Goal: Task Accomplishment & Management: Use online tool/utility

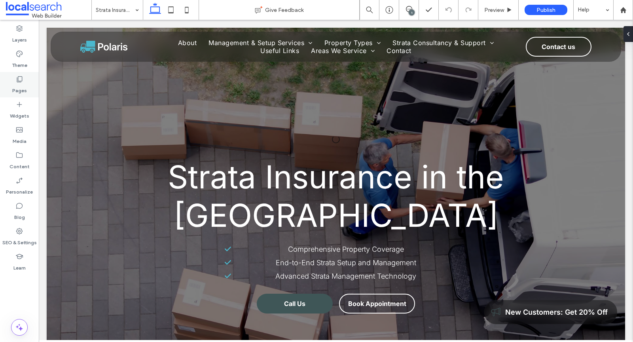
click at [20, 82] on use at bounding box center [20, 79] width 6 height 6
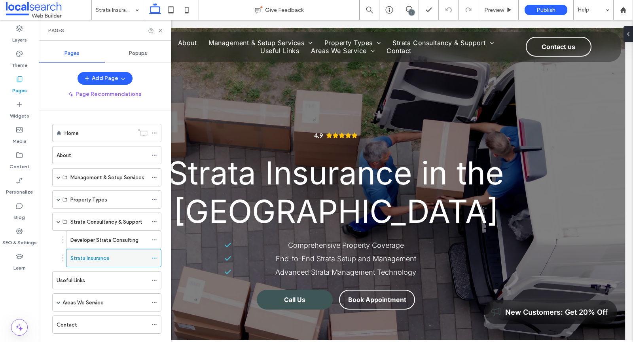
click at [155, 255] on icon at bounding box center [155, 258] width 6 height 6
click at [118, 276] on div "Useful Links" at bounding box center [102, 280] width 91 height 8
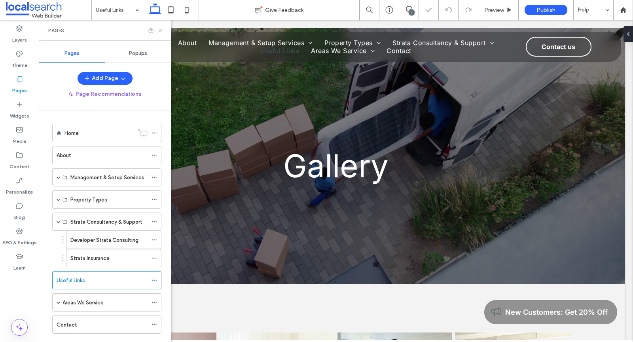
click at [161, 30] on icon at bounding box center [161, 31] width 6 height 6
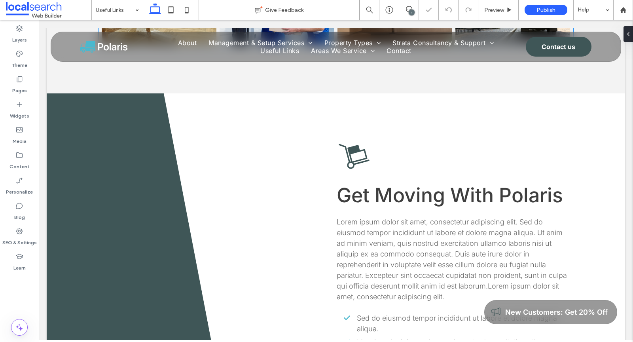
scroll to position [617, 0]
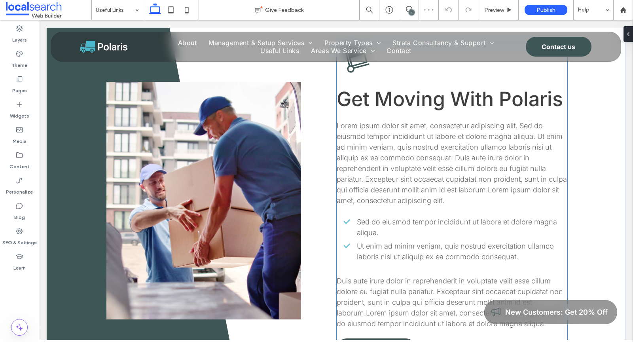
click at [416, 160] on span "Lorem ipsum dolor sit amet, consectetur adipiscing elit. Sed do eiusmod tempor …" at bounding box center [452, 162] width 230 height 83
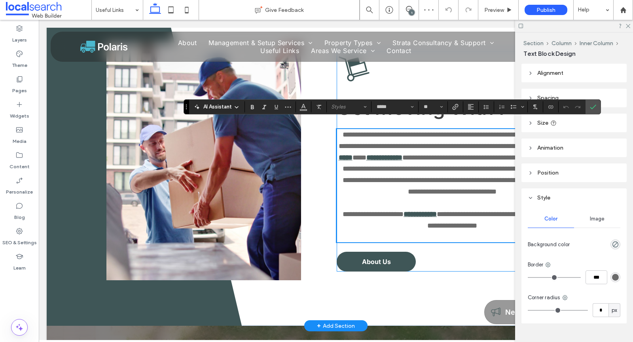
scroll to position [0, 0]
click at [593, 104] on icon "Confirm" at bounding box center [593, 107] width 6 height 6
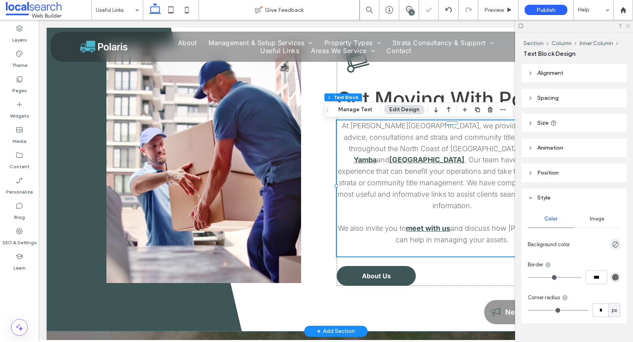
click at [628, 26] on use at bounding box center [628, 26] width 4 height 4
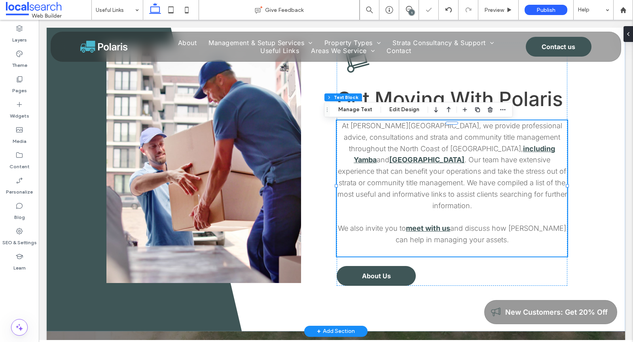
click at [500, 163] on span ". Our team have extensive experience that can benefit your operations and take …" at bounding box center [453, 183] width 230 height 54
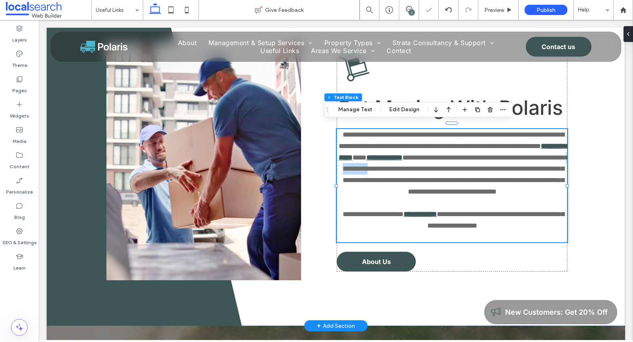
click at [500, 163] on span "**********" at bounding box center [456, 174] width 226 height 41
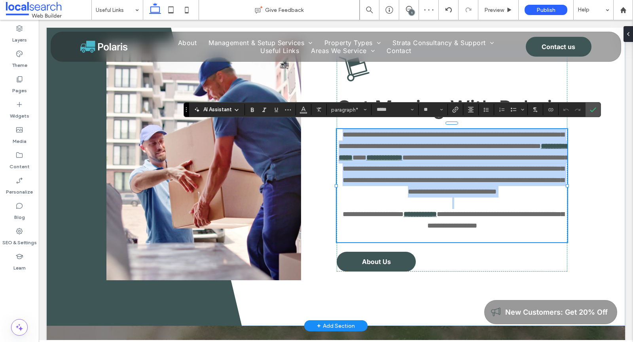
click at [500, 163] on span "**********" at bounding box center [456, 174] width 226 height 41
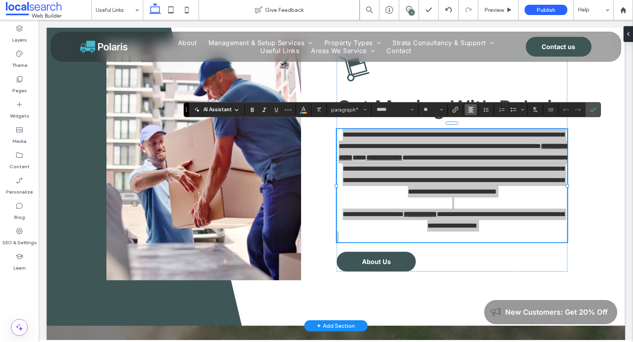
click at [470, 114] on span "Alignment" at bounding box center [471, 109] width 6 height 10
click at [475, 124] on use "ui.textEditor.alignment.left" at bounding box center [477, 123] width 6 height 6
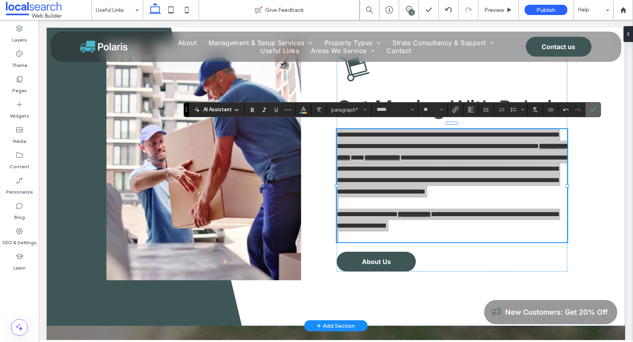
click at [590, 108] on icon "Confirm" at bounding box center [593, 109] width 6 height 6
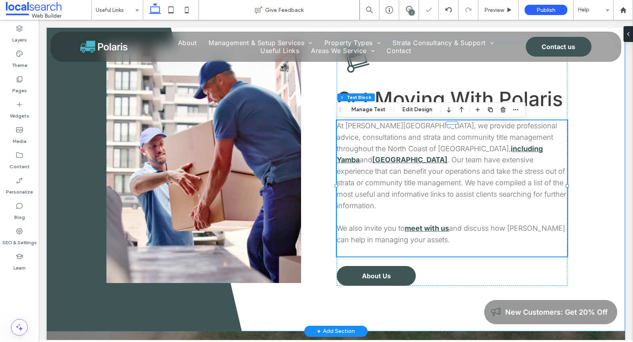
click at [586, 127] on div "Button Get Moving With Polaris At Curtis Strata, we provide professional advice…" at bounding box center [336, 164] width 579 height 334
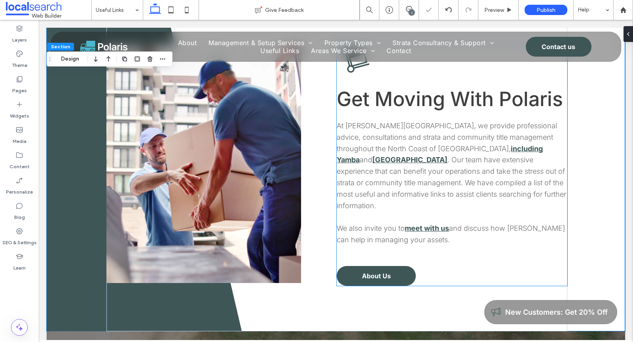
scroll to position [567, 0]
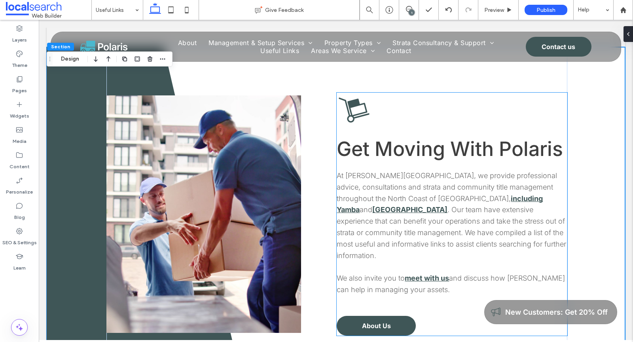
click at [510, 185] on p "At Curtis Strata, we provide professional advice, consultations and strata and …" at bounding box center [452, 215] width 230 height 91
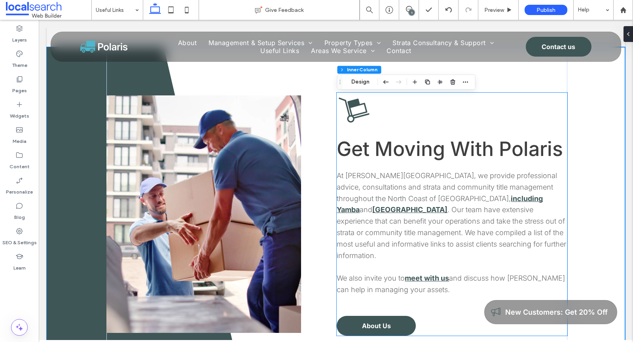
click at [510, 185] on p "At Curtis Strata, we provide professional advice, consultations and strata and …" at bounding box center [452, 215] width 230 height 91
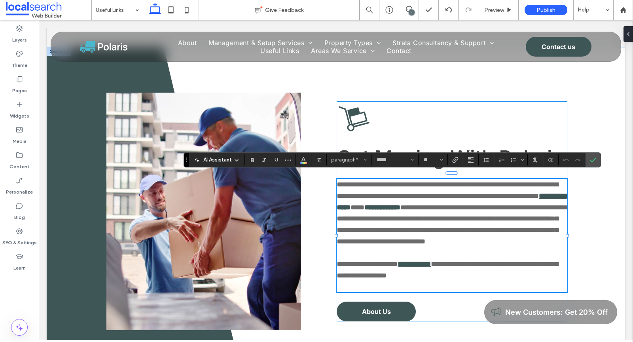
click at [523, 190] on span "**********" at bounding box center [448, 190] width 222 height 19
drag, startPoint x: 521, startPoint y: 190, endPoint x: 403, endPoint y: 202, distance: 118.9
click at [403, 199] on span "**********" at bounding box center [448, 190] width 222 height 19
drag, startPoint x: 480, startPoint y: 203, endPoint x: 358, endPoint y: 206, distance: 122.3
click at [357, 206] on p "**********" at bounding box center [452, 213] width 230 height 68
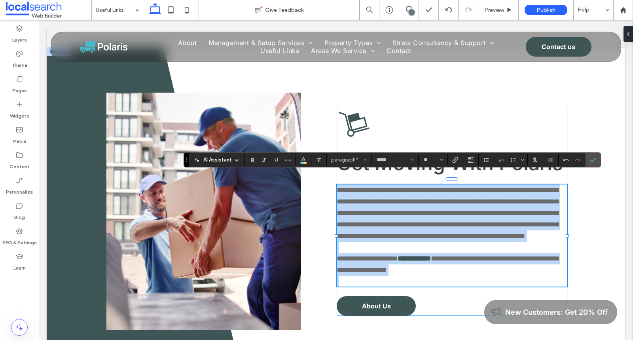
copy div "**********"
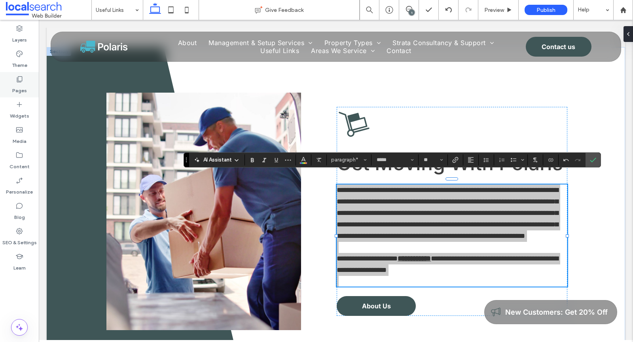
click at [19, 86] on label "Pages" at bounding box center [19, 88] width 15 height 11
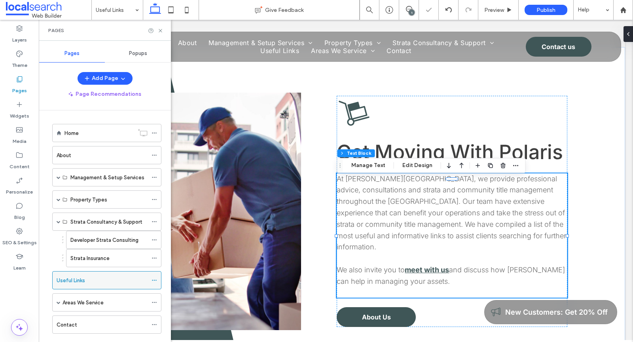
click at [156, 277] on icon at bounding box center [155, 280] width 6 height 6
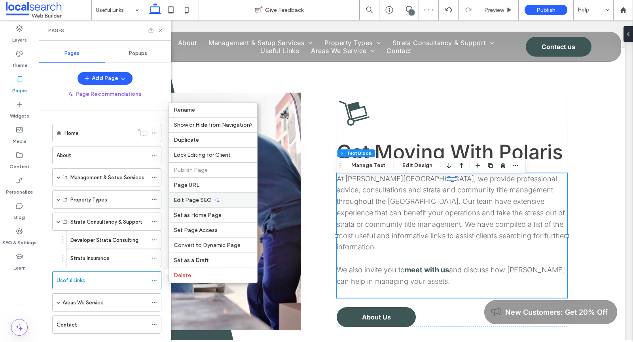
click at [193, 206] on div "Edit Page SEO" at bounding box center [213, 199] width 88 height 15
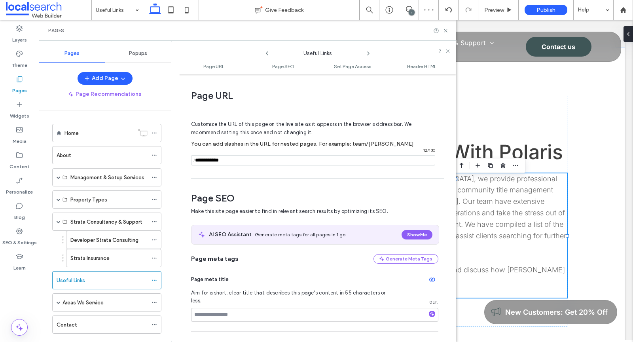
scroll to position [108, 0]
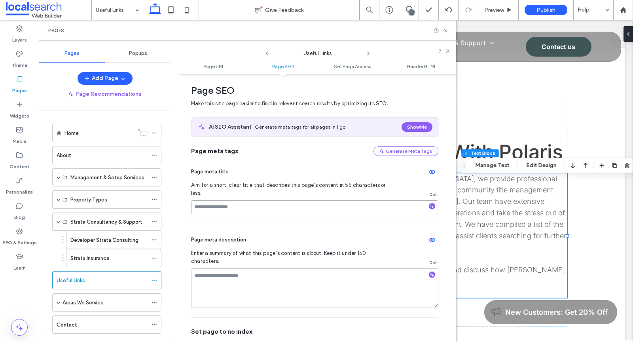
click at [235, 200] on input at bounding box center [314, 207] width 247 height 14
paste input "**********"
drag, startPoint x: 222, startPoint y: 198, endPoint x: 274, endPoint y: 198, distance: 51.4
click at [274, 200] on input "**********" at bounding box center [314, 207] width 247 height 14
type input "**********"
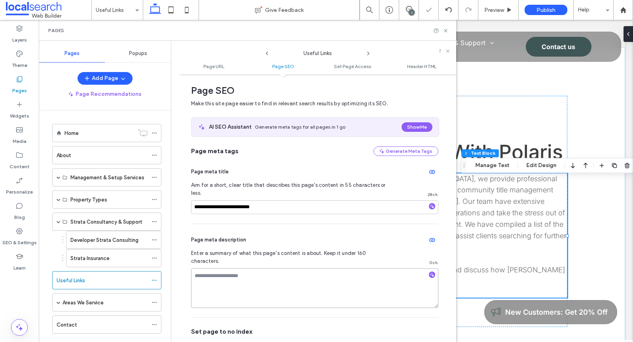
click at [270, 279] on textarea at bounding box center [314, 288] width 247 height 40
paste textarea "**********"
type textarea "**********"
click at [235, 268] on textarea "**********" at bounding box center [312, 288] width 243 height 40
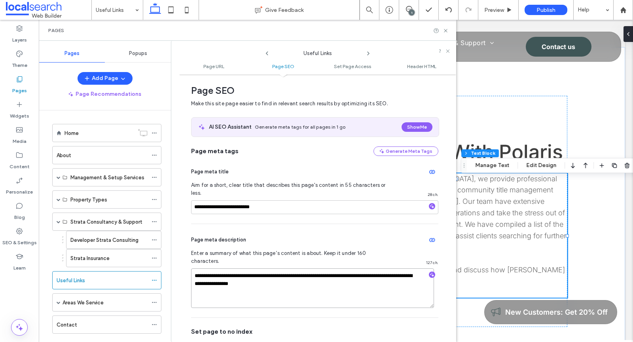
click at [235, 268] on textarea "**********" at bounding box center [312, 288] width 243 height 40
paste textarea "**********"
drag, startPoint x: 297, startPoint y: 268, endPoint x: 299, endPoint y: 273, distance: 6.1
click at [297, 268] on textarea "**********" at bounding box center [312, 288] width 243 height 40
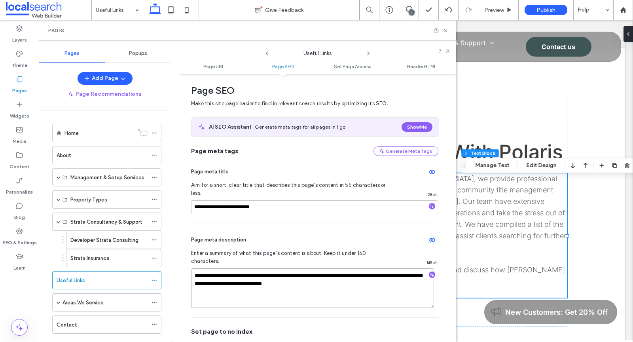
type textarea "**********"
click at [309, 233] on div "Page meta description" at bounding box center [314, 239] width 247 height 13
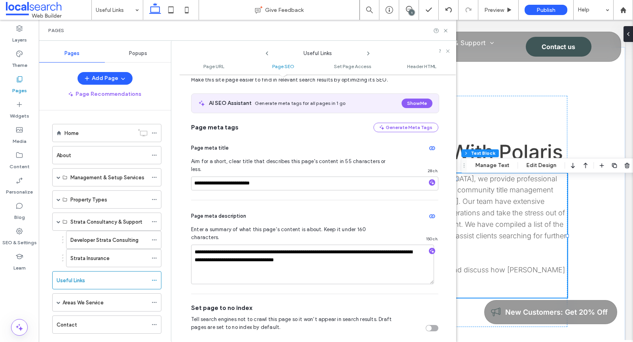
scroll to position [0, 0]
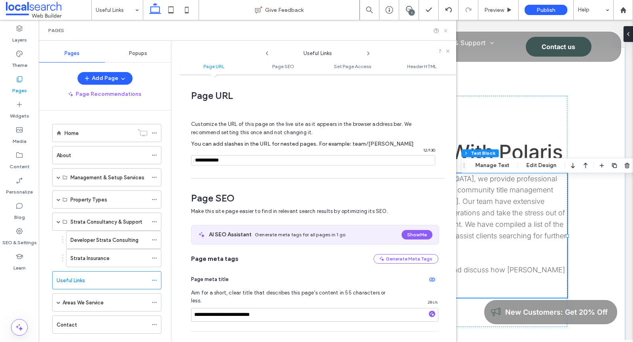
click at [444, 30] on icon at bounding box center [446, 31] width 6 height 6
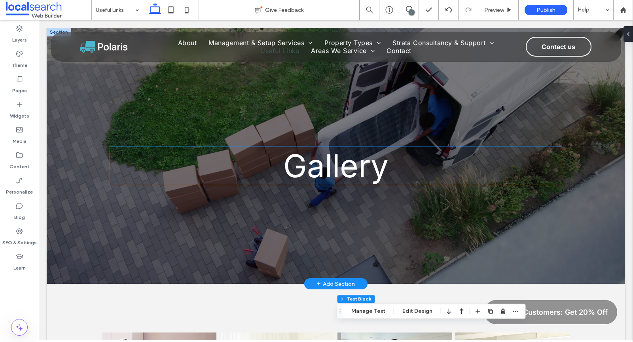
click at [330, 173] on span "Gallery" at bounding box center [335, 165] width 105 height 38
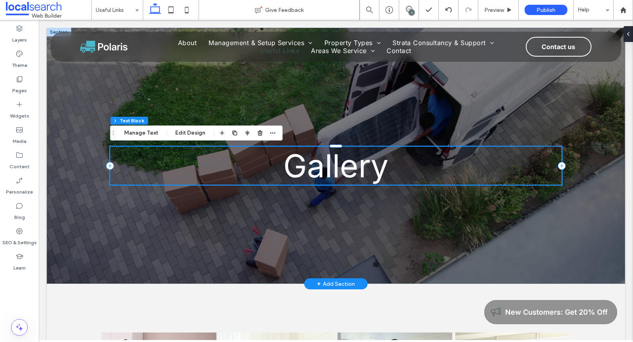
click at [330, 173] on div "Gallery" at bounding box center [336, 165] width 452 height 38
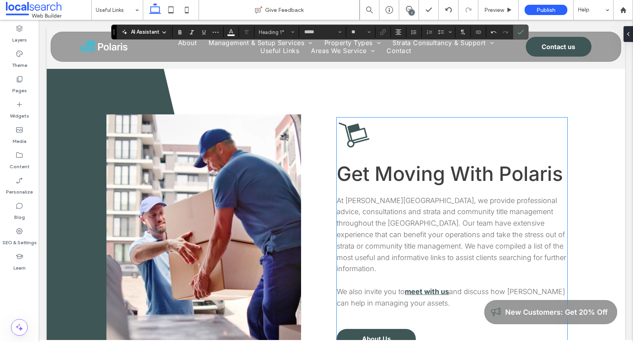
scroll to position [607, 0]
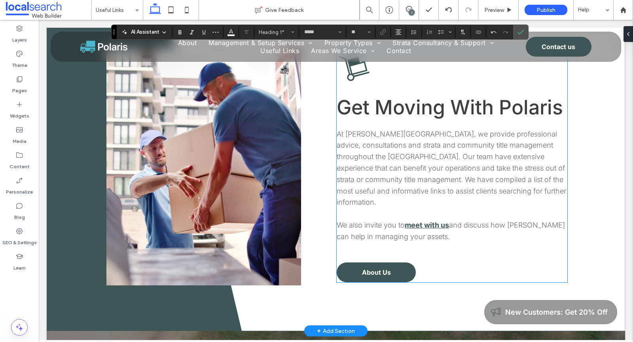
click at [418, 119] on span "Get Moving With Polaris" at bounding box center [450, 107] width 226 height 24
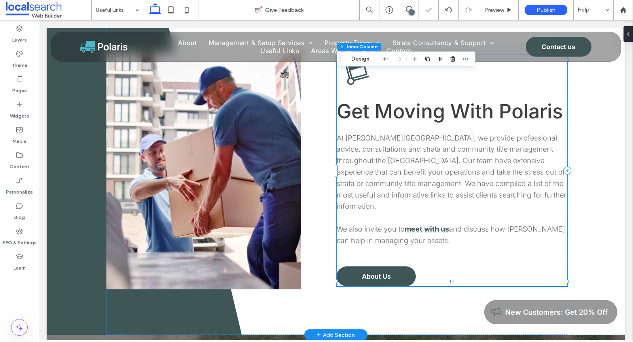
click at [418, 120] on span "Get Moving With Polaris" at bounding box center [450, 111] width 226 height 24
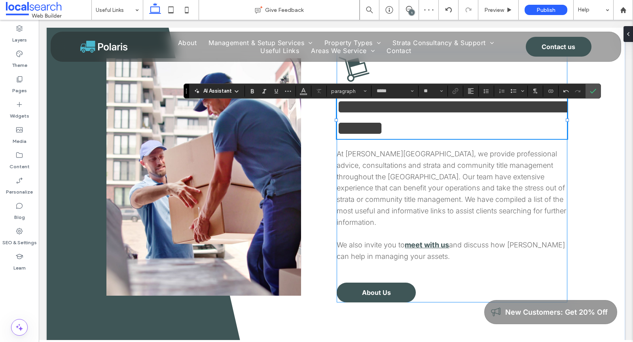
type input "**"
click at [362, 133] on span "**********" at bounding box center [455, 117] width 237 height 41
click at [374, 214] on span "At Curtis Strata, we provide professional advice, consultations and strata and …" at bounding box center [452, 188] width 230 height 77
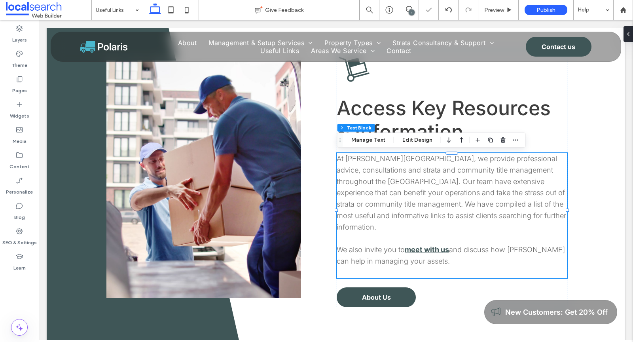
click at [374, 214] on span "At Curtis Strata, we provide professional advice, consultations and strata and …" at bounding box center [452, 192] width 230 height 77
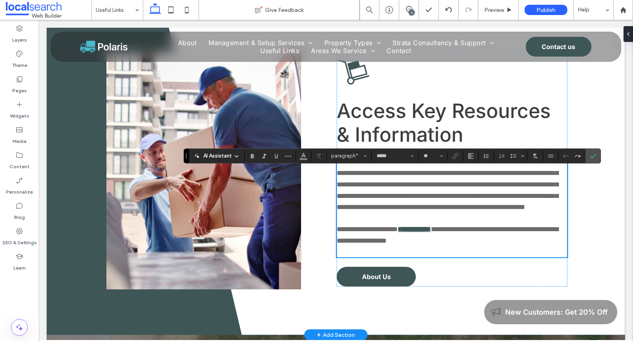
scroll to position [592, 0]
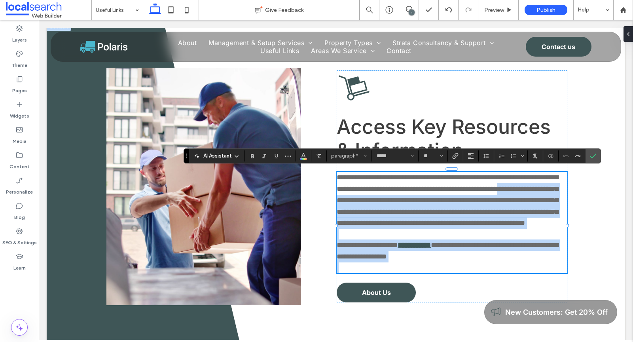
drag, startPoint x: 363, startPoint y: 199, endPoint x: 470, endPoint y: 271, distance: 128.5
click at [470, 271] on div "**********" at bounding box center [452, 222] width 230 height 101
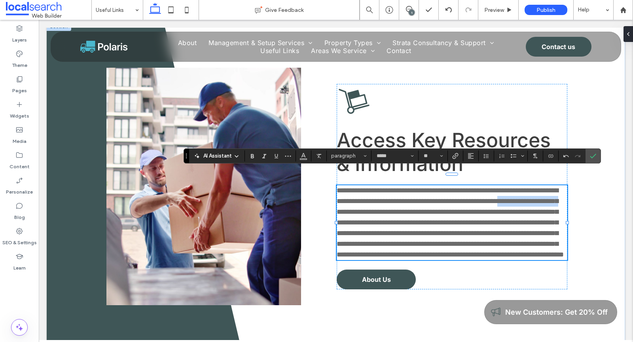
drag, startPoint x: 436, startPoint y: 201, endPoint x: 361, endPoint y: 201, distance: 74.4
click at [361, 201] on span "**********" at bounding box center [450, 222] width 227 height 71
click at [590, 151] on span "Confirm" at bounding box center [592, 156] width 4 height 14
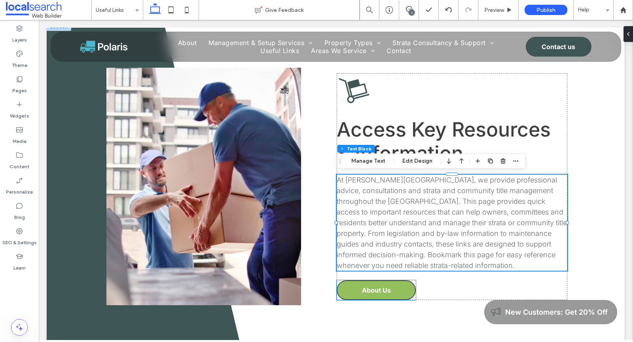
click at [383, 293] on span "About Us" at bounding box center [376, 290] width 29 height 8
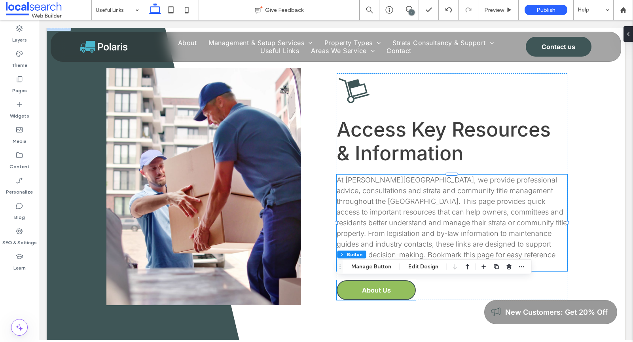
click at [383, 293] on span "About Us" at bounding box center [376, 290] width 29 height 8
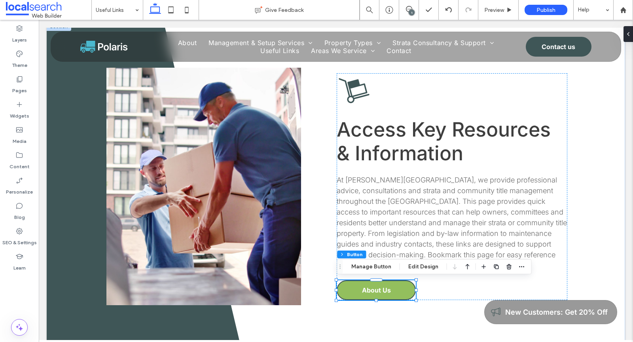
type input "*"
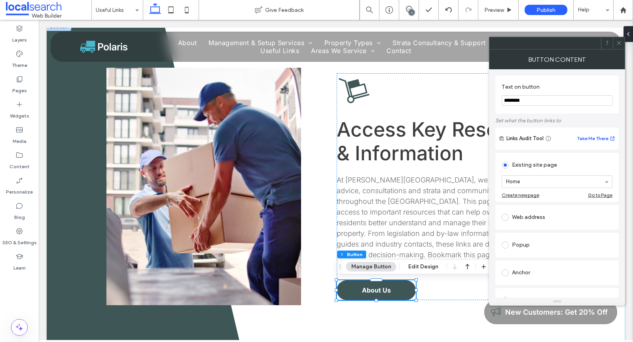
click at [527, 99] on input "********" at bounding box center [557, 100] width 111 height 10
type input "**********"
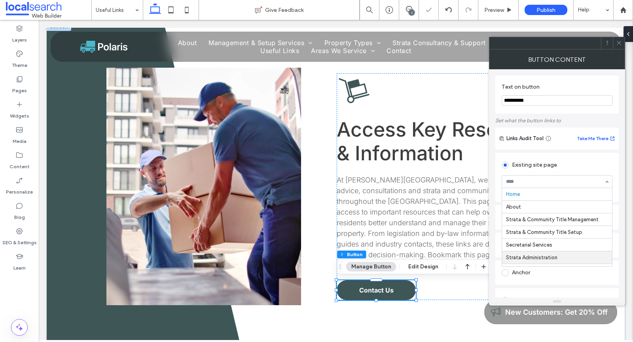
scroll to position [137, 0]
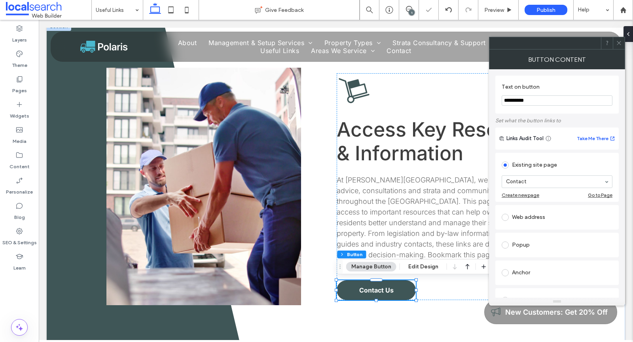
click at [618, 45] on icon at bounding box center [619, 43] width 6 height 6
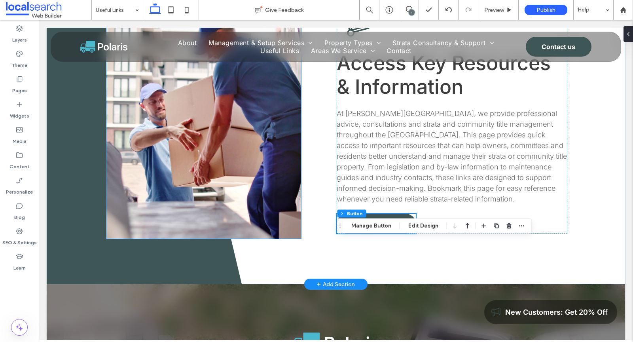
scroll to position [353, 0]
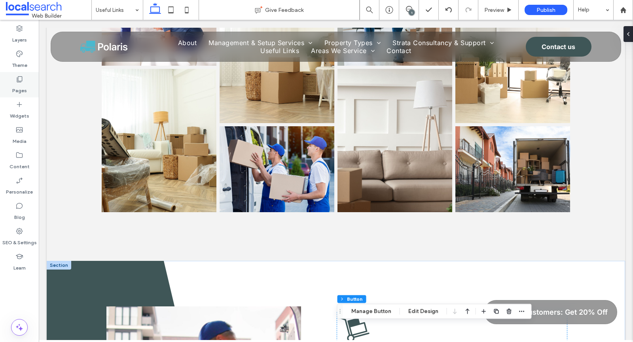
click at [23, 82] on div "Pages" at bounding box center [19, 84] width 39 height 25
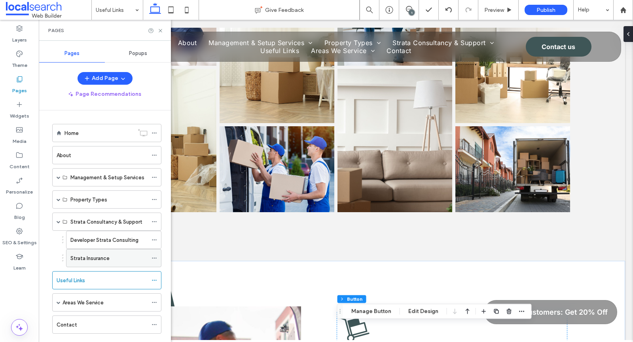
click at [94, 254] on label "Strata Insurance" at bounding box center [89, 258] width 39 height 14
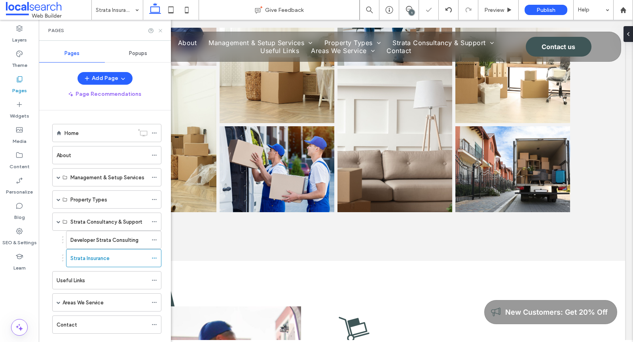
click at [161, 29] on icon at bounding box center [161, 31] width 6 height 6
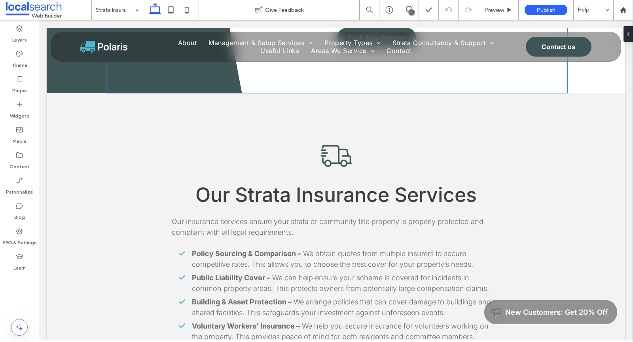
scroll to position [628, 0]
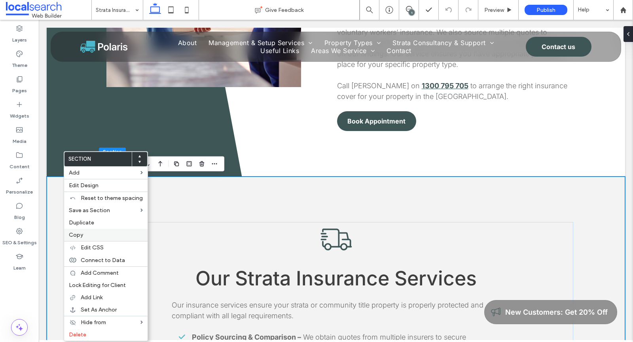
click at [87, 236] on label "Copy" at bounding box center [106, 235] width 74 height 7
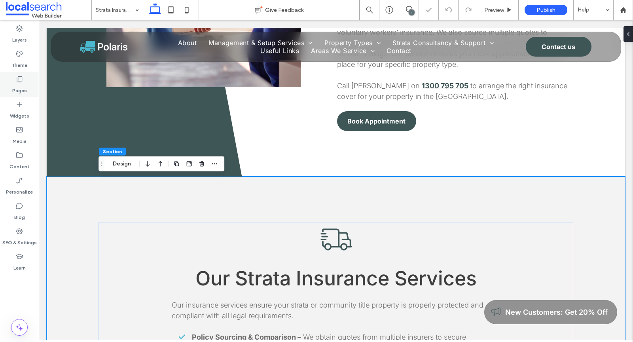
click at [19, 86] on label "Pages" at bounding box center [19, 88] width 15 height 11
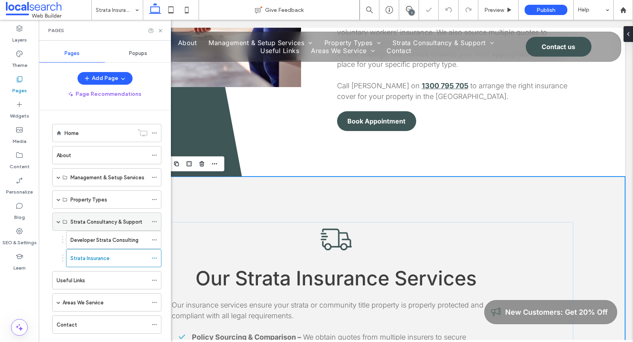
scroll to position [11, 0]
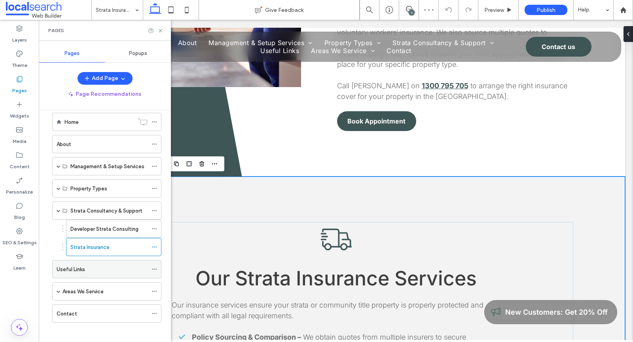
click at [80, 269] on label "Useful Links" at bounding box center [71, 269] width 28 height 14
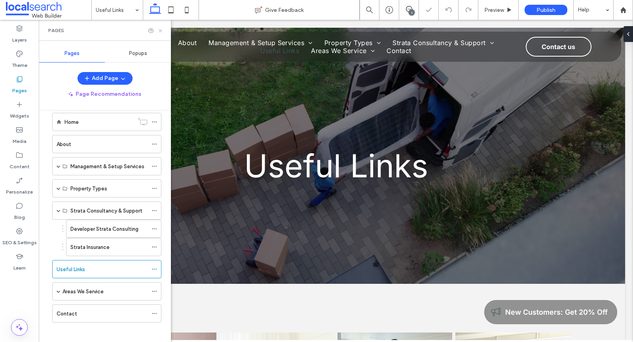
click at [158, 32] on icon at bounding box center [161, 31] width 6 height 6
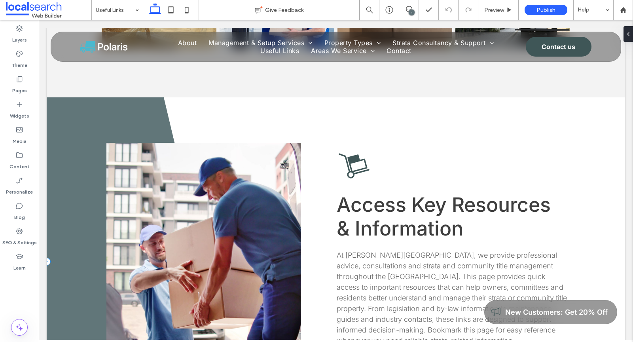
scroll to position [500, 0]
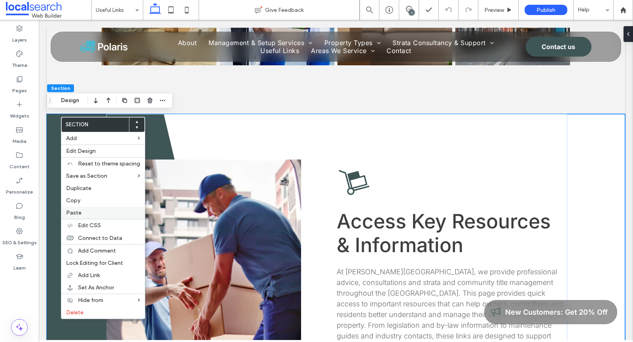
click at [77, 211] on span "Paste" at bounding box center [73, 212] width 15 height 7
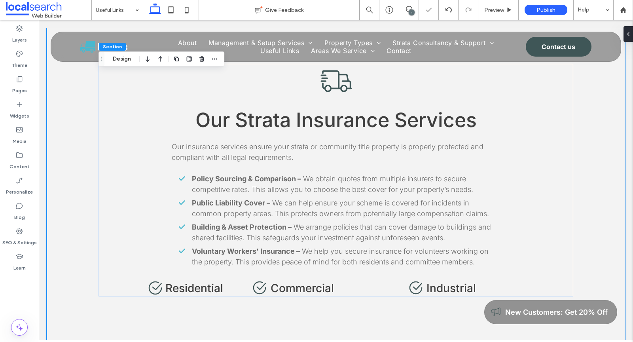
scroll to position [924, 0]
click at [304, 123] on span "Our Strata Insurance Services" at bounding box center [336, 120] width 281 height 24
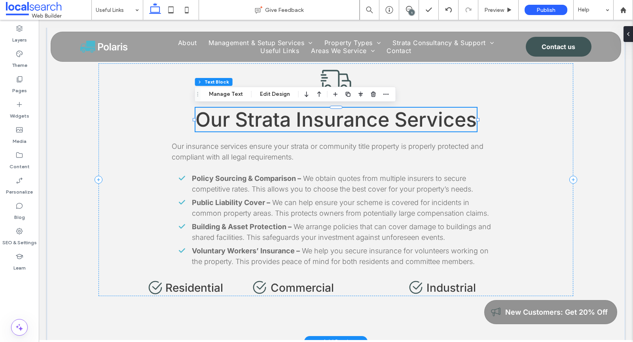
click at [304, 123] on span "Our Strata Insurance Services" at bounding box center [336, 120] width 281 height 24
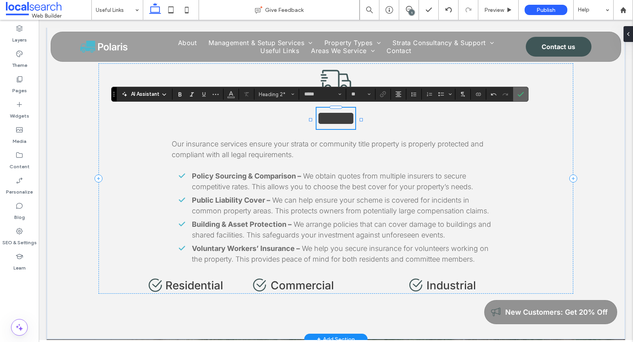
click at [518, 93] on icon "Confirm" at bounding box center [521, 94] width 6 height 6
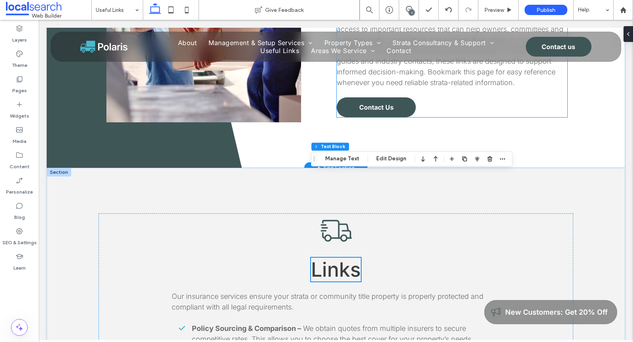
scroll to position [957, 0]
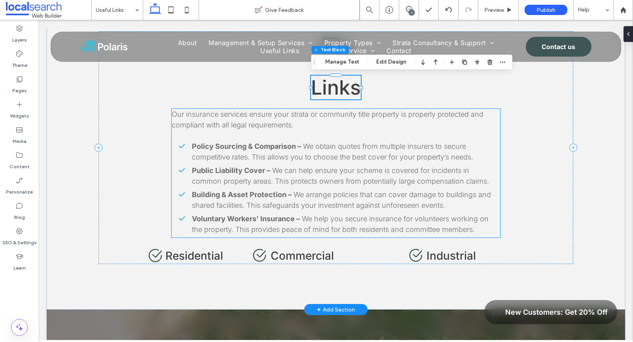
click at [313, 174] on span "We can help ensure your scheme is covered for incidents in common property area…" at bounding box center [340, 175] width 297 height 19
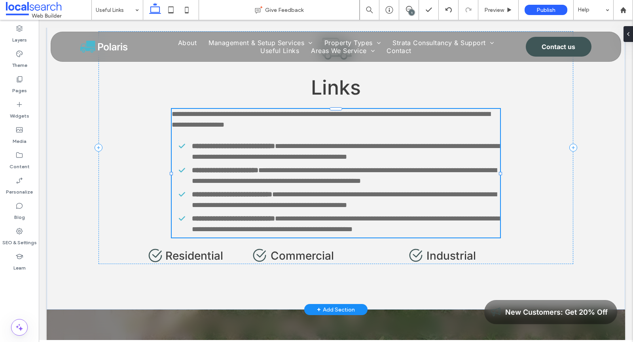
type input "*****"
type input "**"
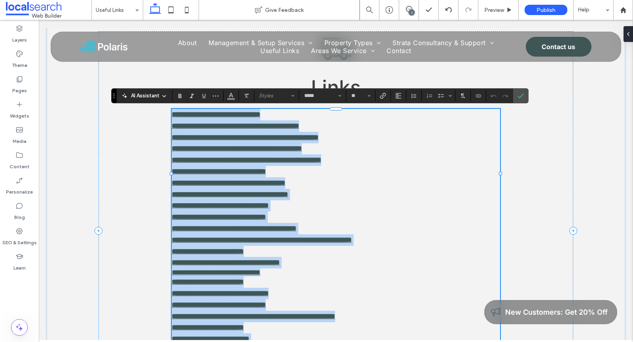
scroll to position [1145, 0]
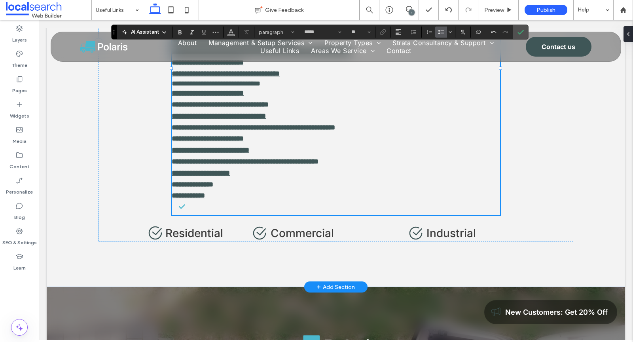
click at [294, 165] on strong "**********" at bounding box center [245, 161] width 147 height 7
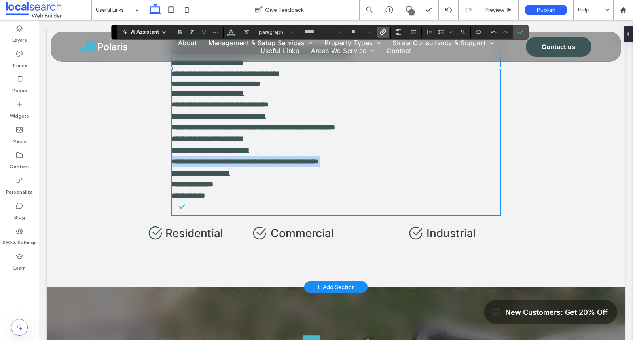
click at [294, 165] on strong "**********" at bounding box center [245, 161] width 147 height 7
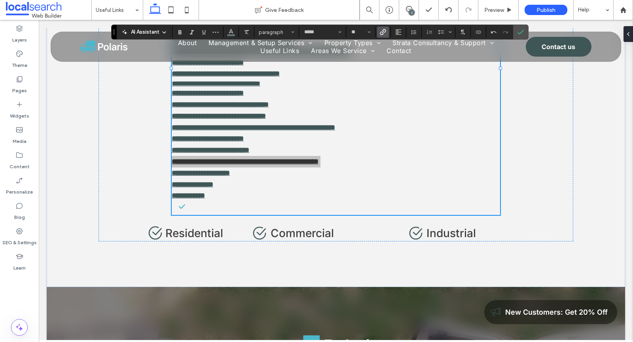
click at [381, 32] on use "Link" at bounding box center [383, 32] width 6 height 6
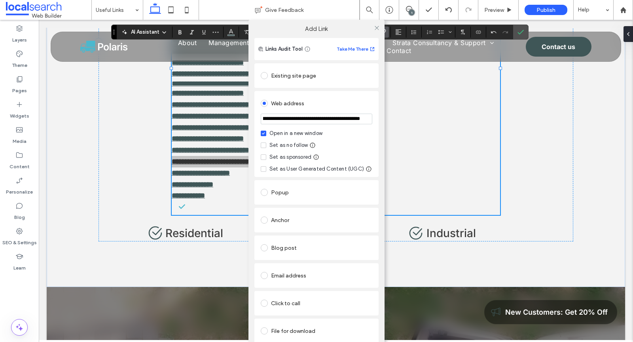
scroll to position [0, 150]
drag, startPoint x: 337, startPoint y: 117, endPoint x: 388, endPoint y: 117, distance: 51.4
click at [388, 117] on div "**********" at bounding box center [316, 191] width 633 height 342
click at [376, 28] on icon at bounding box center [377, 28] width 6 height 6
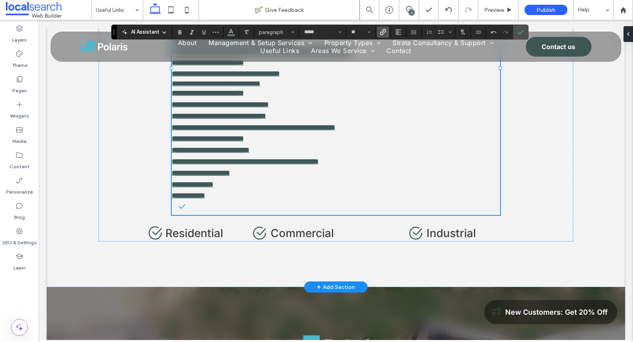
click at [207, 211] on li at bounding box center [339, 206] width 322 height 11
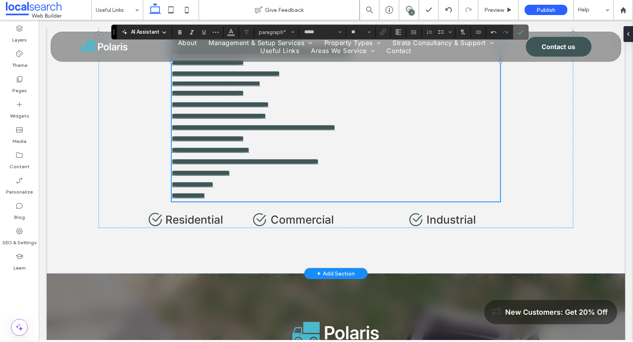
click at [518, 31] on icon "Confirm" at bounding box center [521, 32] width 6 height 6
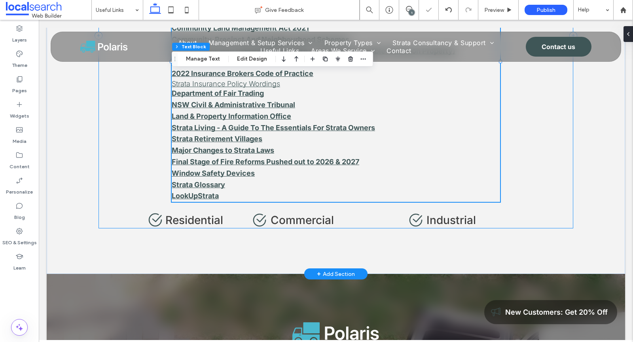
click at [532, 172] on div "Links Environment Protection Authority Strata Schemes (Freehold Development) Ac…" at bounding box center [336, 35] width 475 height 386
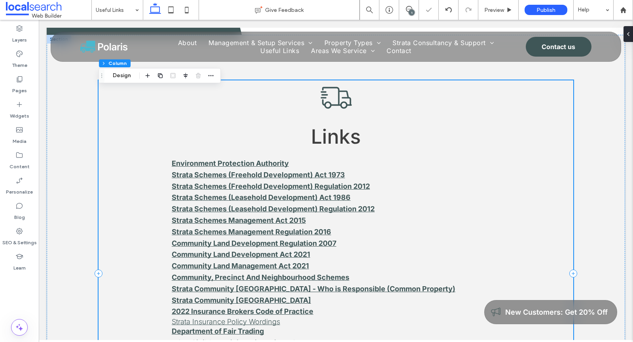
scroll to position [938, 0]
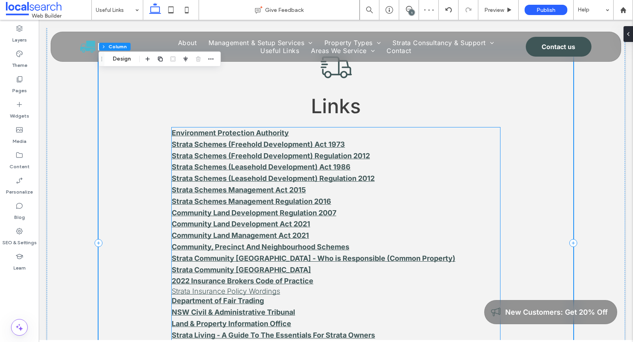
click at [197, 132] on strong "Environment Protection Authority" at bounding box center [230, 133] width 117 height 8
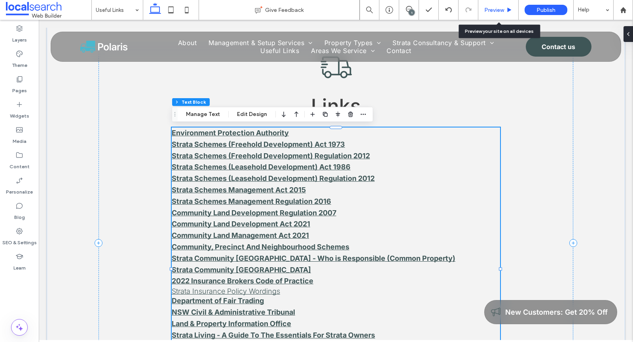
click at [510, 13] on div "Preview" at bounding box center [498, 10] width 40 height 7
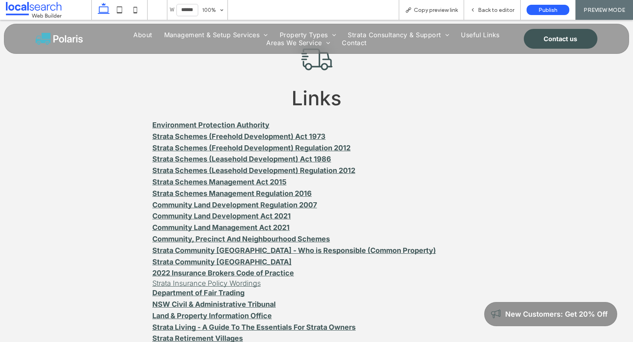
click at [197, 137] on strong "Strata Schemes (Freehold Development) Act 1973" at bounding box center [238, 136] width 173 height 8
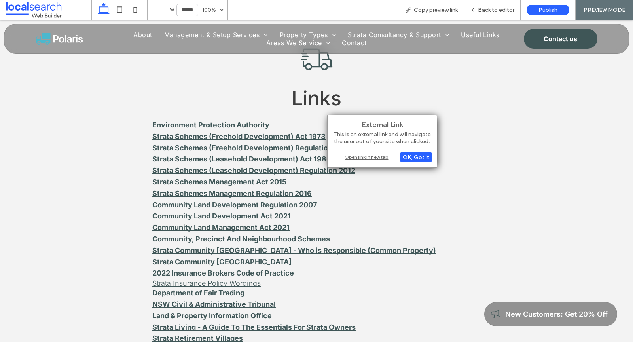
click at [385, 156] on div "Open link in new tab" at bounding box center [382, 157] width 99 height 8
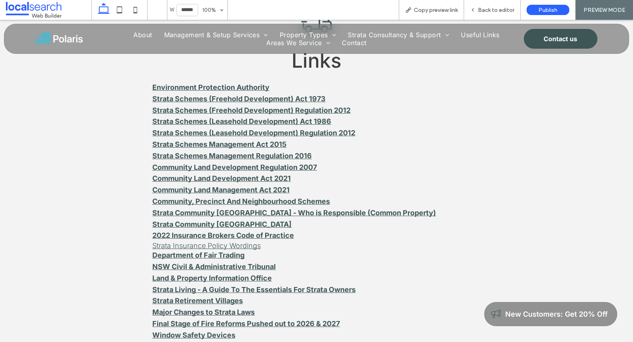
scroll to position [980, 0]
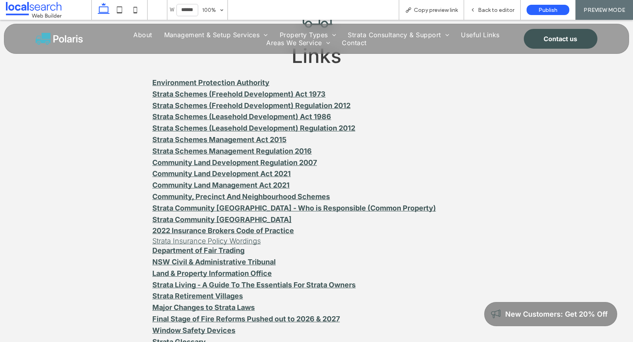
click at [196, 220] on strong "Strata Community Australia" at bounding box center [221, 219] width 139 height 8
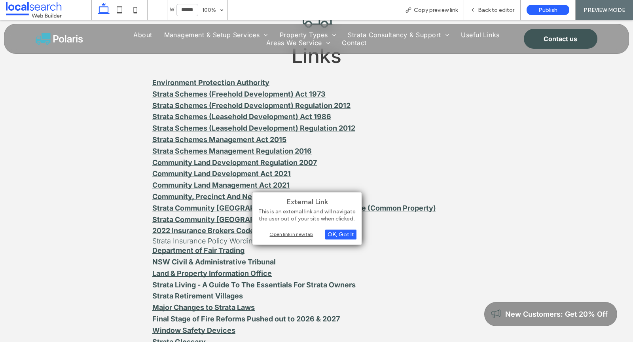
click at [296, 237] on div "Open link in new tab" at bounding box center [307, 234] width 99 height 8
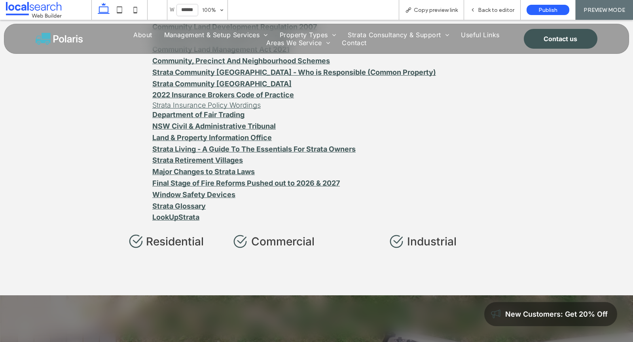
scroll to position [1124, 0]
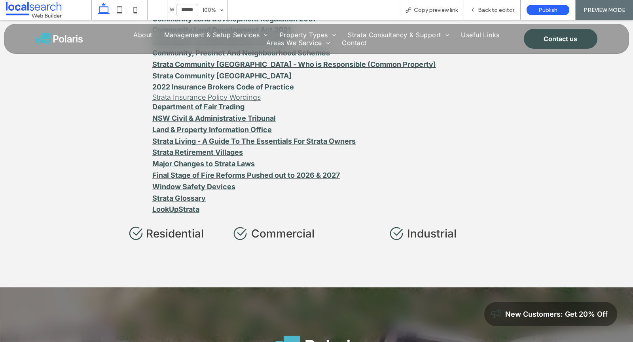
click at [176, 163] on strong "Major Changes to Strata Laws" at bounding box center [203, 163] width 103 height 8
click at [252, 179] on strong "Final Stage of Fire Reforms Pushed out to 2026 & 2027" at bounding box center [246, 175] width 188 height 8
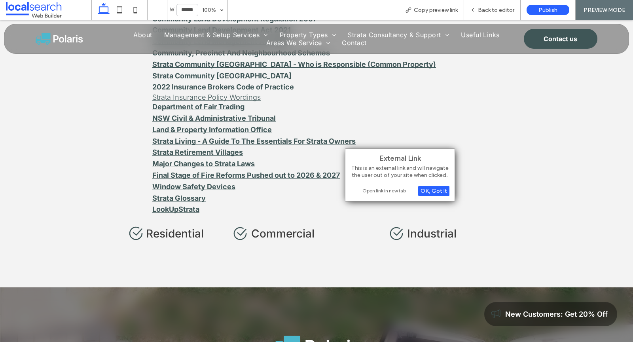
click at [370, 190] on div "Open link in new tab" at bounding box center [400, 190] width 99 height 8
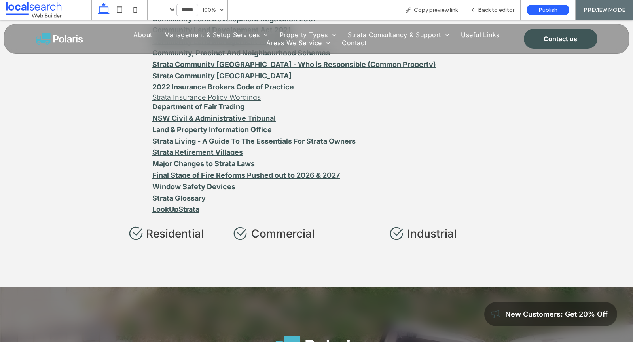
click at [178, 188] on strong "Window Safety Devices" at bounding box center [193, 186] width 83 height 8
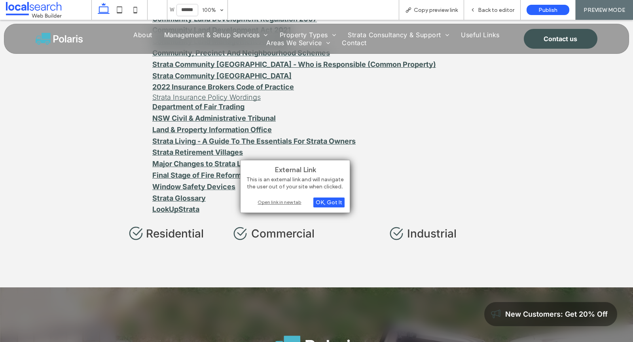
click at [275, 200] on div "Open link in new tab" at bounding box center [295, 202] width 99 height 8
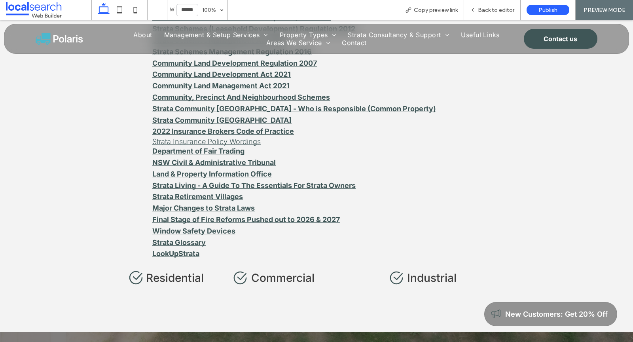
scroll to position [1080, 0]
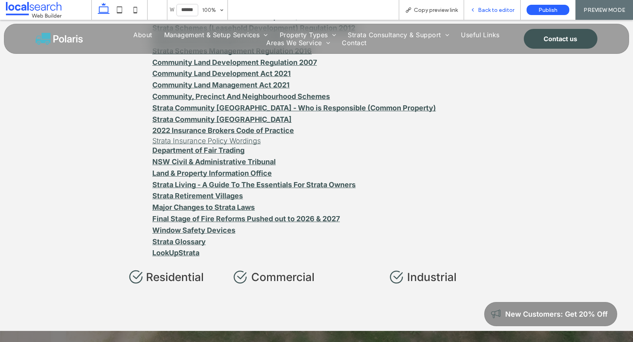
click at [476, 11] on icon at bounding box center [473, 10] width 6 height 6
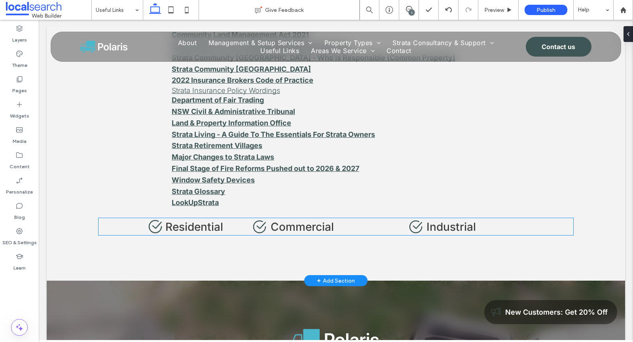
scroll to position [1154, 0]
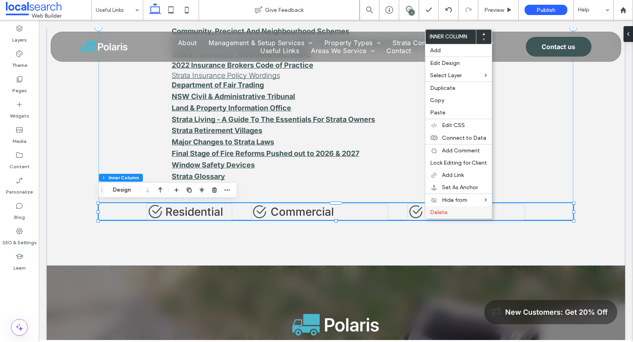
click at [433, 209] on span "Delete" at bounding box center [438, 212] width 17 height 7
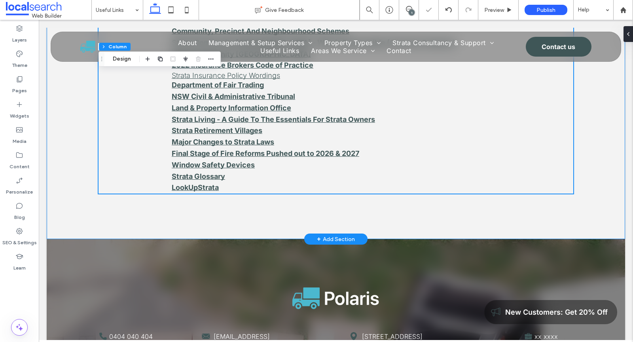
click at [426, 228] on div "Links Environment Protection Authority Strata Schemes (Freehold Development) Ac…" at bounding box center [336, 14] width 475 height 450
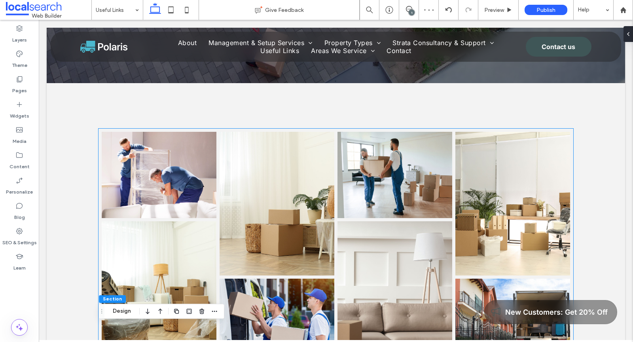
scroll to position [0, 0]
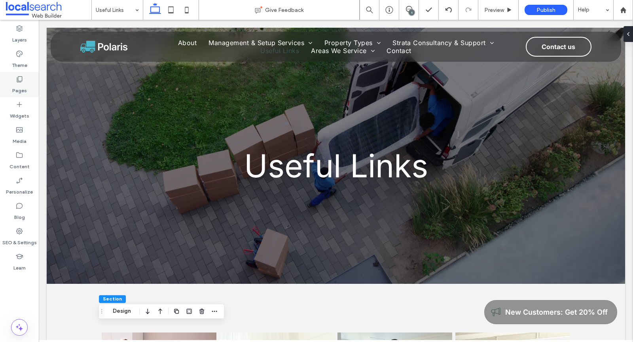
click at [28, 86] on div "Pages" at bounding box center [19, 84] width 39 height 25
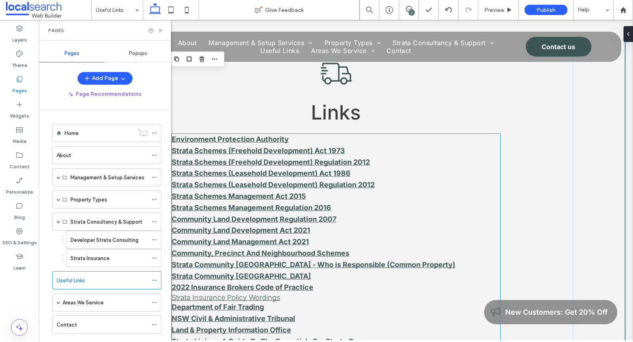
scroll to position [929, 0]
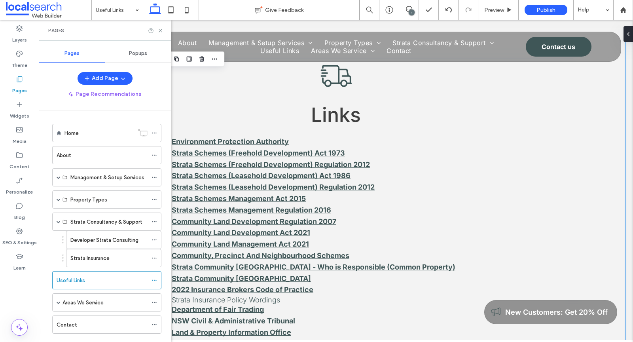
click at [161, 34] on div "Pages" at bounding box center [105, 30] width 132 height 21
click at [161, 29] on icon at bounding box center [161, 31] width 6 height 6
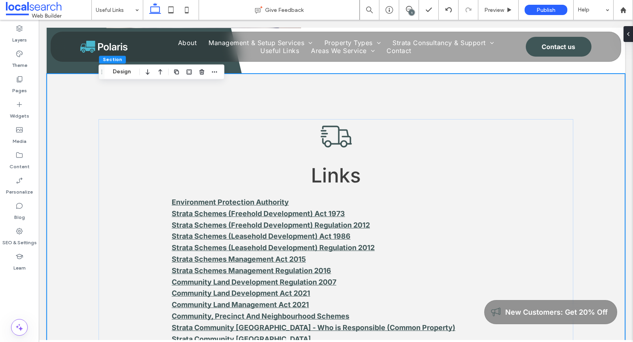
scroll to position [857, 0]
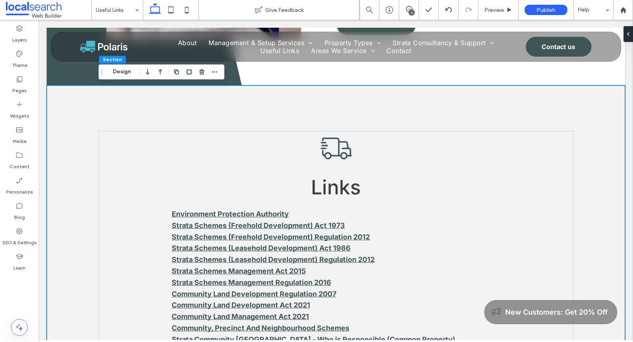
click at [71, 103] on div "Links Environment Protection Authority Strata Schemes (Freehold Development) Ac…" at bounding box center [336, 310] width 579 height 450
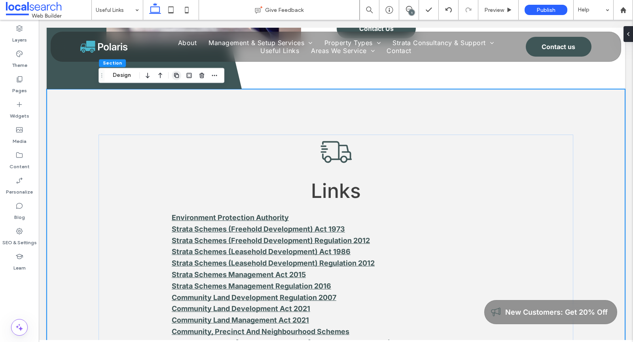
click at [176, 73] on icon "button" at bounding box center [176, 75] width 6 height 6
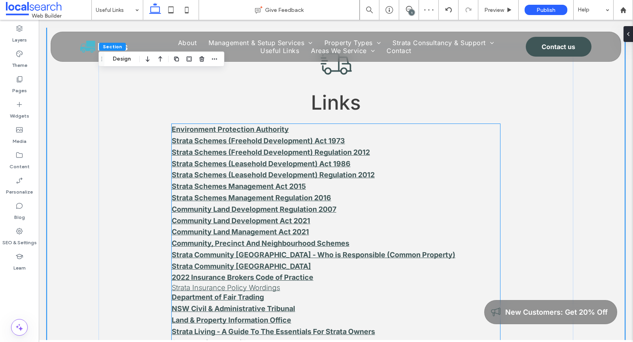
scroll to position [1374, 0]
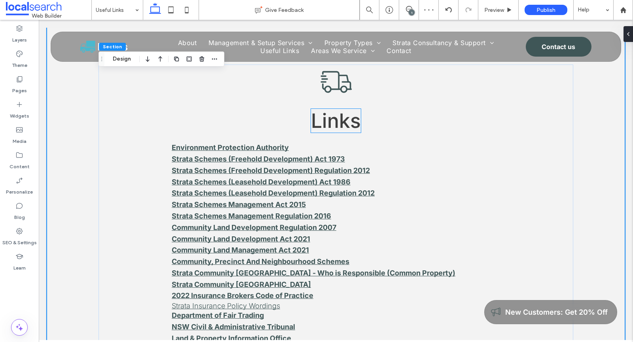
click at [340, 124] on span "Links" at bounding box center [336, 121] width 50 height 24
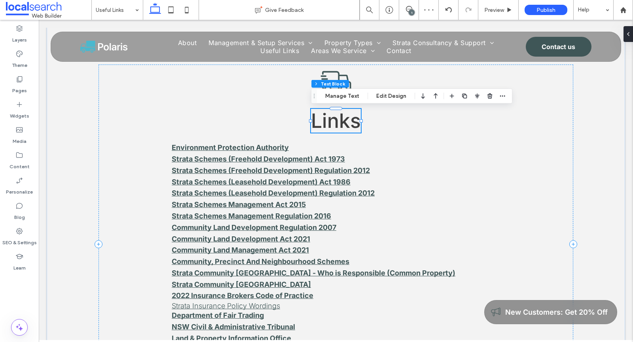
click at [340, 124] on div "Links" at bounding box center [336, 121] width 50 height 24
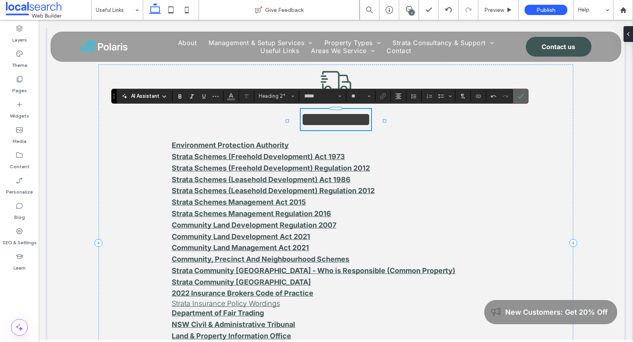
click at [518, 97] on use "Confirm" at bounding box center [521, 96] width 6 height 5
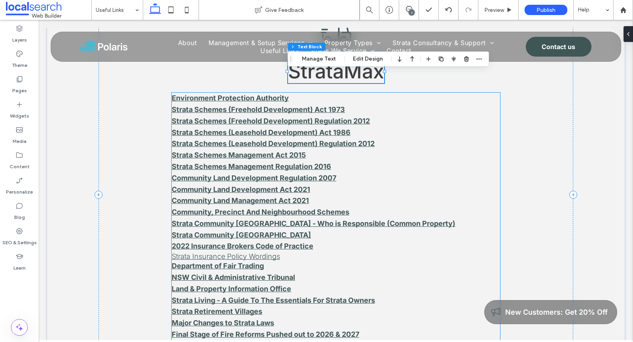
click at [291, 226] on strong "Strata Community Australia - Who is Responsible (Common Property)" at bounding box center [314, 223] width 284 height 8
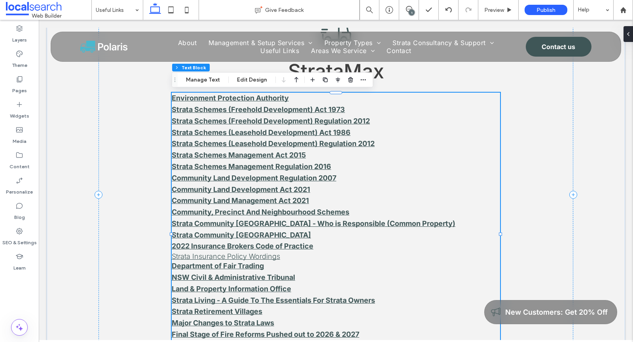
click at [291, 226] on strong "Strata Community Australia - Who is Responsible (Common Property)" at bounding box center [314, 223] width 284 height 8
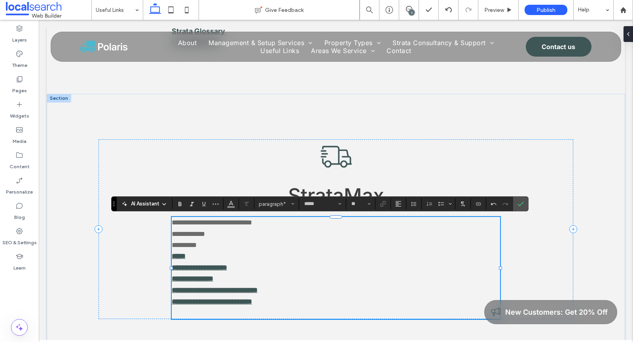
scroll to position [0, 0]
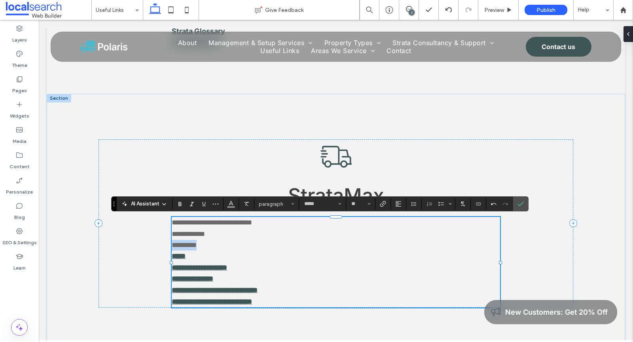
drag, startPoint x: 220, startPoint y: 243, endPoint x: 173, endPoint y: 244, distance: 47.1
click at [173, 244] on p "*********" at bounding box center [336, 245] width 328 height 11
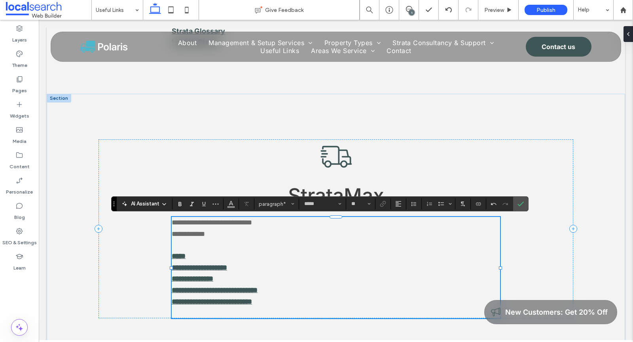
click at [189, 313] on p "﻿" at bounding box center [336, 313] width 328 height 11
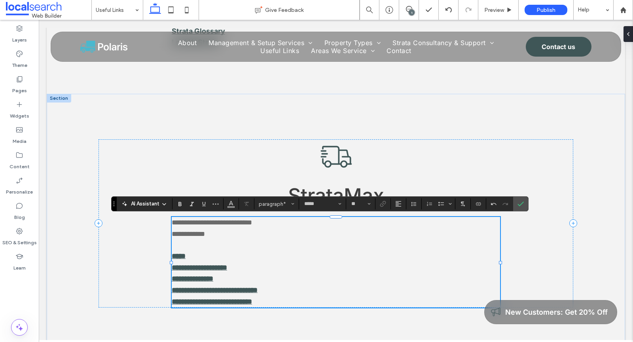
click at [188, 232] on span "**********" at bounding box center [188, 233] width 33 height 7
click at [380, 203] on icon "Link" at bounding box center [383, 204] width 6 height 6
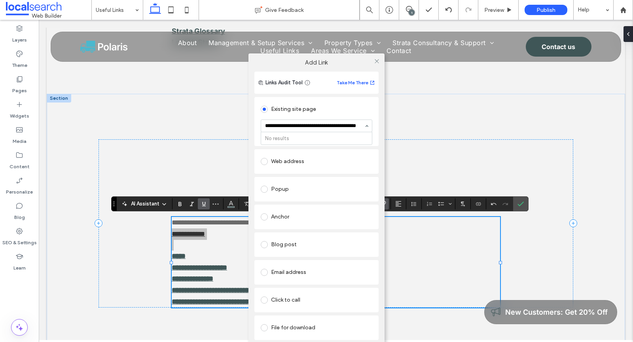
scroll to position [0, 18]
type input "**********"
click at [285, 161] on div "Web address" at bounding box center [317, 161] width 112 height 13
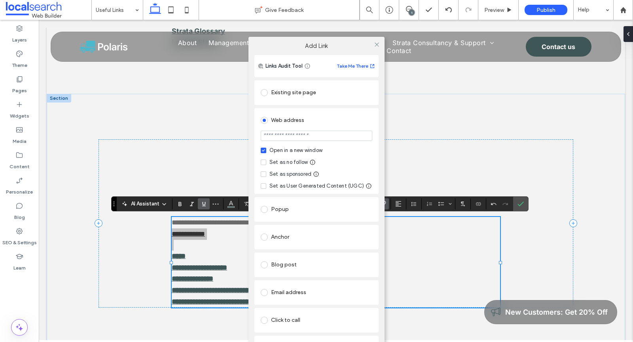
click at [290, 135] on input "url" at bounding box center [317, 136] width 112 height 10
type input "**********"
click at [375, 44] on use at bounding box center [377, 45] width 4 height 4
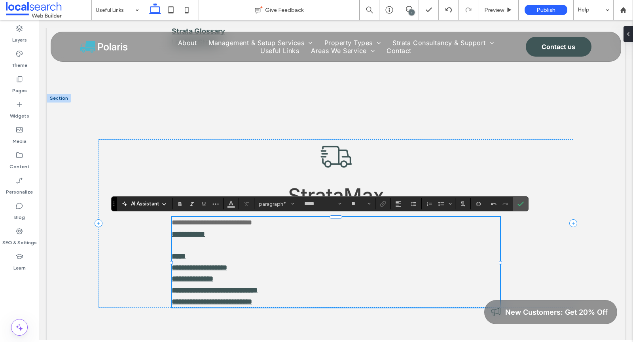
click at [210, 225] on span "**********" at bounding box center [212, 222] width 80 height 7
click at [377, 204] on label "Link" at bounding box center [383, 203] width 12 height 11
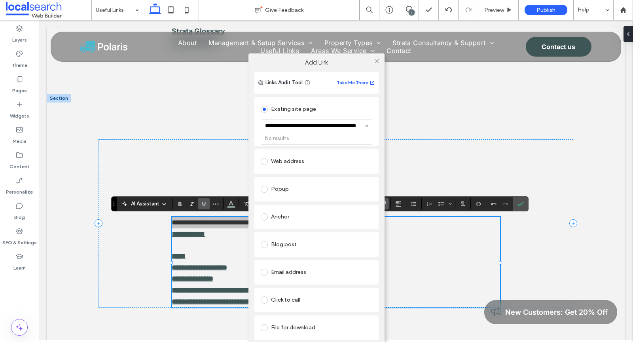
scroll to position [0, 24]
type input "**********"
click at [292, 159] on div "Web address" at bounding box center [317, 161] width 112 height 13
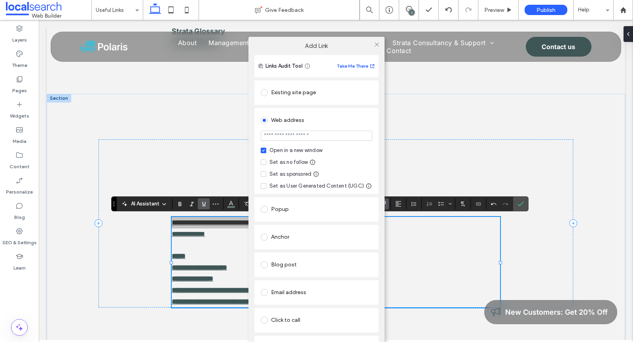
click at [290, 135] on input "url" at bounding box center [317, 136] width 112 height 10
paste input "**********"
type input "**********"
click at [376, 45] on icon at bounding box center [377, 45] width 6 height 6
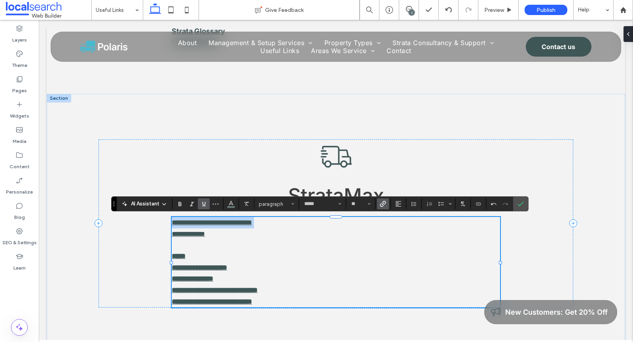
scroll to position [0, 0]
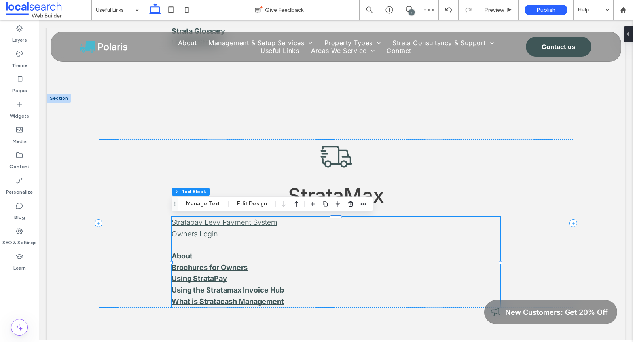
click at [314, 273] on p "About Brochures for Owners Using StrataPay Using the Stratamax Invoice Hub What…" at bounding box center [336, 279] width 328 height 57
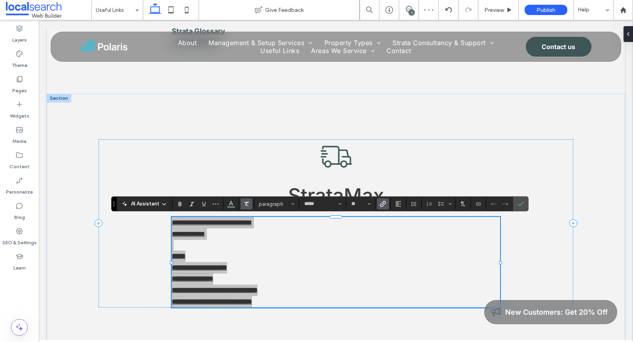
click at [247, 204] on icon "Clear Format" at bounding box center [246, 204] width 6 height 6
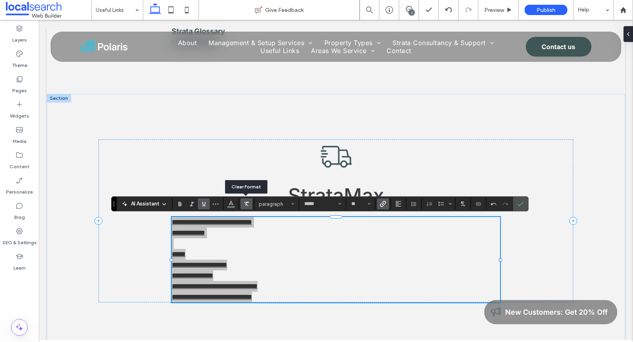
click at [247, 204] on icon "Clear Format" at bounding box center [246, 204] width 6 height 6
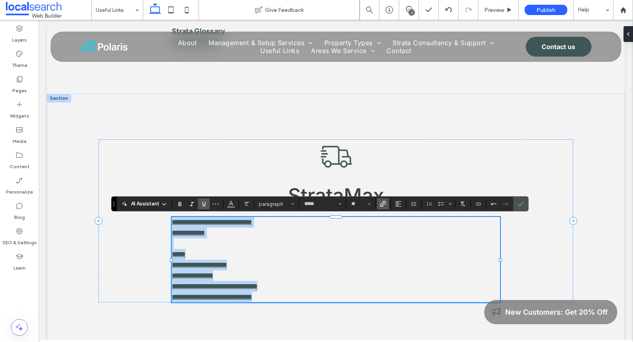
click at [274, 244] on p at bounding box center [336, 243] width 328 height 11
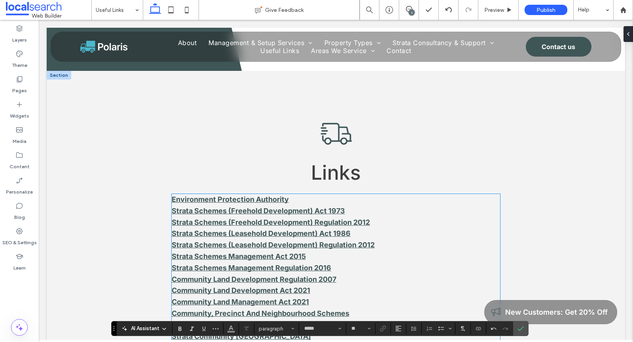
click at [273, 243] on strong "Strata Schemes (Leasehold Development) Regulation 2012" at bounding box center [273, 245] width 203 height 8
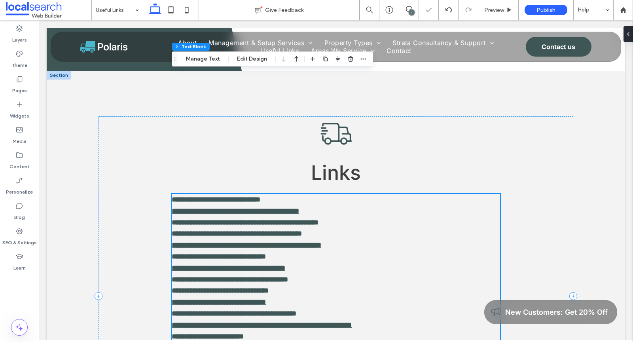
type input "*****"
type input "**"
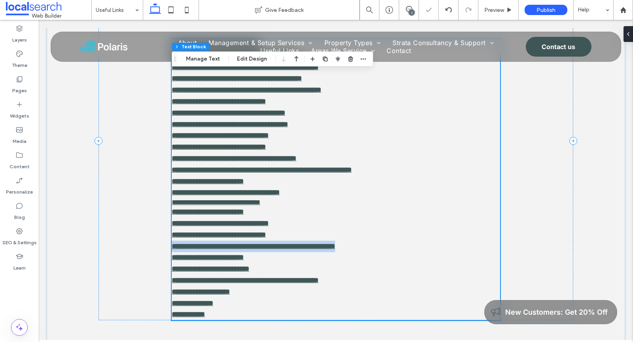
click at [273, 243] on strong "**********" at bounding box center [253, 246] width 163 height 7
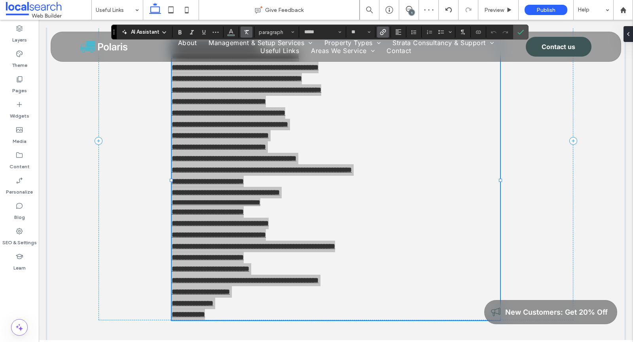
click at [246, 35] on span "Clear Format" at bounding box center [246, 32] width 6 height 10
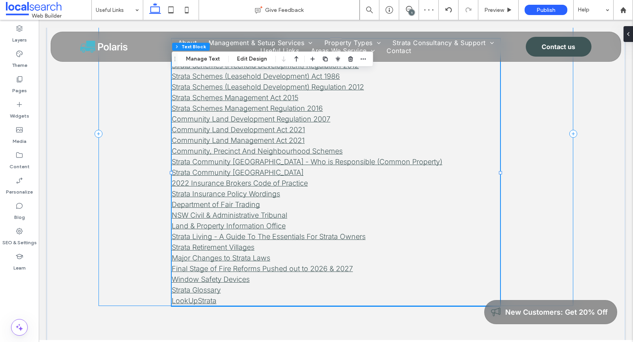
click at [527, 108] on div "Links Environment Protection Authority Strata Schemes (Freehold Development) Ac…" at bounding box center [336, 133] width 475 height 345
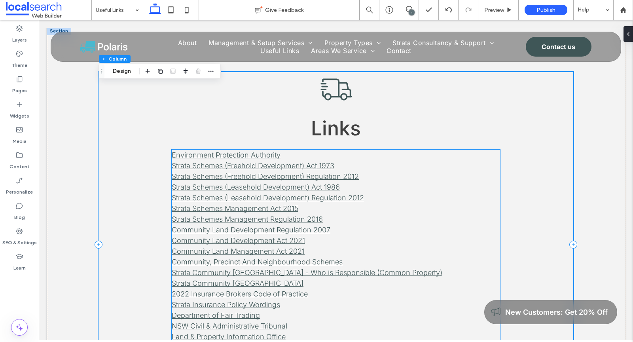
scroll to position [928, 0]
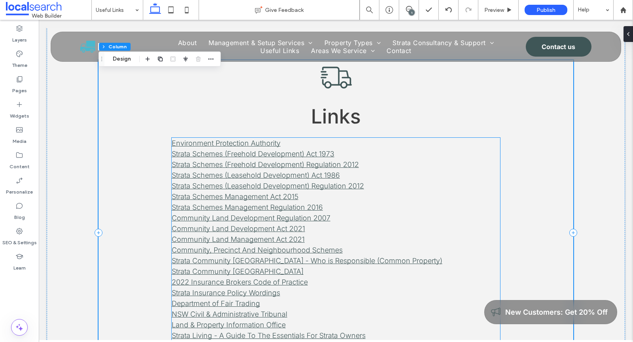
click at [361, 213] on p "Environment Protection Authority Strata Schemes (Freehold Development) Act 1973…" at bounding box center [336, 180] width 328 height 85
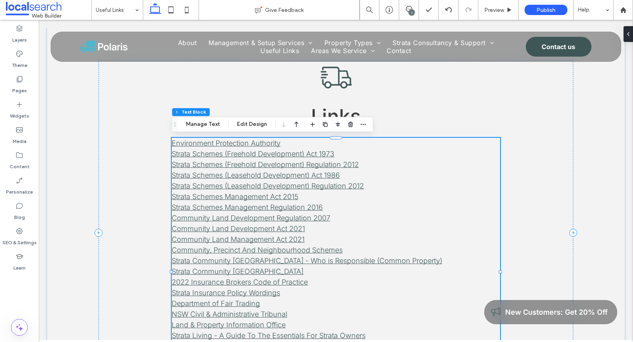
click at [361, 213] on div "Environment Protection Authority Strata Schemes (Freehold Development) Act 1973…" at bounding box center [336, 271] width 328 height 267
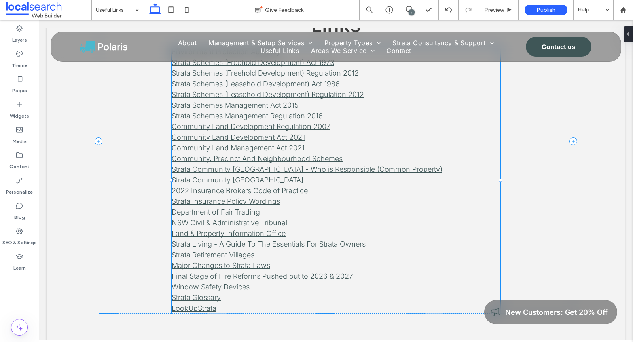
type input "*****"
type input "**"
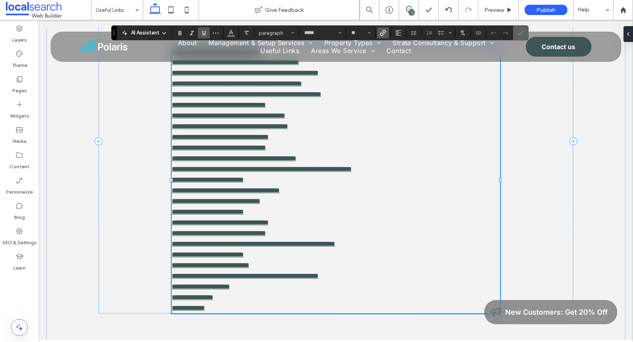
click at [519, 37] on span "Confirm" at bounding box center [521, 32] width 6 height 13
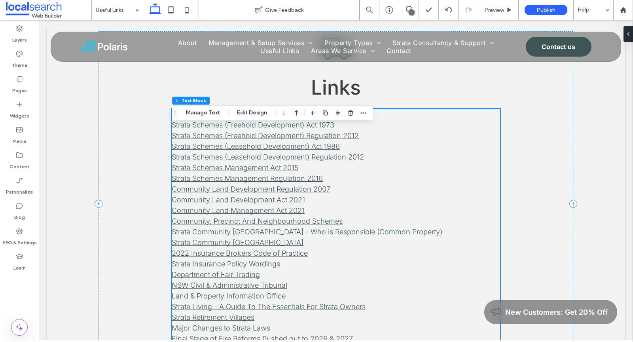
scroll to position [836, 0]
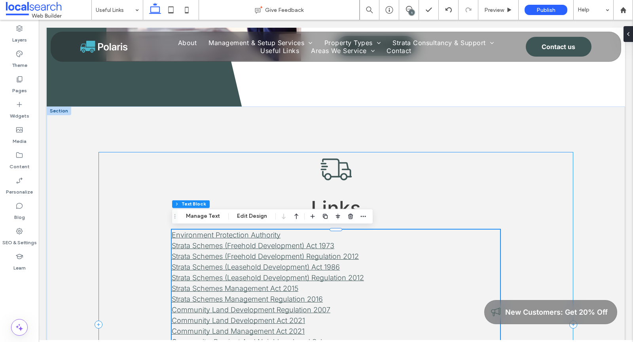
click at [435, 167] on div "Links Environment Protection Authority Strata Schemes (Freehold Development) Ac…" at bounding box center [336, 324] width 475 height 345
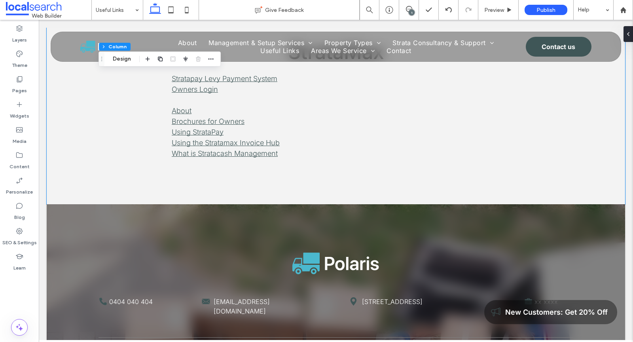
scroll to position [1312, 0]
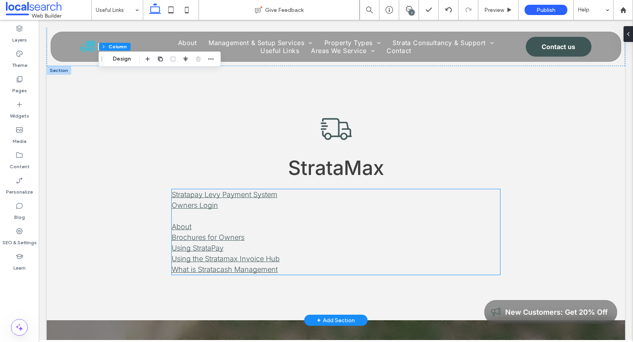
click at [232, 211] on p at bounding box center [336, 216] width 328 height 11
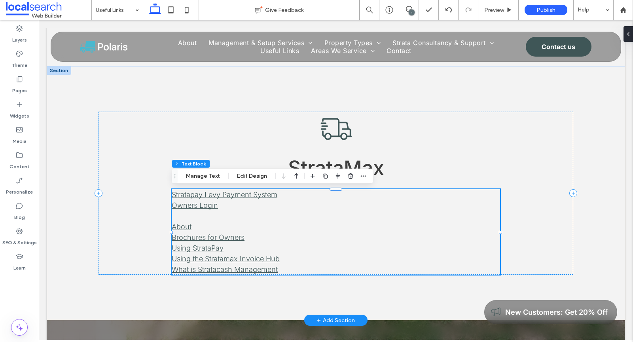
click at [232, 211] on p at bounding box center [336, 216] width 328 height 11
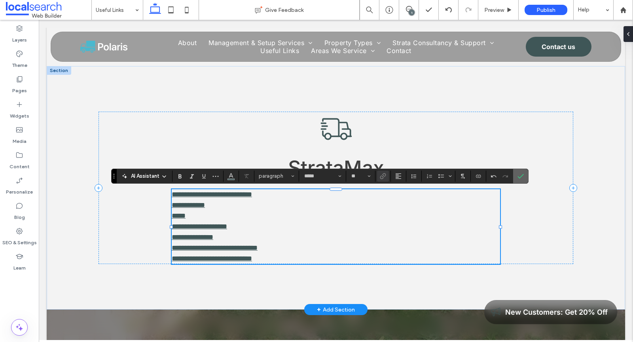
click at [518, 180] on span "Confirm" at bounding box center [520, 176] width 4 height 14
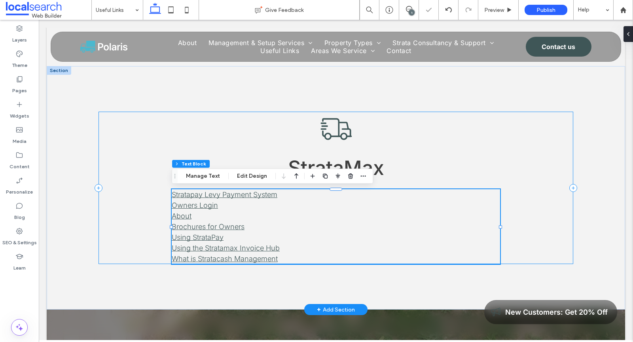
click at [555, 151] on div "StrataMax Stratapay Levy Payment System Owners Login About Brochures for Owners…" at bounding box center [336, 188] width 475 height 152
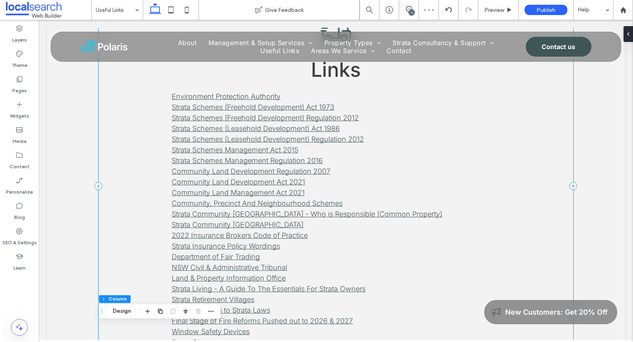
scroll to position [888, 0]
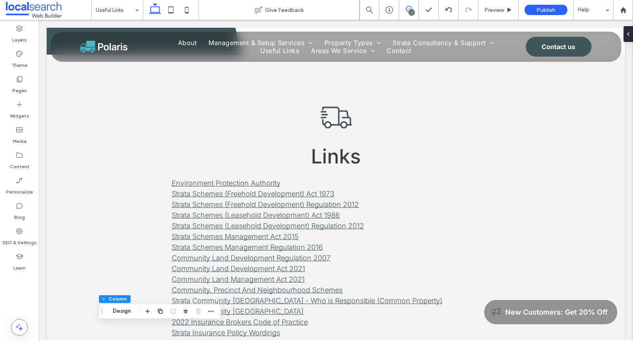
click at [408, 8] on icon at bounding box center [409, 9] width 6 height 6
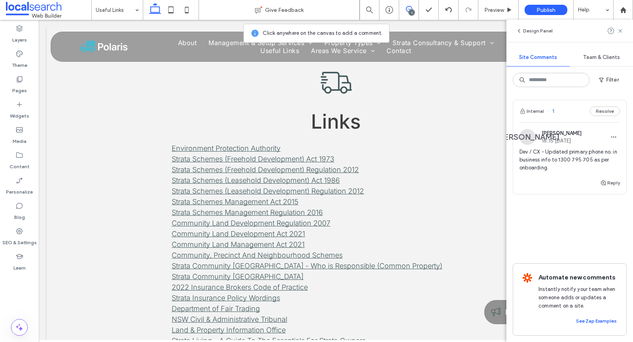
scroll to position [895, 0]
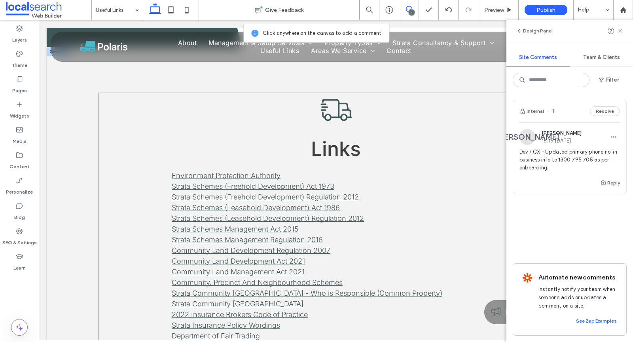
click at [413, 131] on div "Links Environment Protection Authority Strata Schemes (Freehold Development) Ac…" at bounding box center [336, 265] width 475 height 345
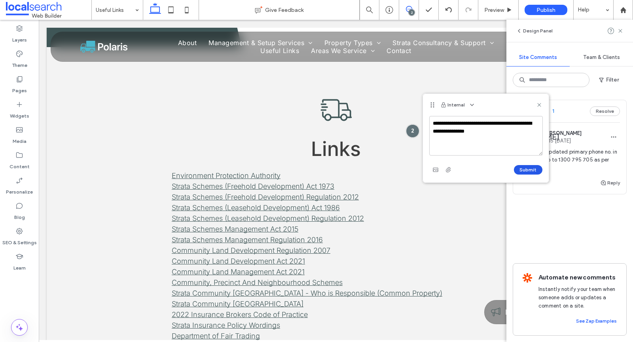
type textarea "**********"
click at [526, 169] on button "Submit" at bounding box center [528, 169] width 28 height 9
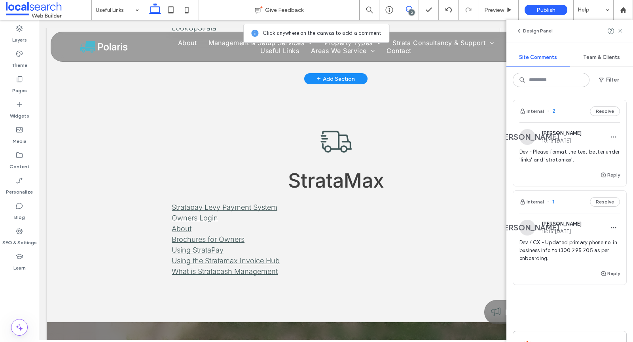
scroll to position [1352, 0]
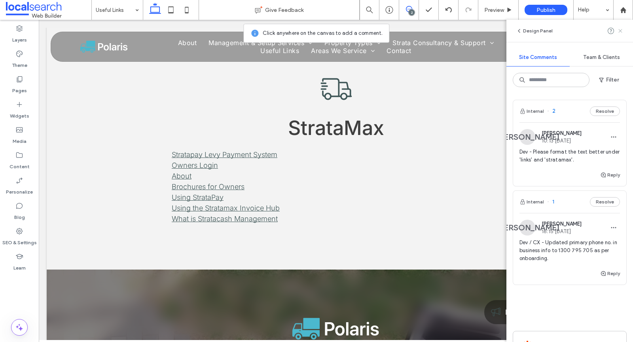
click at [623, 32] on icon at bounding box center [620, 31] width 6 height 6
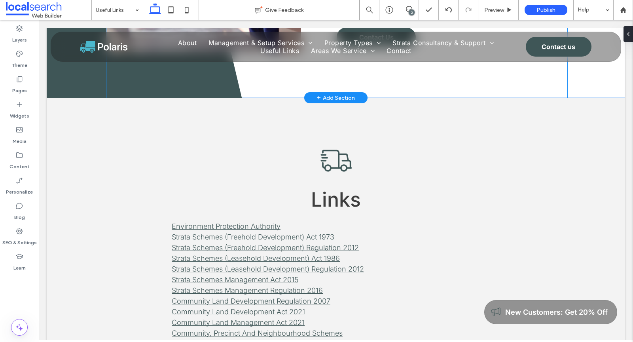
scroll to position [938, 0]
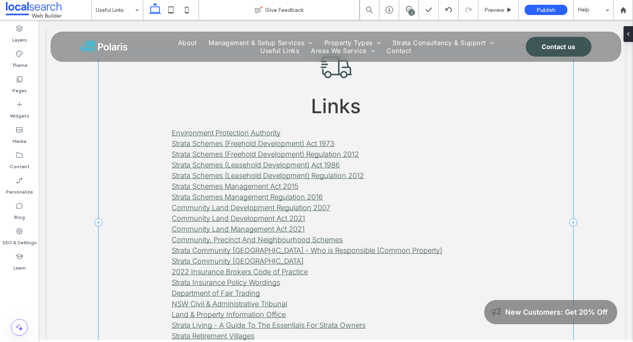
click at [306, 94] on div "Links Environment Protection Authority Strata Schemes (Freehold Development) Ac…" at bounding box center [336, 222] width 475 height 345
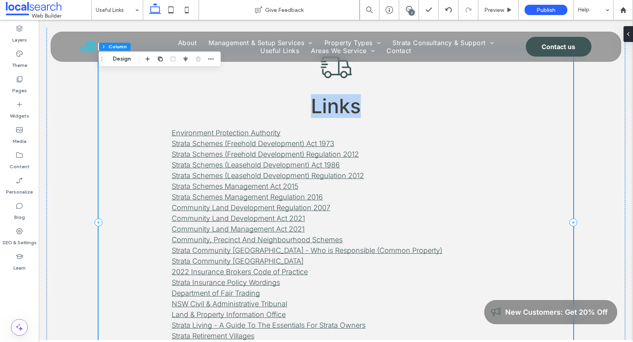
click at [313, 106] on span "Links" at bounding box center [336, 106] width 50 height 24
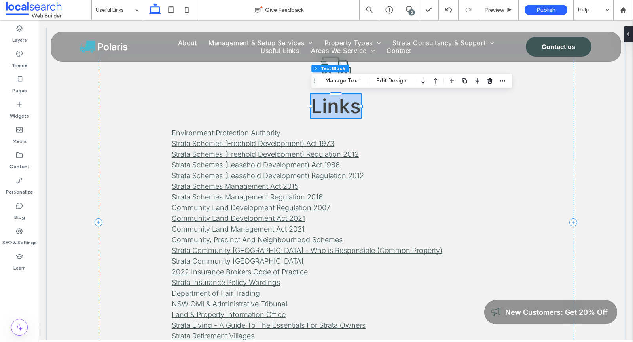
click at [313, 106] on span "Links" at bounding box center [336, 106] width 50 height 24
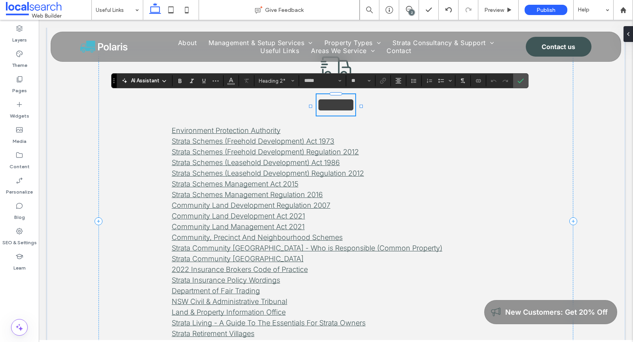
click at [317, 108] on span "*****" at bounding box center [336, 104] width 39 height 19
click at [515, 79] on label "Confirm" at bounding box center [521, 81] width 12 height 14
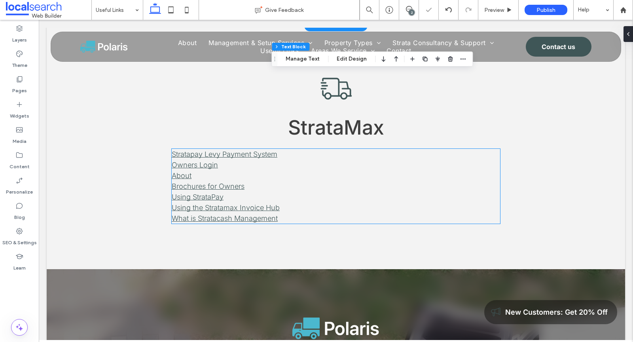
scroll to position [1269, 0]
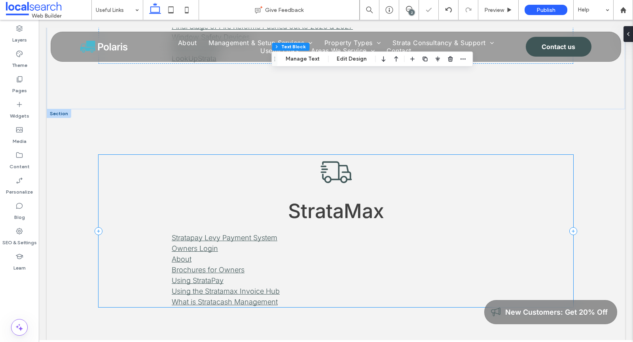
click at [393, 213] on div "StrataMax Stratapay Levy Payment System Owners Login About Brochures for Owners…" at bounding box center [336, 231] width 475 height 152
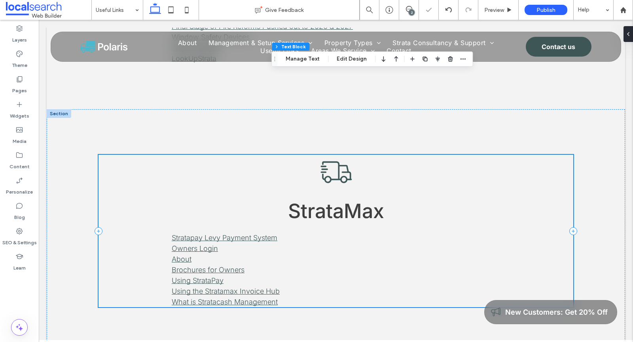
click at [393, 213] on div "StrataMax Stratapay Levy Payment System Owners Login About Brochures for Owners…" at bounding box center [336, 231] width 475 height 152
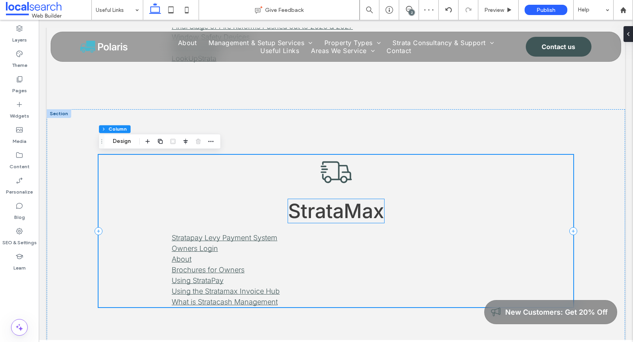
click at [375, 211] on span "StrataMax" at bounding box center [336, 211] width 96 height 24
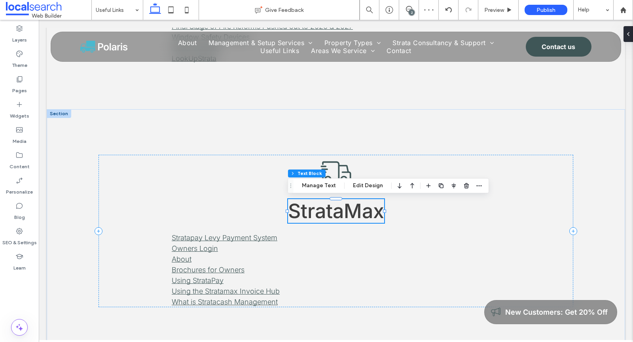
click at [375, 211] on div "StrataMax" at bounding box center [336, 211] width 96 height 24
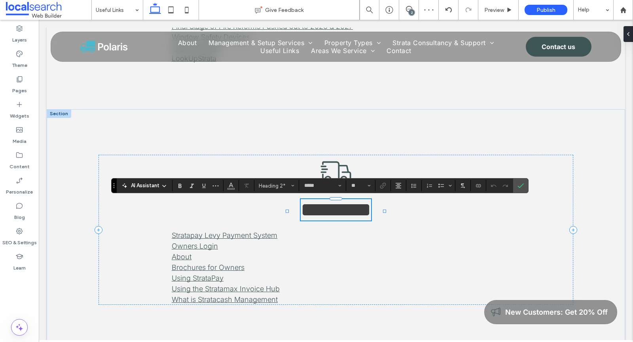
click at [371, 212] on span "*********" at bounding box center [336, 209] width 70 height 19
click at [518, 186] on icon "Confirm" at bounding box center [521, 185] width 6 height 6
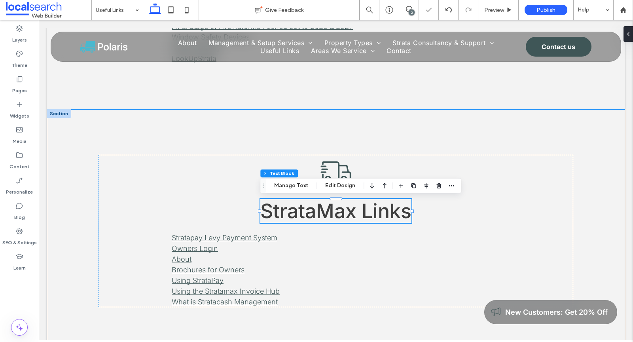
click at [514, 129] on div "StrataMax Links Stratapay Levy Payment System Owners Login About Brochures for …" at bounding box center [336, 230] width 475 height 243
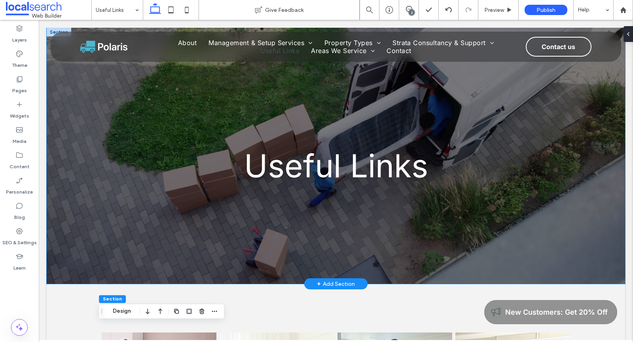
scroll to position [0, 0]
click at [26, 83] on div "Pages" at bounding box center [19, 84] width 39 height 25
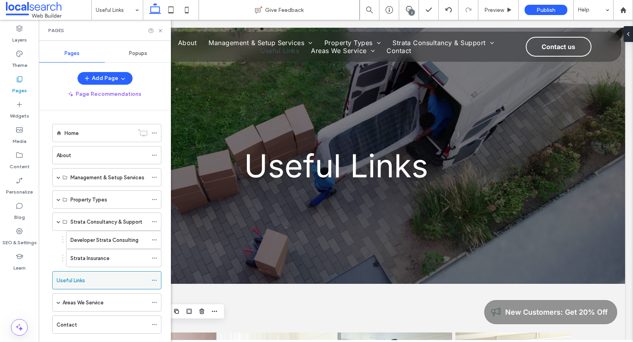
scroll to position [11, 0]
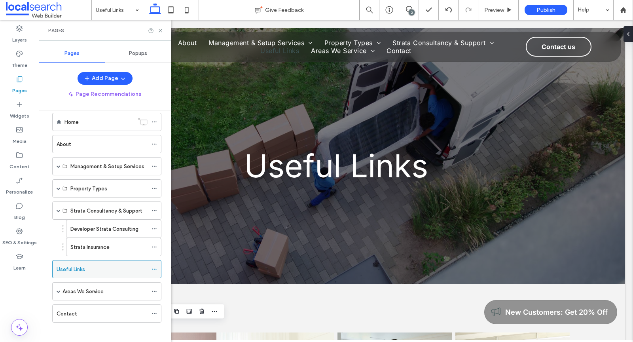
click at [156, 269] on use at bounding box center [154, 269] width 4 height 1
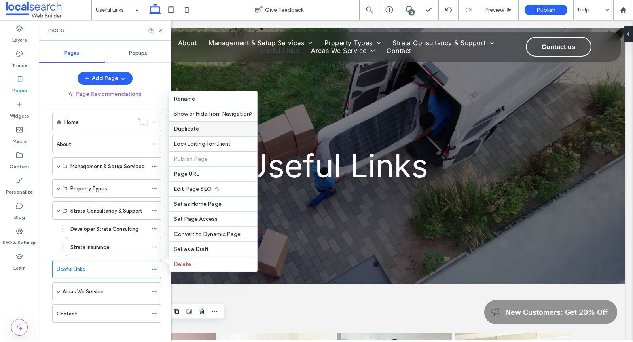
click at [194, 132] on span "Duplicate" at bounding box center [186, 128] width 25 height 7
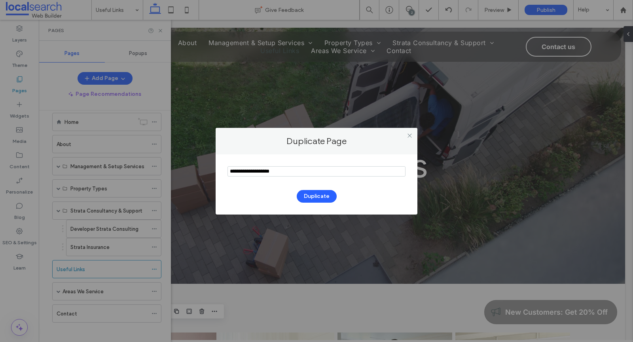
click at [298, 169] on input "notEmpty" at bounding box center [317, 171] width 178 height 10
paste input "**********"
type input "**********"
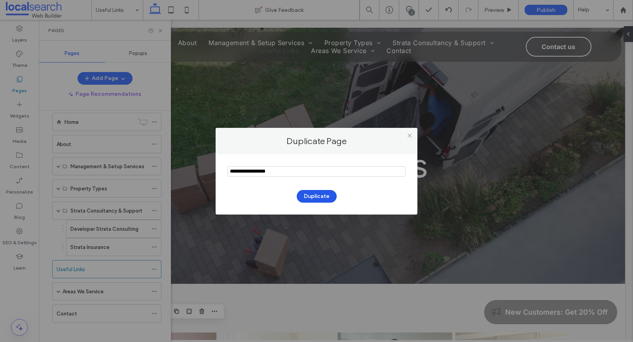
click at [318, 199] on button "Duplicate" at bounding box center [317, 196] width 40 height 13
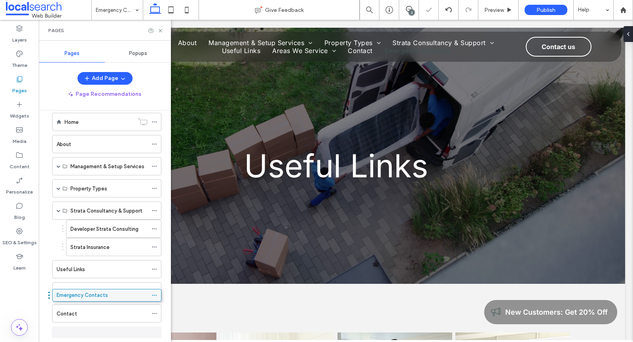
scroll to position [19, 0]
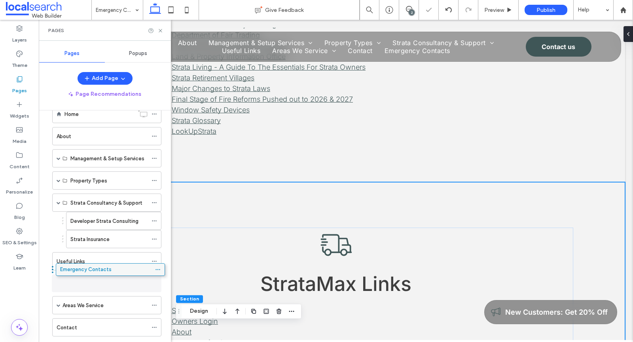
drag, startPoint x: 86, startPoint y: 331, endPoint x: 89, endPoint y: 272, distance: 59.4
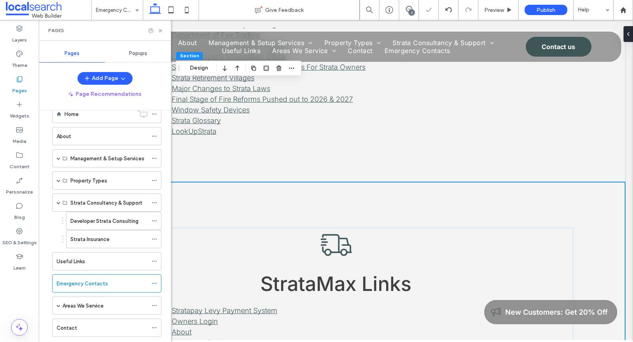
scroll to position [1320, 0]
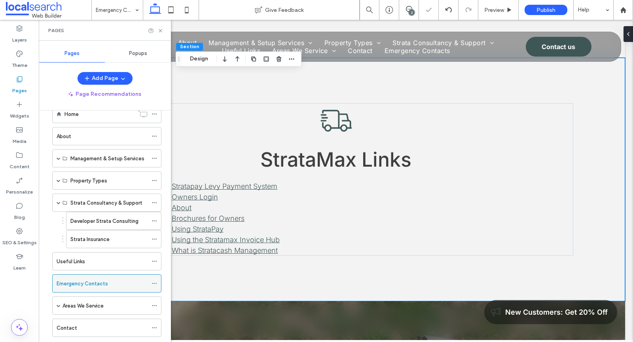
click at [155, 283] on use at bounding box center [154, 283] width 4 height 1
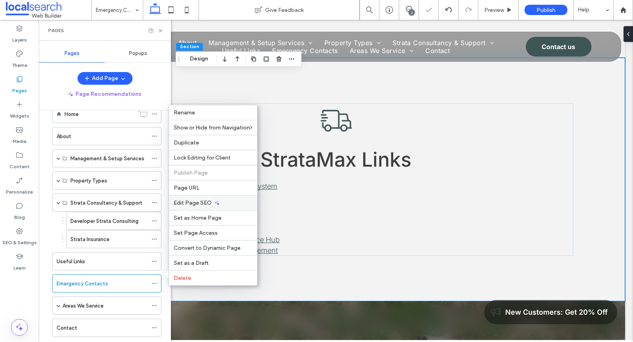
click at [194, 201] on span "Edit Page SEO" at bounding box center [193, 202] width 38 height 7
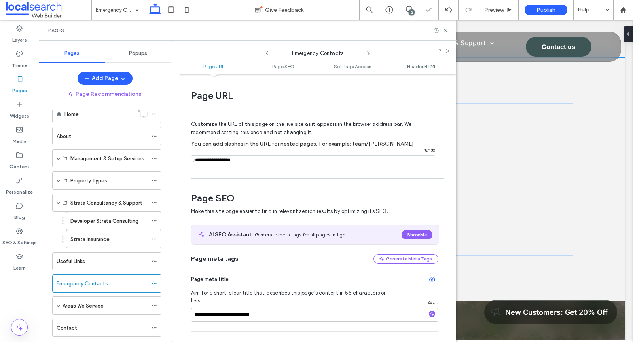
scroll to position [108, 0]
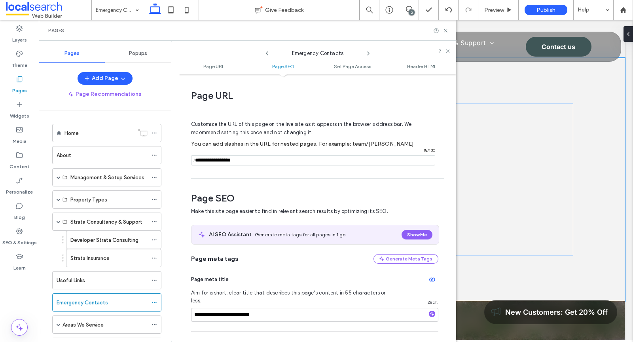
scroll to position [1320, 0]
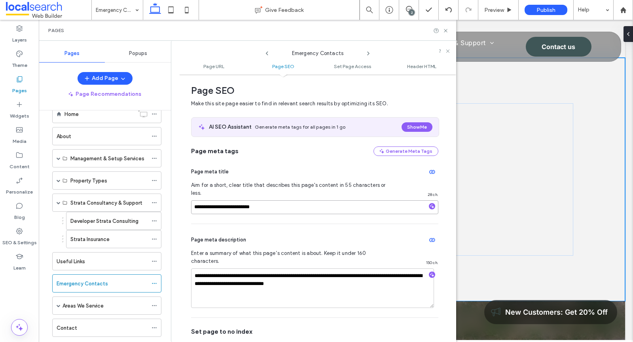
drag, startPoint x: 222, startPoint y: 197, endPoint x: 180, endPoint y: 197, distance: 41.6
click at [180, 197] on div "**********" at bounding box center [317, 208] width 277 height 260
type input "**********"
click at [251, 268] on textarea "**********" at bounding box center [312, 288] width 243 height 40
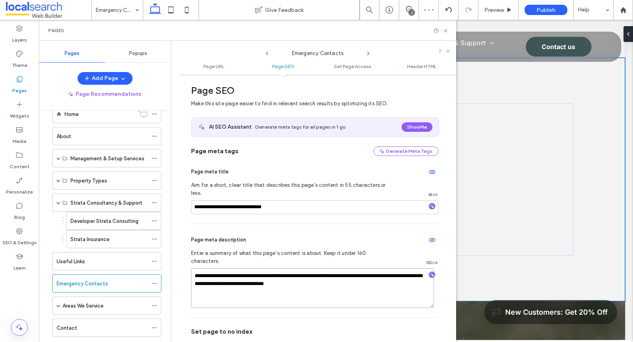
click at [251, 268] on textarea "**********" at bounding box center [312, 288] width 243 height 40
paste textarea
type textarea "**********"
click at [260, 268] on textarea "**********" at bounding box center [312, 288] width 243 height 40
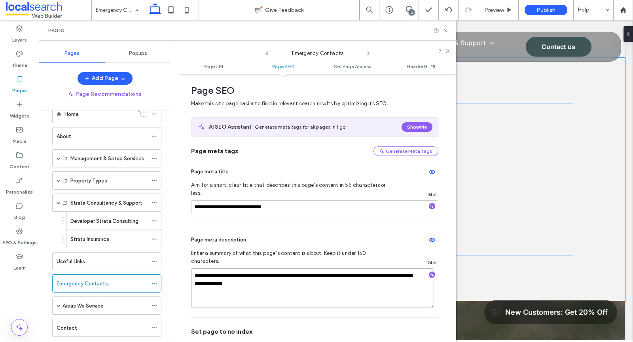
click at [260, 268] on textarea "**********" at bounding box center [312, 288] width 243 height 40
paste textarea "**********"
type textarea "**********"
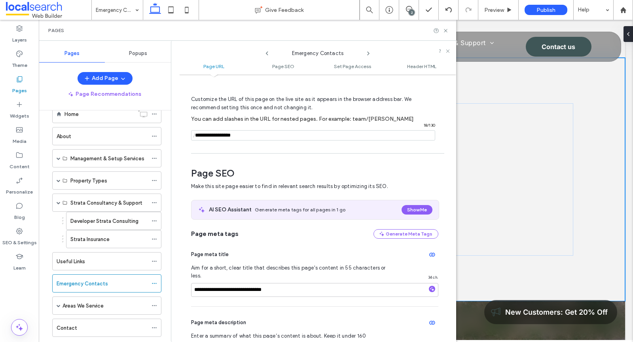
scroll to position [0, 0]
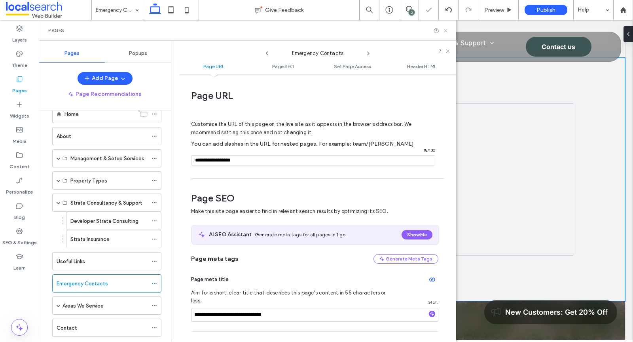
click at [446, 28] on icon at bounding box center [446, 31] width 6 height 6
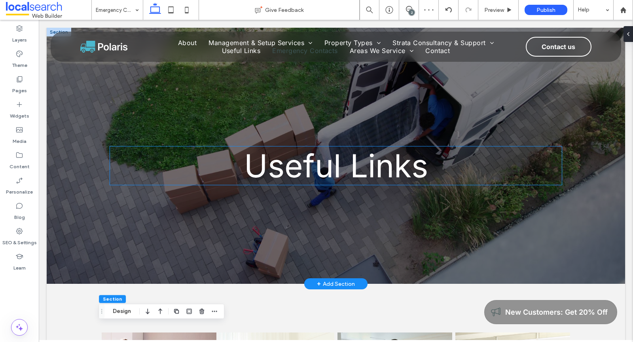
click at [324, 167] on span "Useful Links" at bounding box center [336, 165] width 184 height 38
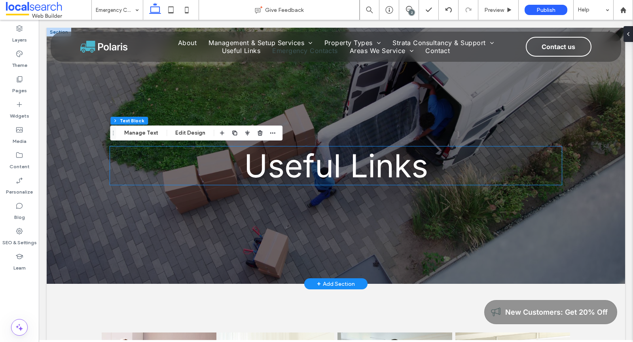
click at [324, 167] on div "Useful Links" at bounding box center [336, 165] width 452 height 38
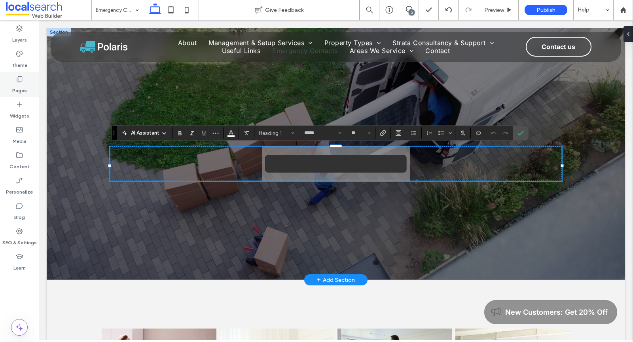
click at [19, 87] on label "Pages" at bounding box center [19, 88] width 15 height 11
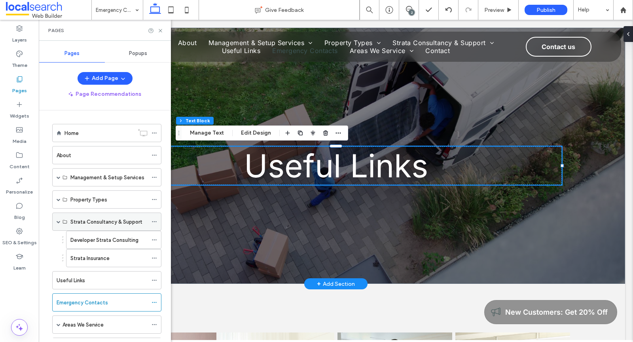
scroll to position [5, 0]
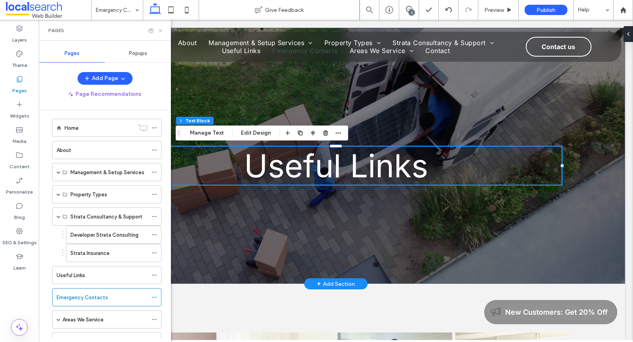
click at [159, 29] on use at bounding box center [160, 30] width 3 height 3
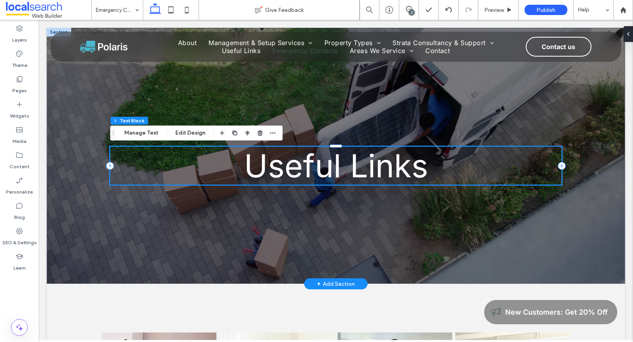
click at [254, 164] on span "Useful Links" at bounding box center [336, 165] width 184 height 38
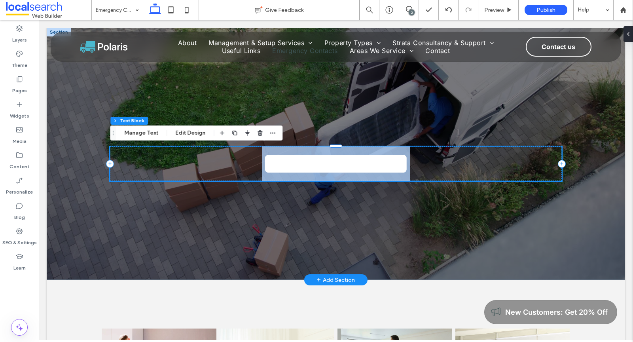
click at [262, 164] on span "**********" at bounding box center [336, 163] width 148 height 31
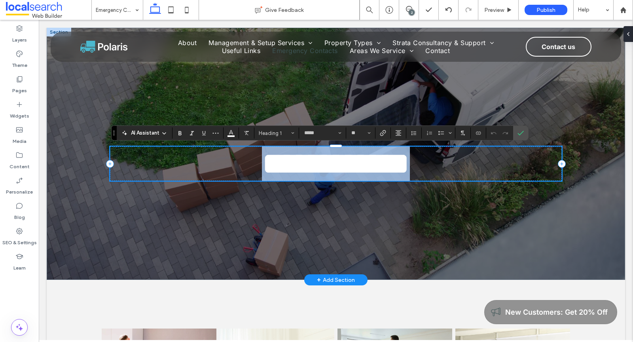
click at [262, 164] on span "**********" at bounding box center [336, 163] width 148 height 31
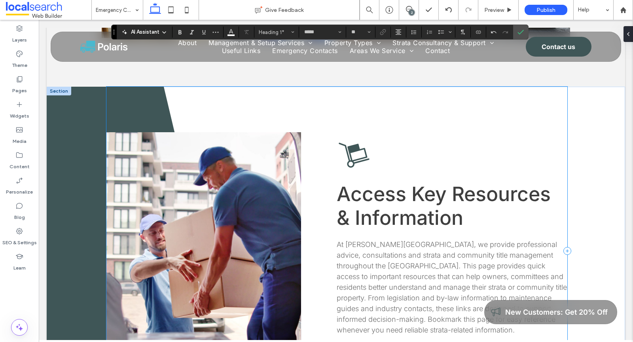
scroll to position [592, 0]
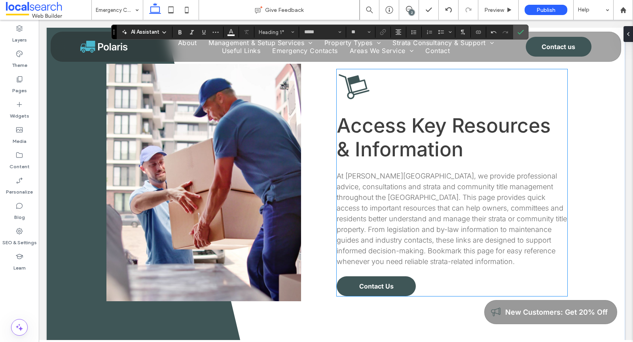
click at [454, 207] on span "At Curtis Strata, we provide professional advice, consultations and strata and …" at bounding box center [452, 219] width 230 height 94
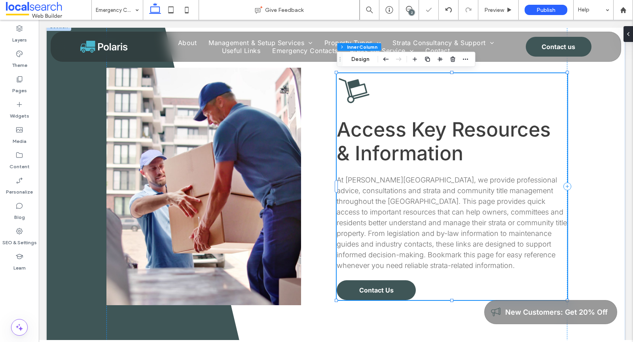
click at [454, 207] on span "At Curtis Strata, we provide professional advice, consultations and strata and …" at bounding box center [452, 223] width 230 height 94
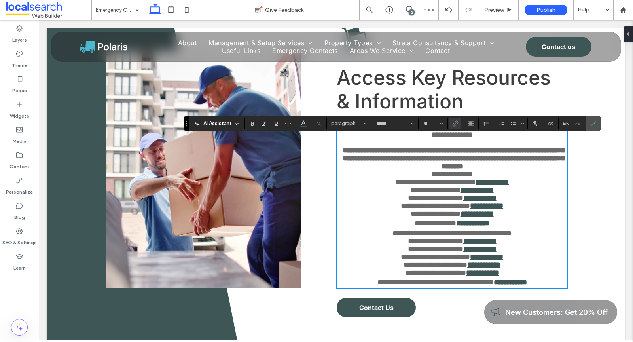
scroll to position [629, 0]
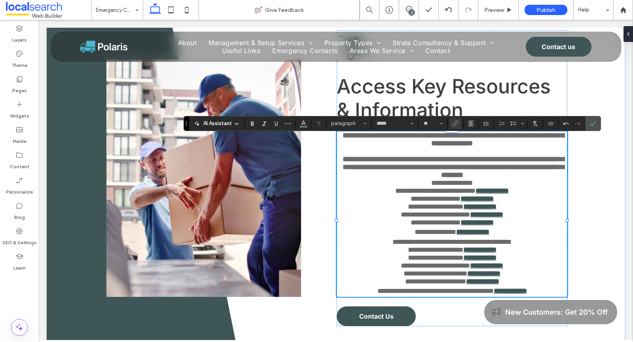
click at [531, 179] on p "**********" at bounding box center [452, 167] width 230 height 24
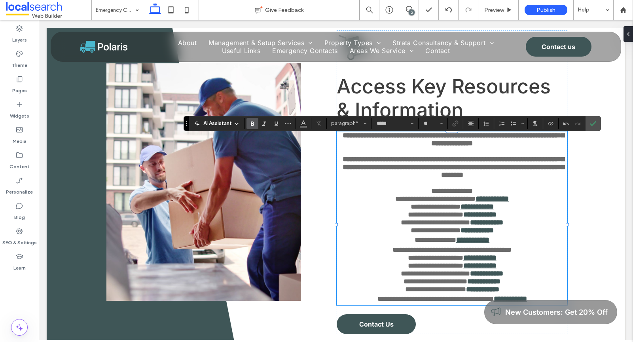
click at [518, 246] on p "**********" at bounding box center [452, 239] width 230 height 11
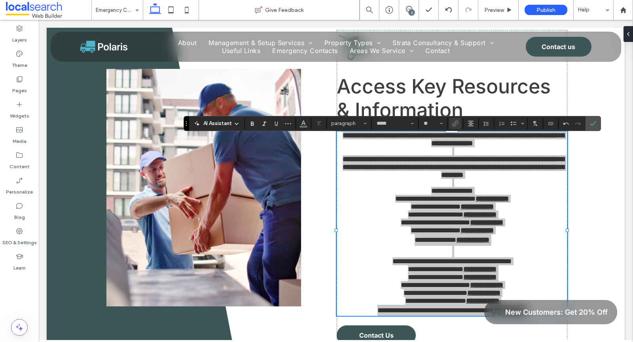
click at [319, 122] on div at bounding box center [319, 123] width 12 height 11
click at [317, 123] on div at bounding box center [319, 123] width 12 height 11
click at [347, 122] on span "paragraph" at bounding box center [346, 123] width 31 height 6
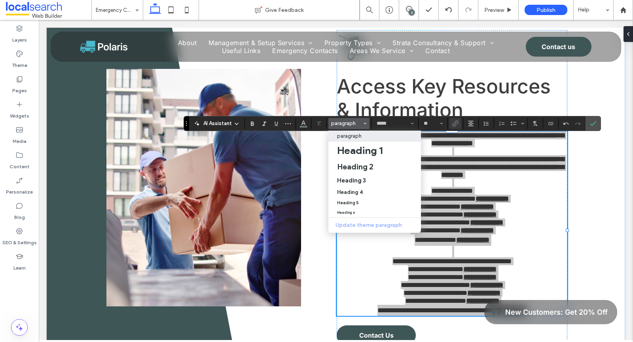
click at [353, 137] on p "paragraph" at bounding box center [349, 136] width 25 height 6
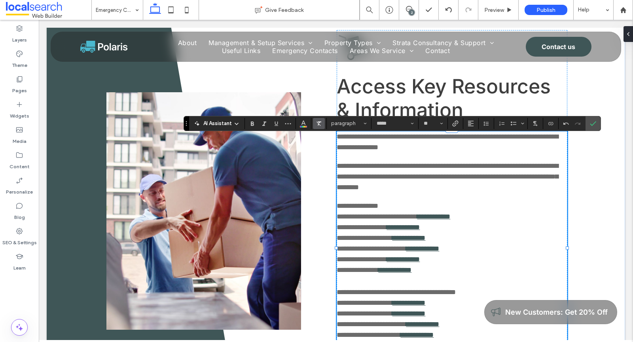
click at [319, 119] on span "Clear Format" at bounding box center [319, 123] width 6 height 10
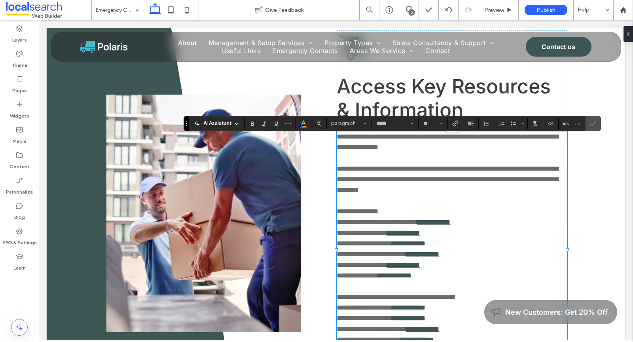
click at [389, 191] on span "**********" at bounding box center [448, 179] width 222 height 28
click at [592, 121] on icon "Confirm" at bounding box center [593, 123] width 6 height 6
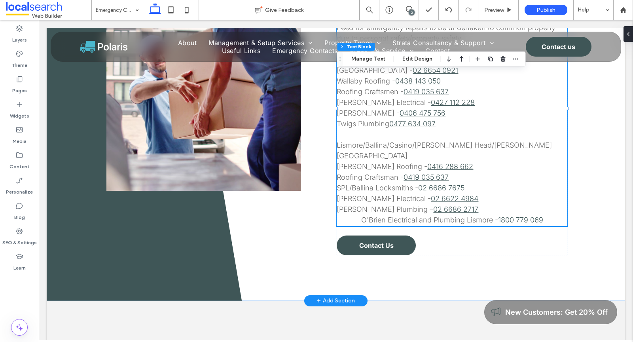
click at [364, 218] on span "O'Brien Electrical and Plumbing Lismore -" at bounding box center [429, 220] width 137 height 8
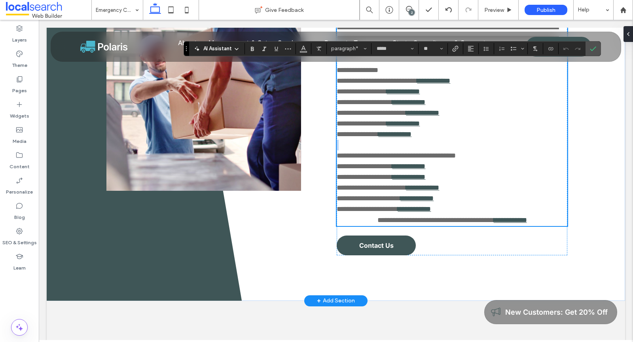
scroll to position [699, 0]
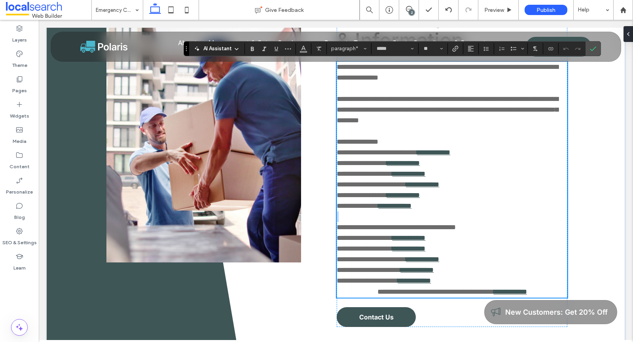
click at [364, 218] on p at bounding box center [452, 216] width 230 height 11
click at [378, 293] on span "**********" at bounding box center [436, 291] width 116 height 7
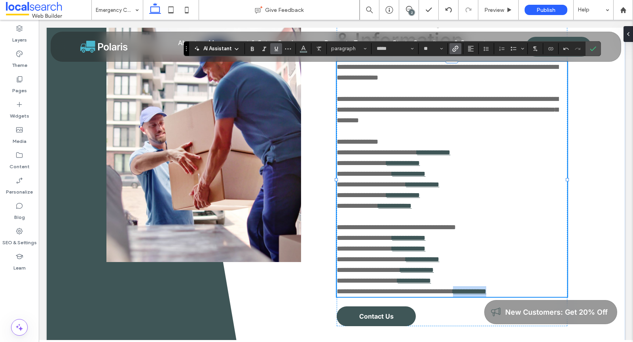
drag, startPoint x: 522, startPoint y: 292, endPoint x: 476, endPoint y: 290, distance: 46.0
click at [476, 290] on p "**********" at bounding box center [452, 291] width 230 height 11
click at [454, 51] on use "Link" at bounding box center [456, 49] width 6 height 6
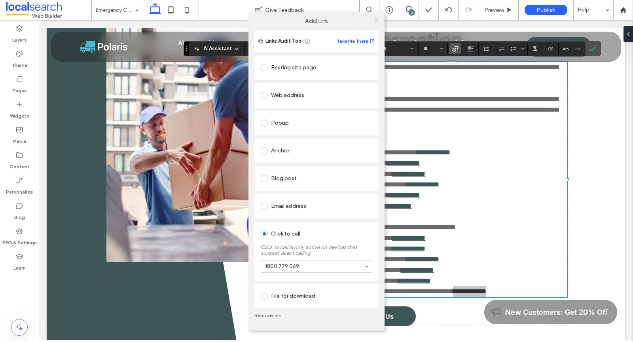
click at [377, 18] on icon at bounding box center [377, 20] width 6 height 6
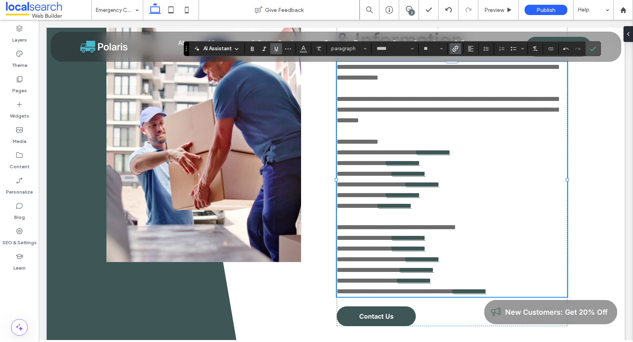
click at [432, 125] on p "**********" at bounding box center [452, 110] width 230 height 32
click at [425, 138] on p "**********" at bounding box center [452, 142] width 230 height 11
click at [411, 144] on p "**********" at bounding box center [452, 142] width 230 height 11
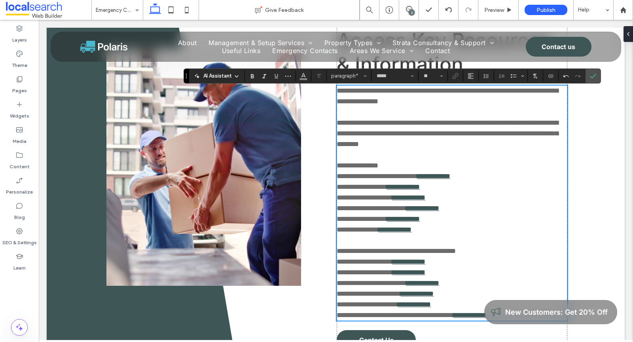
scroll to position [672, 0]
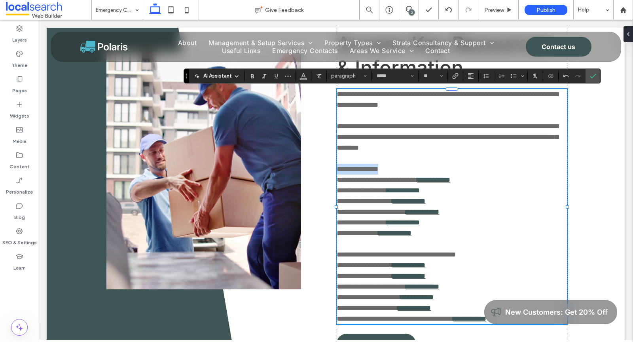
drag, startPoint x: 399, startPoint y: 170, endPoint x: 321, endPoint y: 170, distance: 78.0
click at [321, 170] on div "**********" at bounding box center [336, 170] width 461 height 457
click at [359, 78] on span "paragraph" at bounding box center [346, 76] width 31 height 6
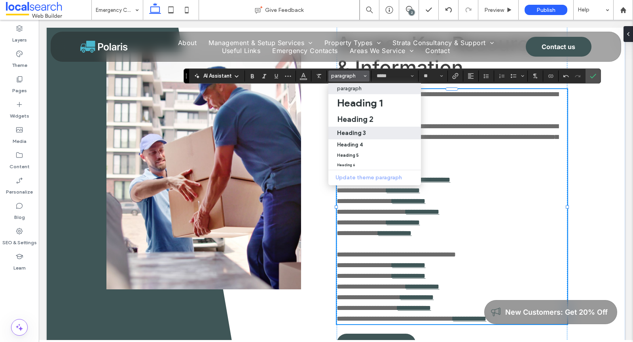
click at [355, 133] on h3 "Heading 3" at bounding box center [351, 133] width 29 height 8
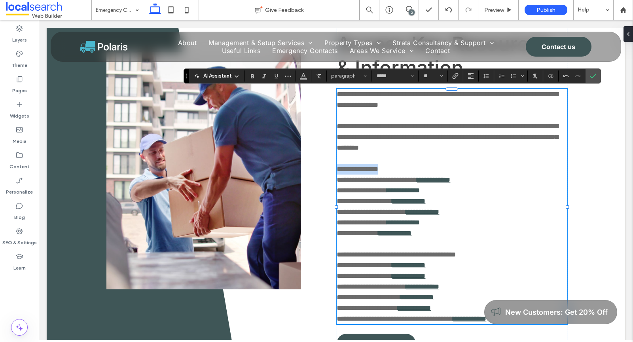
type input "**"
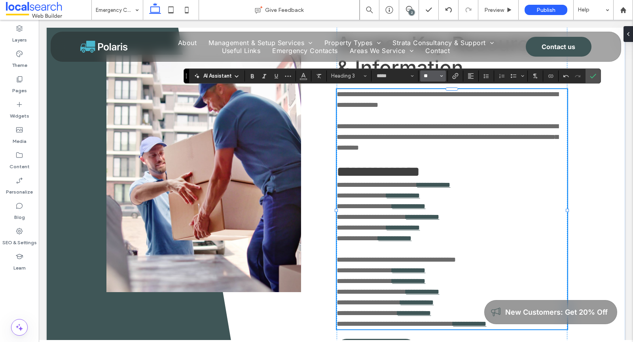
click at [425, 75] on input "**" at bounding box center [430, 76] width 15 height 6
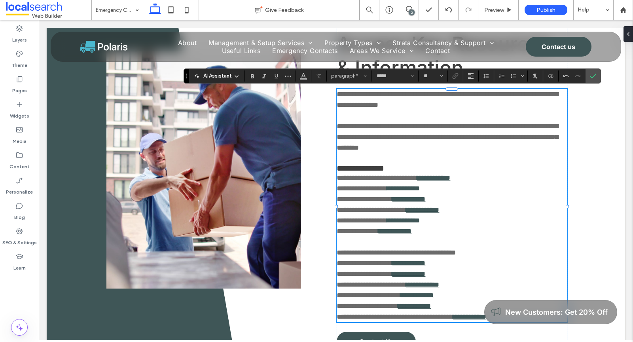
click at [408, 253] on span "**********" at bounding box center [396, 252] width 119 height 7
click at [380, 168] on span "**********" at bounding box center [360, 168] width 47 height 8
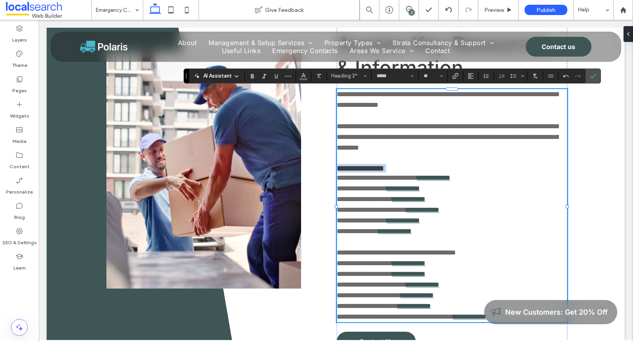
click at [380, 168] on span "**********" at bounding box center [360, 168] width 47 height 8
click at [321, 76] on icon "Clear Format" at bounding box center [319, 76] width 6 height 6
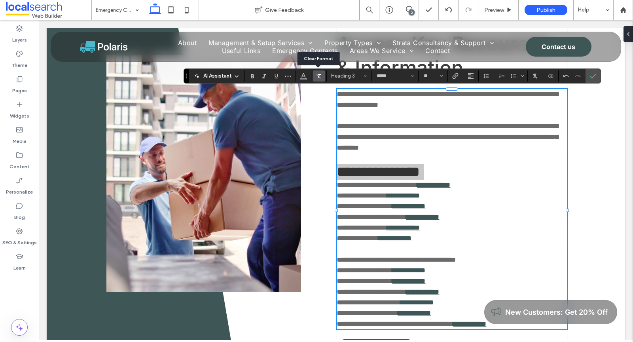
click at [321, 76] on icon "Clear Format" at bounding box center [319, 76] width 6 height 6
click at [341, 76] on span "Heading 3" at bounding box center [346, 76] width 31 height 6
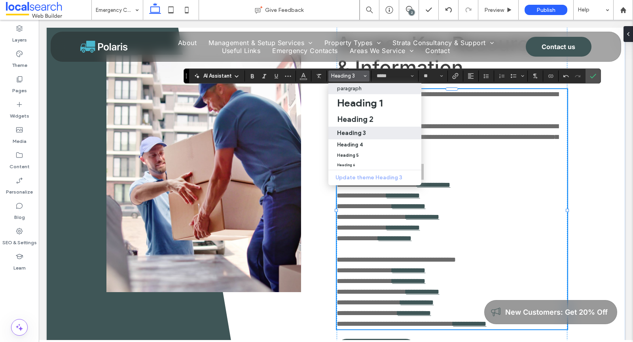
click at [345, 89] on p "paragraph" at bounding box center [349, 88] width 25 height 6
type input "**"
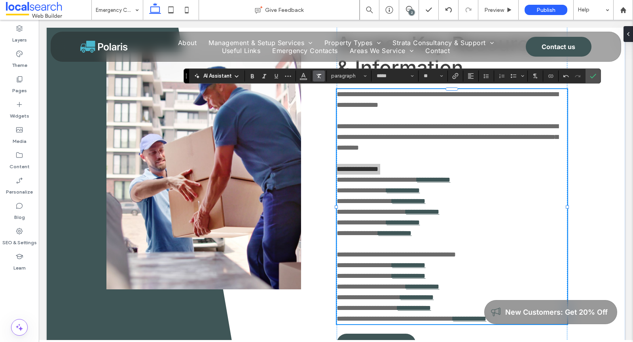
click at [322, 74] on label "Clear Format" at bounding box center [319, 75] width 12 height 11
click at [386, 190] on span "**********" at bounding box center [362, 190] width 50 height 7
click at [376, 256] on span "**********" at bounding box center [396, 254] width 119 height 7
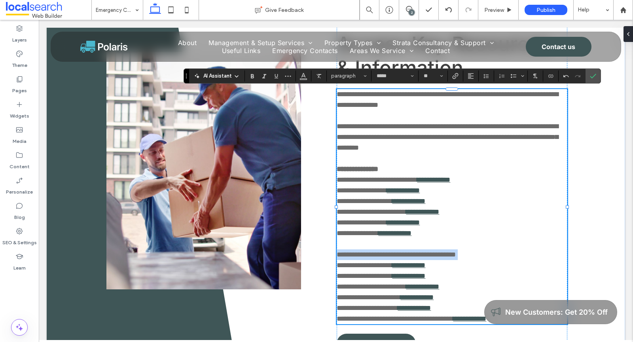
click at [376, 256] on span "**********" at bounding box center [396, 254] width 119 height 7
click at [498, 174] on p "**********" at bounding box center [452, 169] width 230 height 11
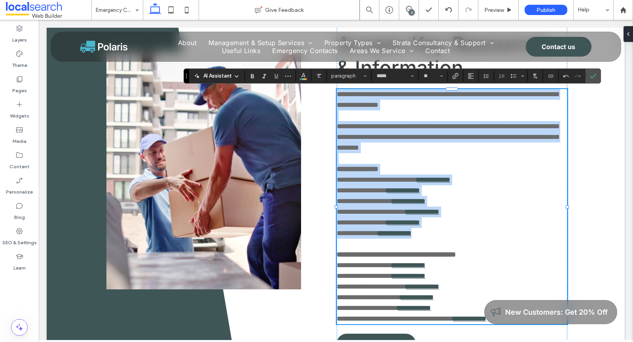
drag, startPoint x: 443, startPoint y: 233, endPoint x: 336, endPoint y: 179, distance: 120.0
click at [336, 179] on div "**********" at bounding box center [336, 170] width 579 height 457
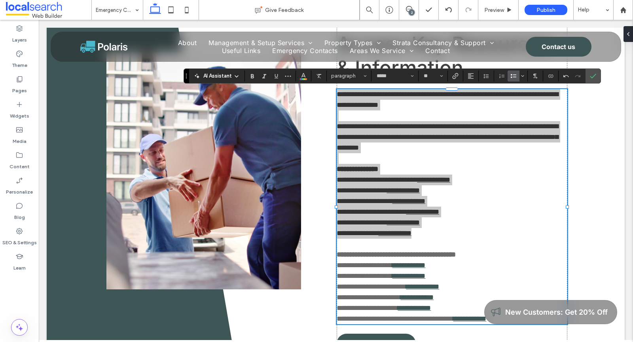
click at [511, 76] on use "Bulleted List" at bounding box center [514, 76] width 6 height 4
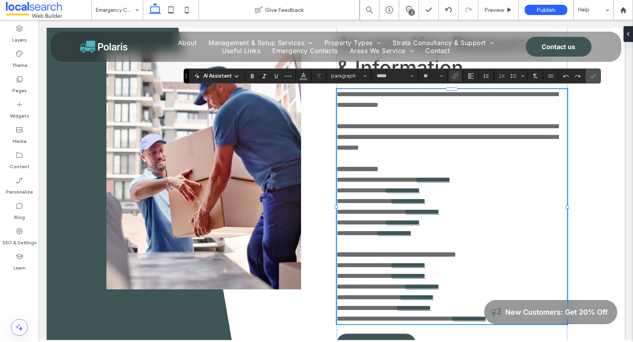
click at [347, 180] on span "**********" at bounding box center [377, 179] width 80 height 7
click at [338, 180] on span "**********" at bounding box center [377, 179] width 80 height 7
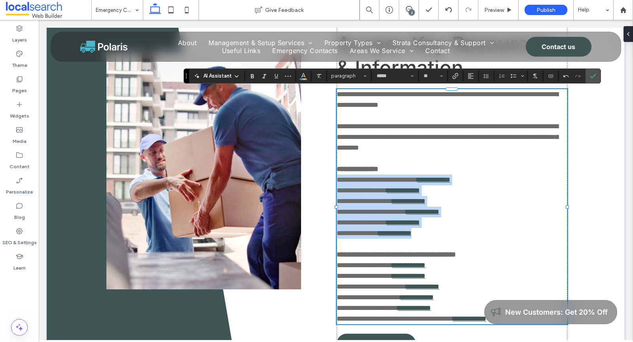
drag, startPoint x: 445, startPoint y: 238, endPoint x: 337, endPoint y: 182, distance: 121.8
click at [337, 182] on div "**********" at bounding box center [452, 206] width 230 height 235
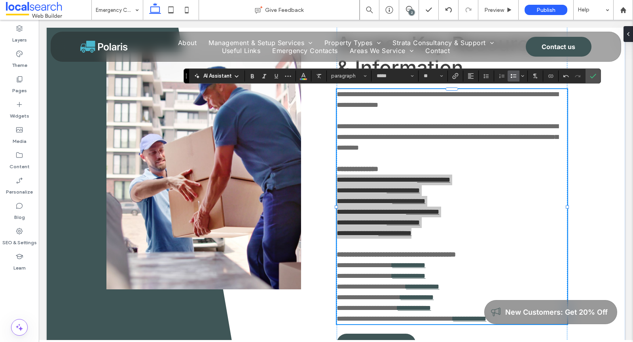
click at [511, 73] on icon "Bulleted List" at bounding box center [514, 76] width 6 height 6
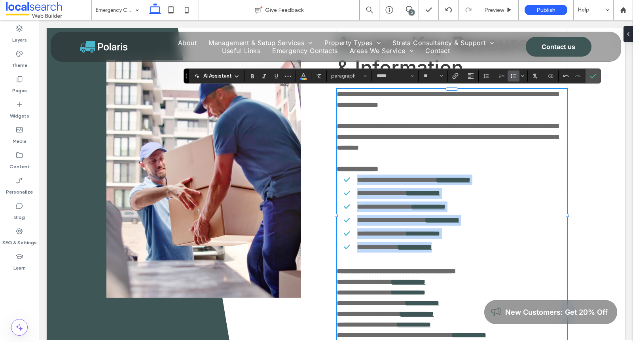
click at [468, 227] on ul "**********" at bounding box center [448, 214] width 238 height 78
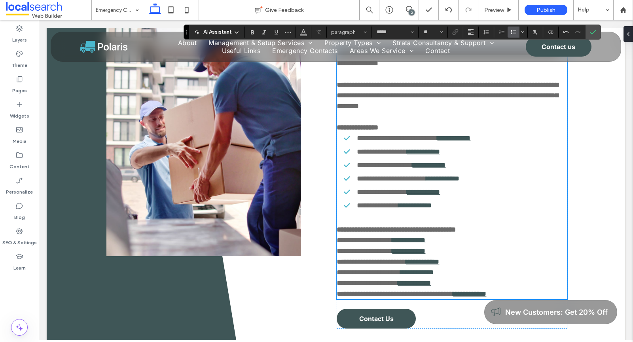
scroll to position [729, 0]
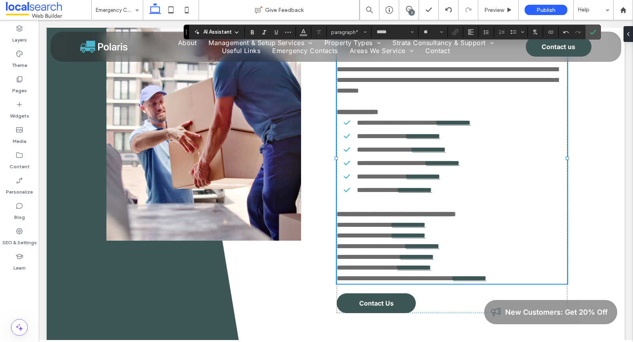
click at [338, 225] on span "**********" at bounding box center [364, 224] width 55 height 7
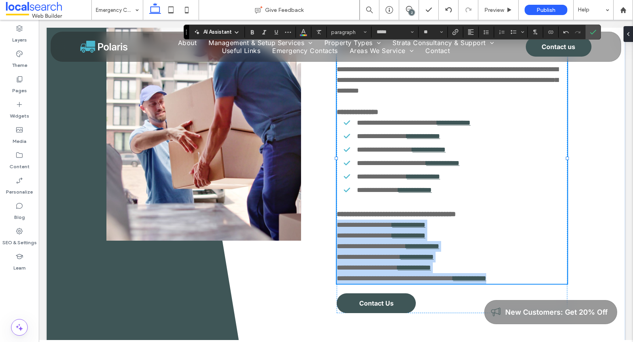
drag, startPoint x: 338, startPoint y: 225, endPoint x: 539, endPoint y: 285, distance: 210.4
click at [539, 285] on div "**********" at bounding box center [452, 122] width 230 height 382
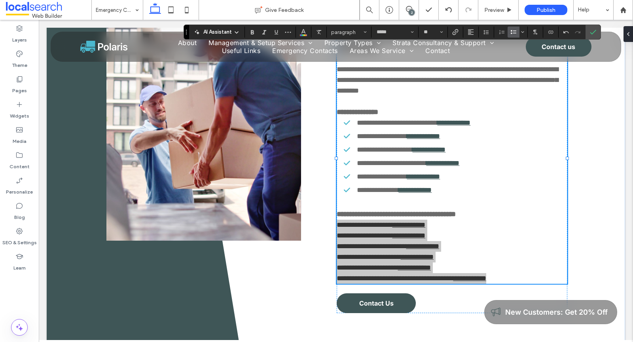
click at [513, 31] on use "Bulleted List" at bounding box center [514, 32] width 6 height 4
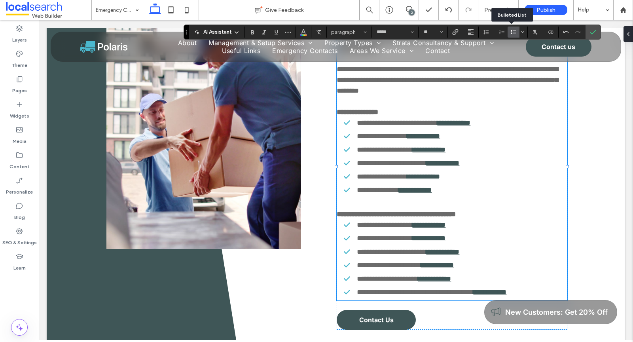
click at [549, 97] on p at bounding box center [452, 101] width 230 height 11
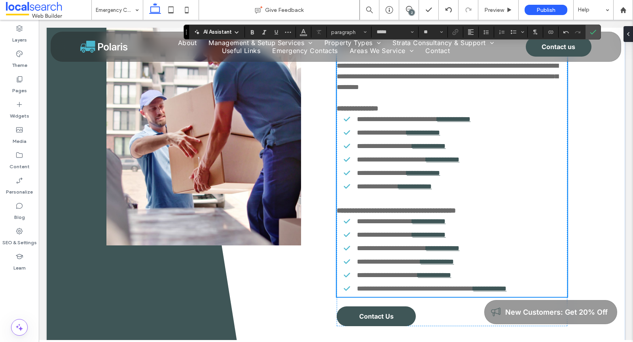
scroll to position [733, 0]
click at [514, 212] on p "**********" at bounding box center [452, 210] width 230 height 11
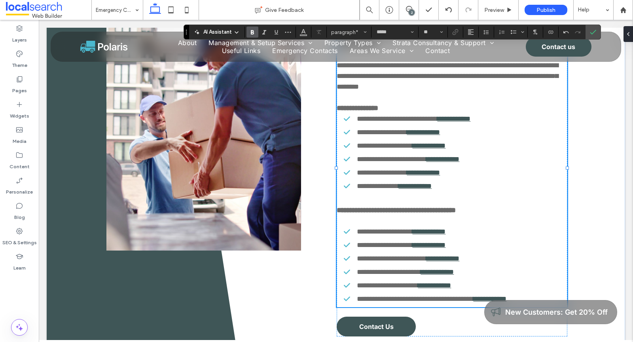
click at [427, 112] on p "**********" at bounding box center [452, 108] width 230 height 11
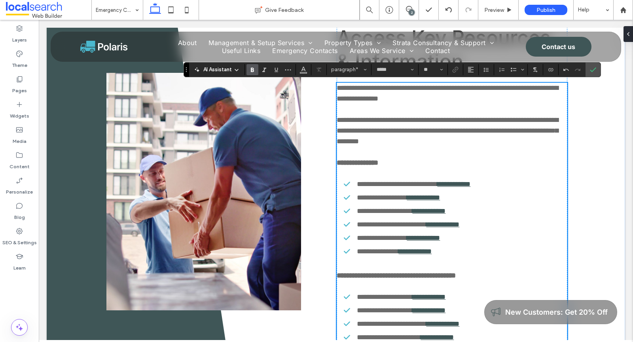
scroll to position [655, 0]
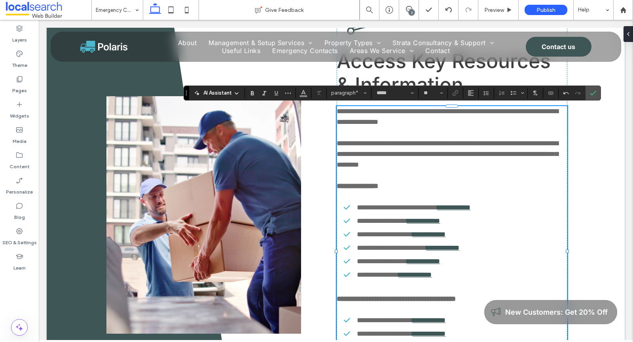
click at [486, 111] on span "**********" at bounding box center [448, 117] width 222 height 18
click at [442, 110] on span "**********" at bounding box center [448, 117] width 222 height 18
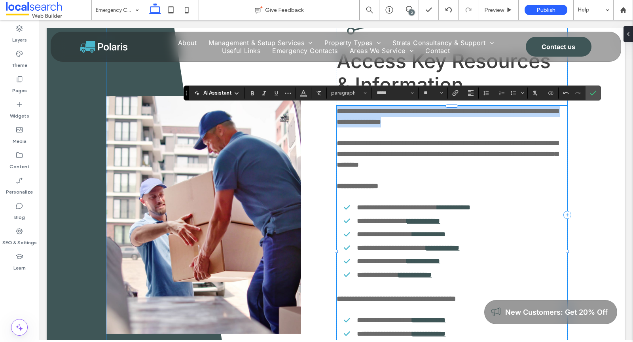
drag, startPoint x: 471, startPoint y: 122, endPoint x: 334, endPoint y: 106, distance: 138.7
click at [334, 106] on div "**********" at bounding box center [336, 214] width 461 height 511
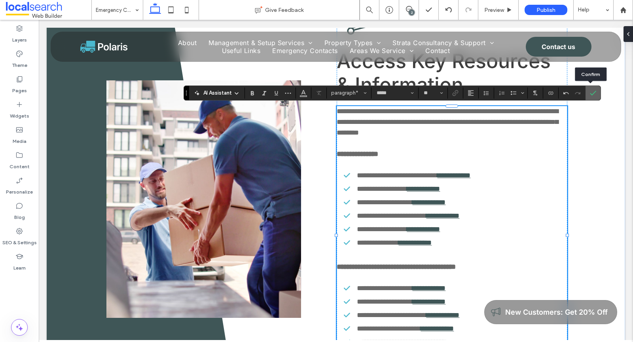
click at [590, 92] on icon "Confirm" at bounding box center [593, 93] width 6 height 6
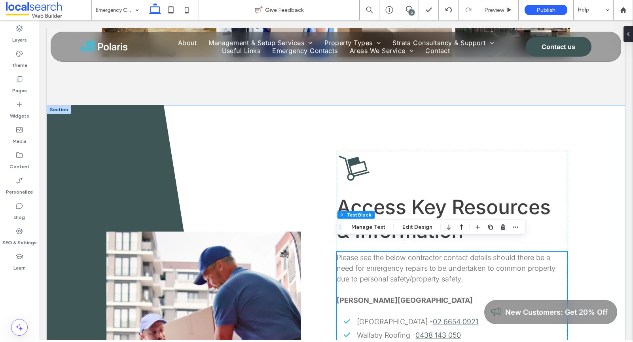
scroll to position [522, 0]
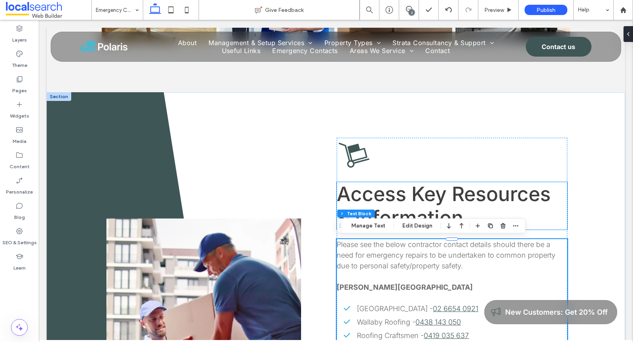
click at [388, 196] on span "Access Key Resources & Information" at bounding box center [444, 205] width 214 height 47
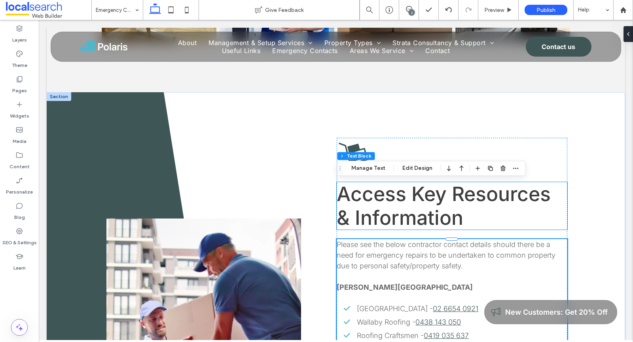
click at [388, 196] on div "Access Key Resources & Information" at bounding box center [452, 205] width 230 height 47
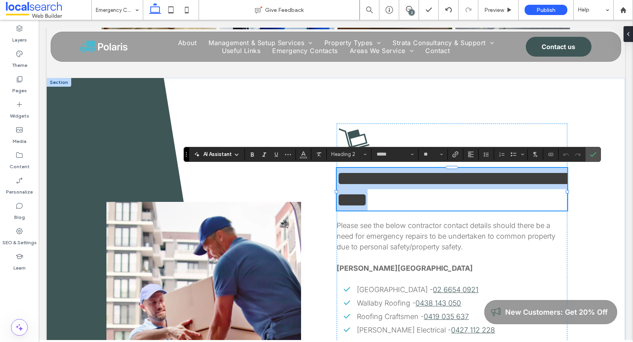
scroll to position [537, 0]
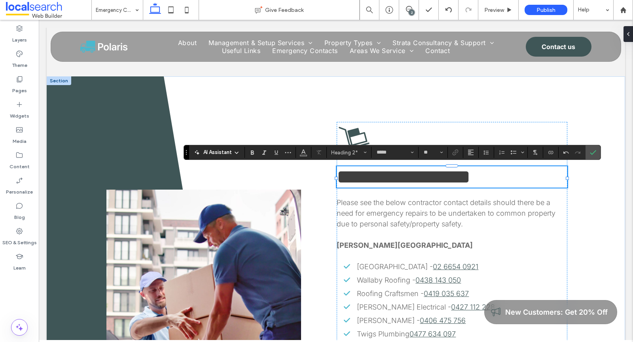
click at [417, 182] on span "**********" at bounding box center [404, 176] width 134 height 19
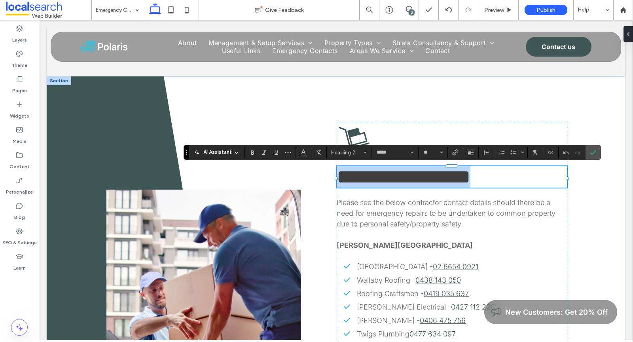
click at [417, 182] on span "**********" at bounding box center [404, 176] width 134 height 19
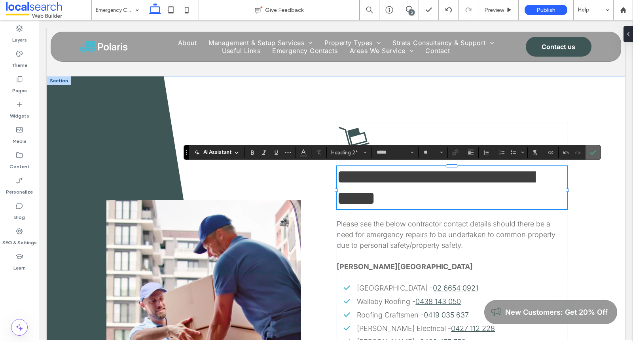
click at [587, 153] on label "Confirm" at bounding box center [593, 152] width 12 height 14
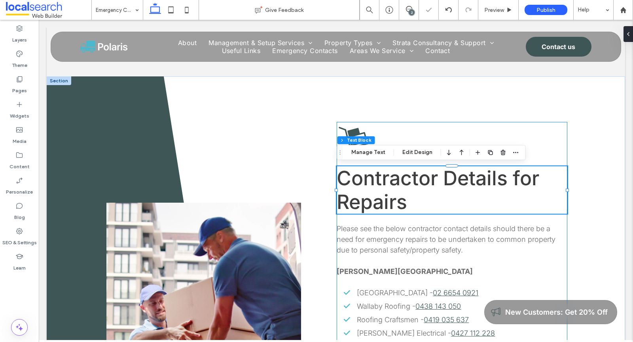
click at [543, 122] on div "Contractor Details for Repairs Please see the below contractor contact details …" at bounding box center [452, 321] width 230 height 399
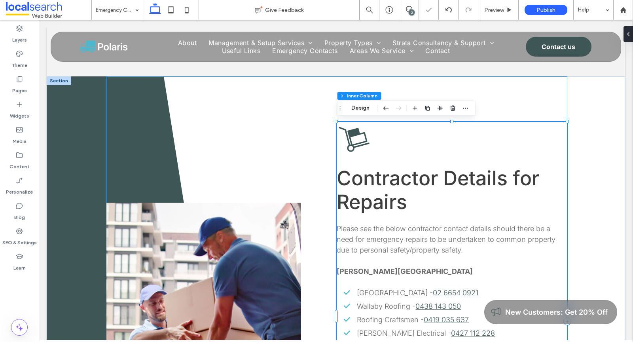
click at [532, 108] on div "Button Contractor Details for Repairs Please see the below contractor contact d…" at bounding box center [336, 321] width 461 height 490
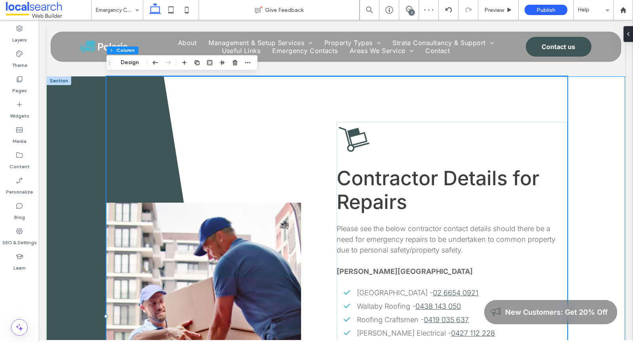
click at [577, 112] on div "Button Contractor Details for Repairs Please see the below contractor contact d…" at bounding box center [336, 321] width 579 height 490
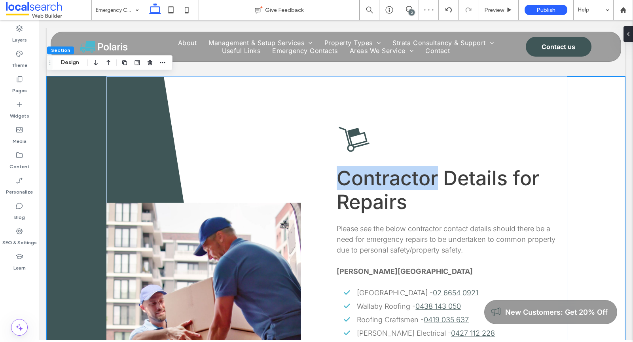
click at [577, 112] on div "Button Contractor Details for Repairs Please see the below contractor contact d…" at bounding box center [336, 321] width 579 height 490
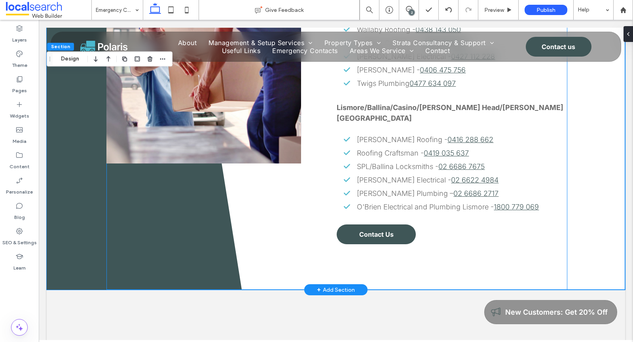
scroll to position [801, 0]
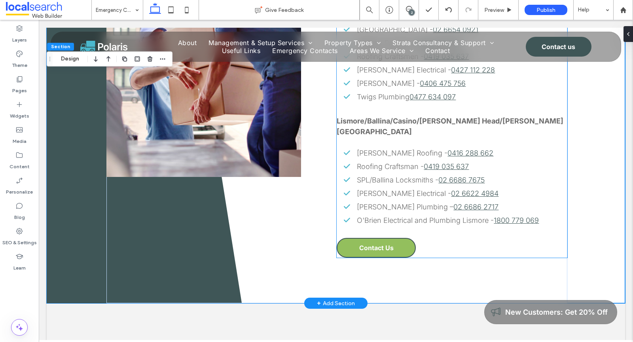
click at [373, 244] on span "Contact Us" at bounding box center [376, 248] width 34 height 8
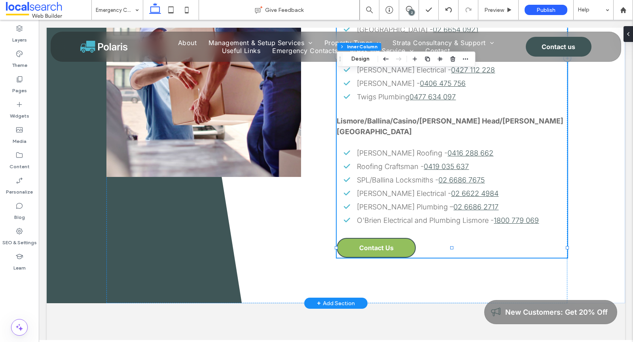
click at [374, 244] on span "Contact Us" at bounding box center [376, 248] width 34 height 8
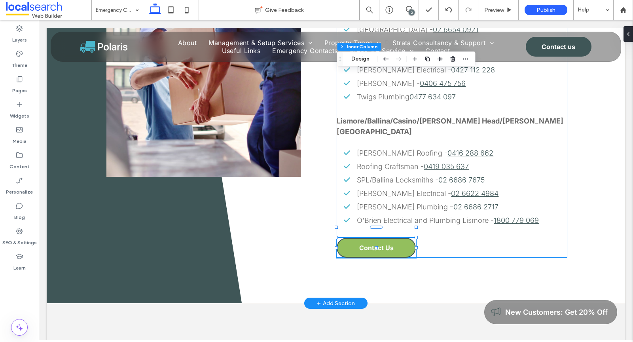
click at [374, 244] on span "Contact Us" at bounding box center [376, 248] width 34 height 8
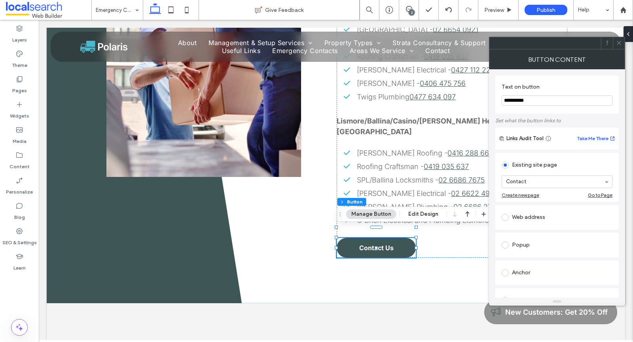
click at [619, 46] on span at bounding box center [619, 43] width 6 height 12
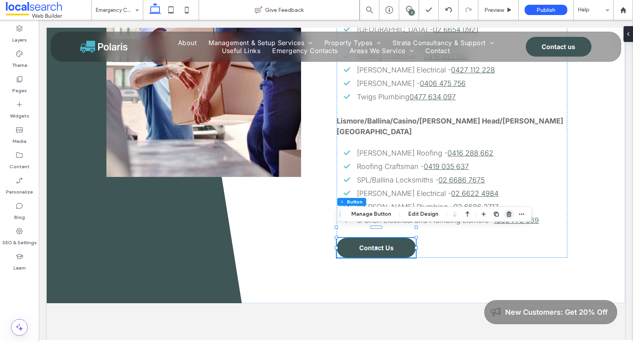
click at [507, 215] on use "button" at bounding box center [509, 213] width 5 height 5
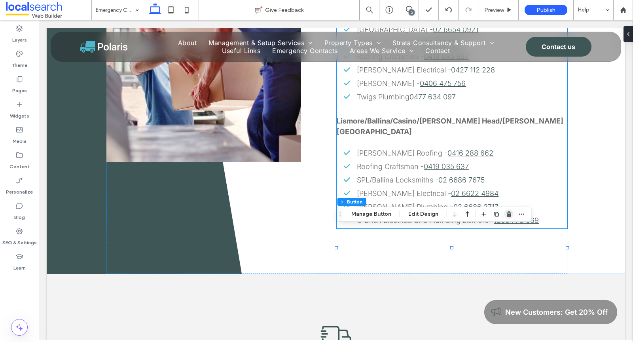
scroll to position [786, 0]
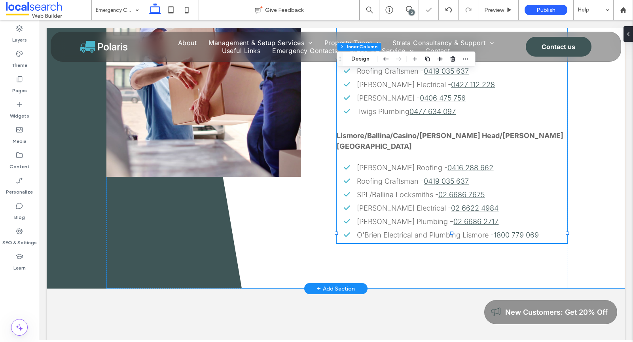
click at [595, 209] on div "Button Contractor Details for Repairs Please see the below contractor contact d…" at bounding box center [336, 58] width 579 height 461
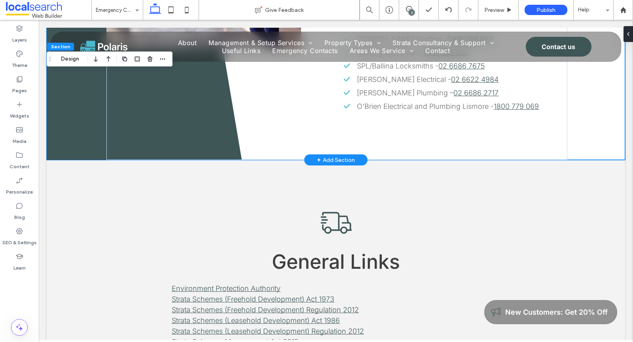
scroll to position [915, 0]
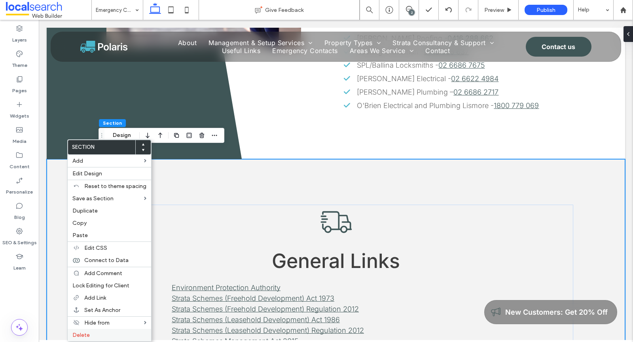
click at [85, 332] on span "Delete" at bounding box center [80, 335] width 17 height 7
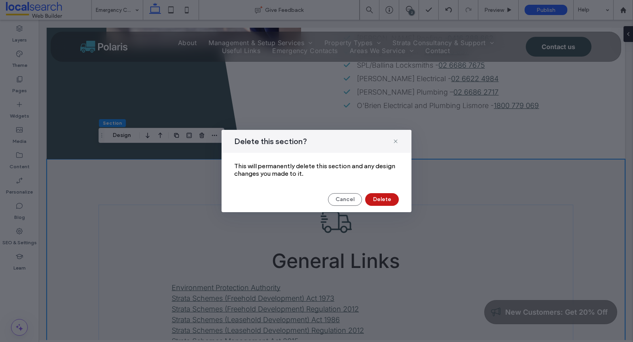
click at [379, 203] on button "Delete" at bounding box center [382, 199] width 34 height 13
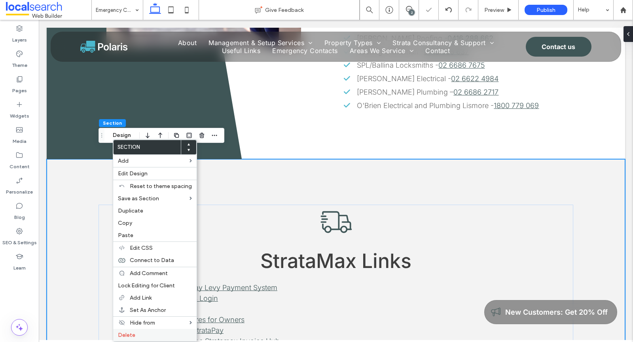
click at [150, 333] on label "Delete" at bounding box center [155, 335] width 74 height 7
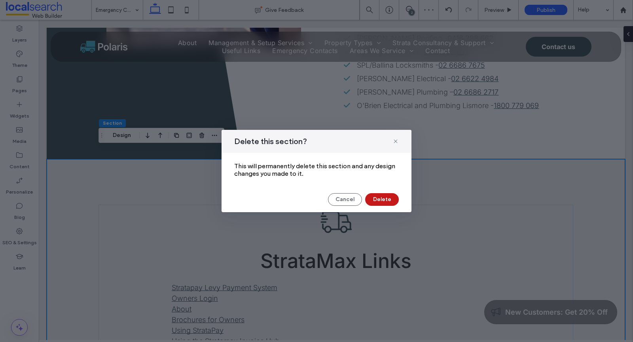
click at [388, 196] on button "Delete" at bounding box center [382, 199] width 34 height 13
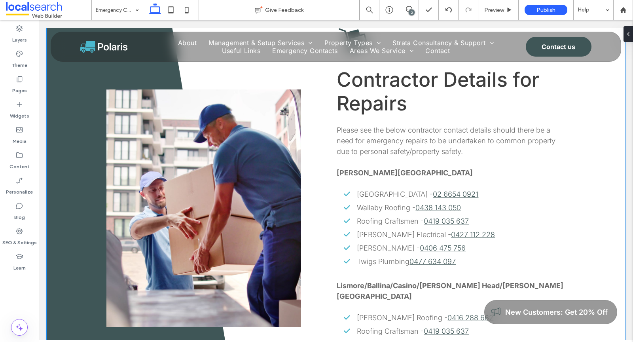
scroll to position [668, 0]
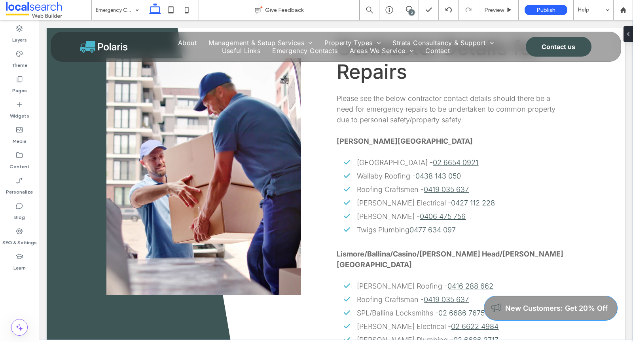
click at [510, 300] on div "New Customers: Get 20% Off" at bounding box center [550, 308] width 133 height 24
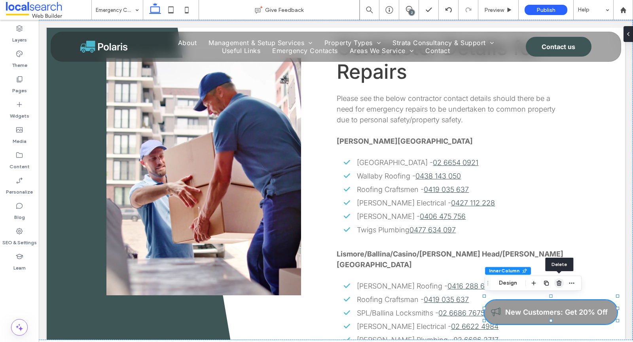
click at [557, 282] on use "button" at bounding box center [559, 283] width 5 height 5
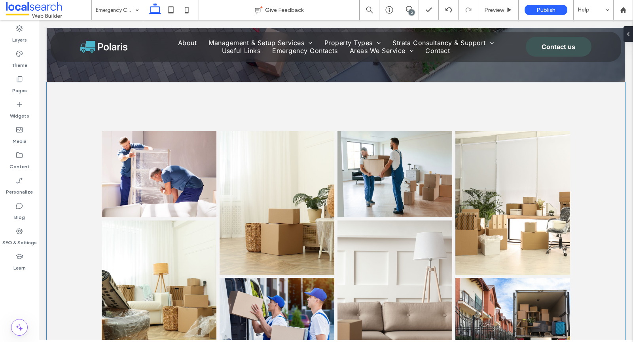
scroll to position [0, 0]
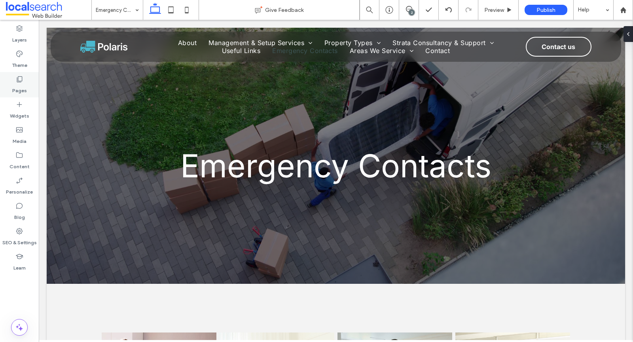
click at [22, 84] on label "Pages" at bounding box center [19, 88] width 15 height 11
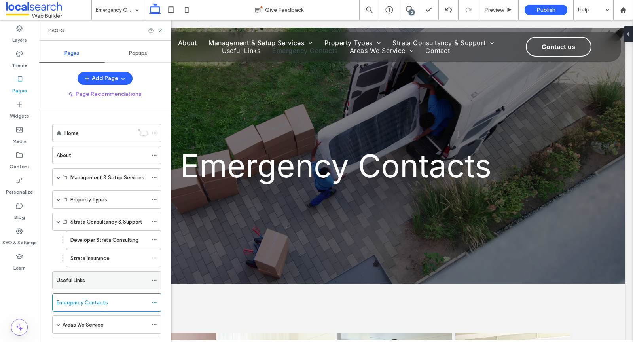
scroll to position [33, 0]
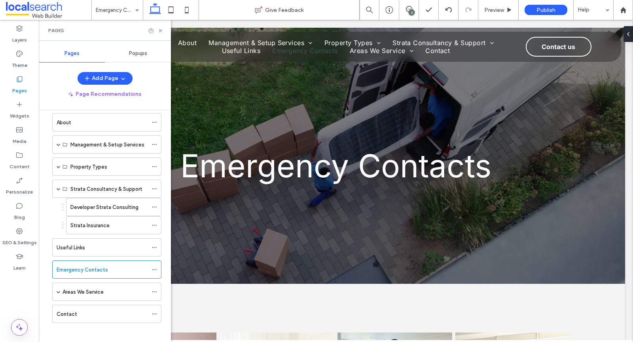
click at [159, 34] on div "Pages" at bounding box center [105, 30] width 132 height 21
click at [160, 30] on use at bounding box center [160, 30] width 3 height 3
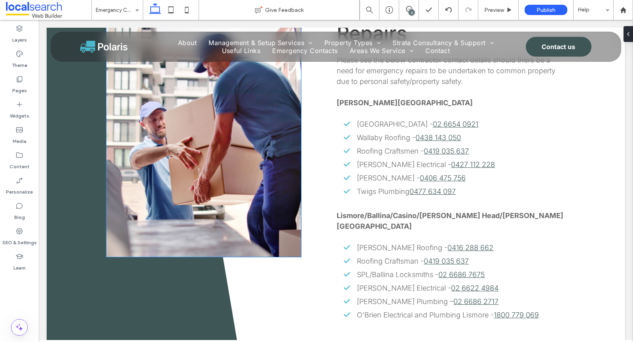
scroll to position [714, 0]
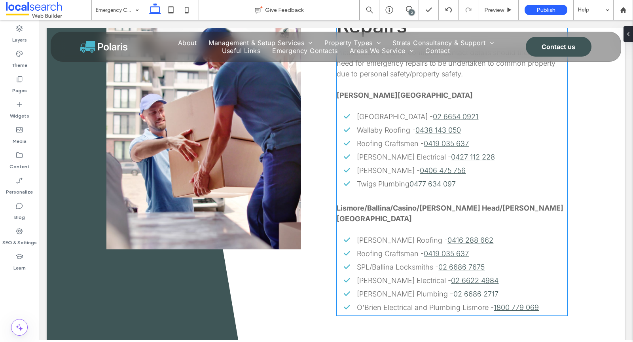
click at [407, 181] on span "Twigs Plumbing" at bounding box center [383, 184] width 53 height 8
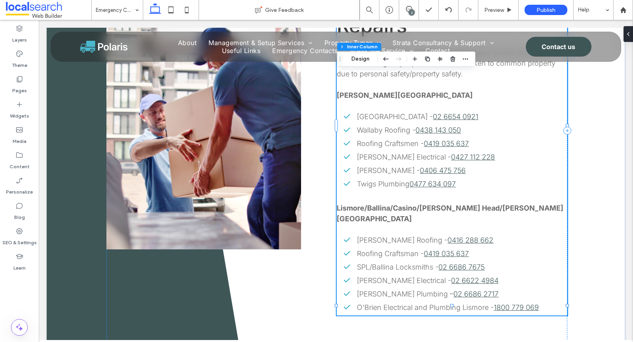
click at [407, 181] on span "Twigs Plumbing" at bounding box center [383, 184] width 53 height 8
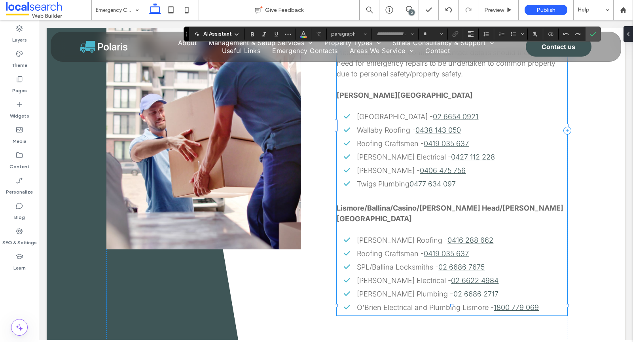
type input "*****"
type input "**"
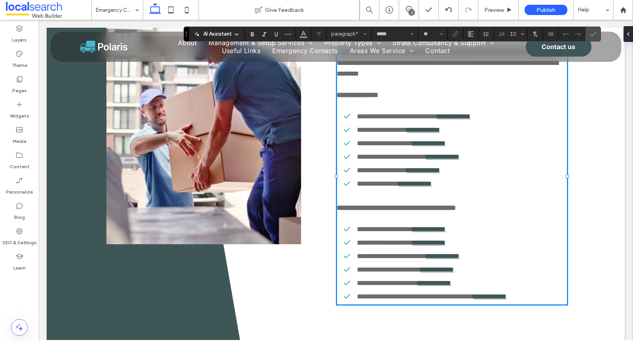
click at [399, 182] on span "**********" at bounding box center [378, 183] width 42 height 7
click at [416, 137] on ul "**********" at bounding box center [448, 150] width 238 height 78
click at [408, 140] on span "**********" at bounding box center [384, 143] width 55 height 7
click at [398, 142] on span "**********" at bounding box center [384, 143] width 55 height 7
click at [395, 150] on ul "**********" at bounding box center [448, 150] width 238 height 78
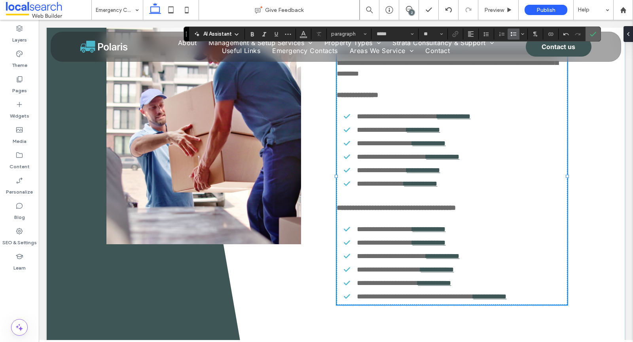
click at [592, 31] on icon "Confirm" at bounding box center [593, 34] width 6 height 6
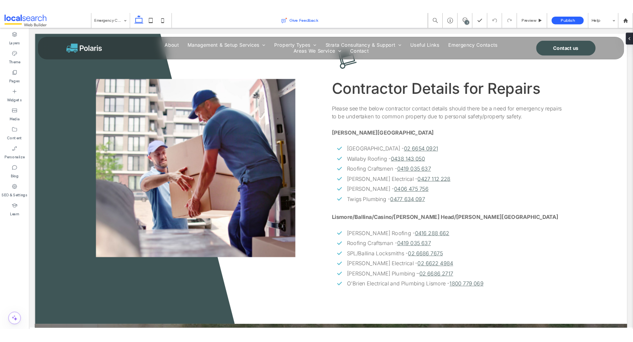
scroll to position [624, 0]
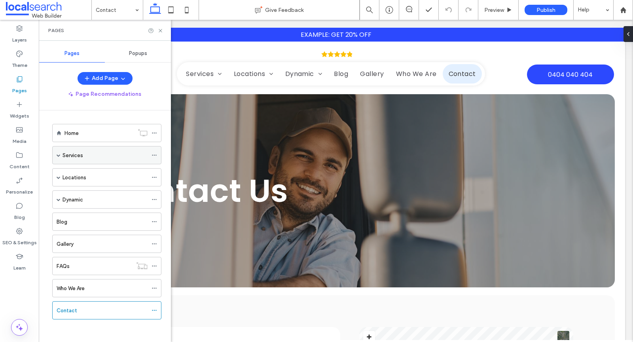
click at [61, 152] on div "Services" at bounding box center [106, 155] width 109 height 18
click at [55, 156] on div "Services" at bounding box center [106, 155] width 109 height 18
click at [58, 154] on span at bounding box center [59, 155] width 4 height 4
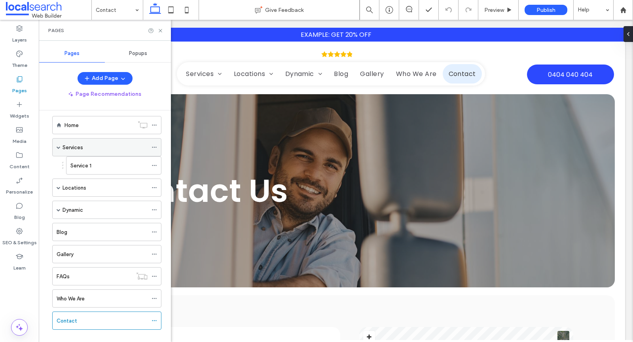
scroll to position [15, 0]
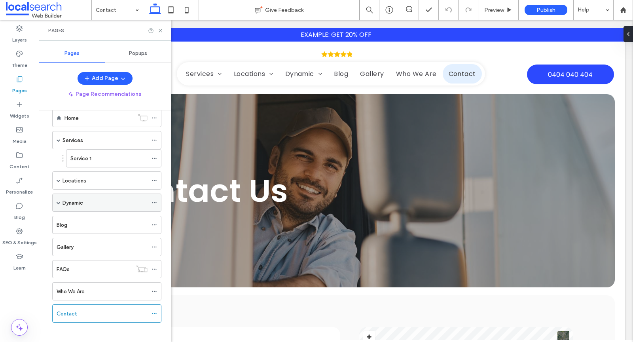
click at [59, 201] on span at bounding box center [59, 203] width 4 height 4
click at [76, 200] on label "Dynamic" at bounding box center [73, 203] width 21 height 14
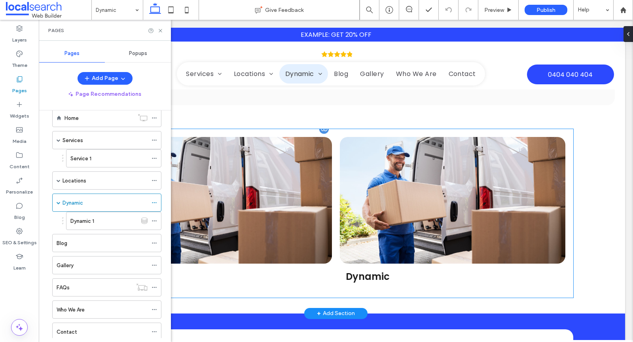
scroll to position [472, 0]
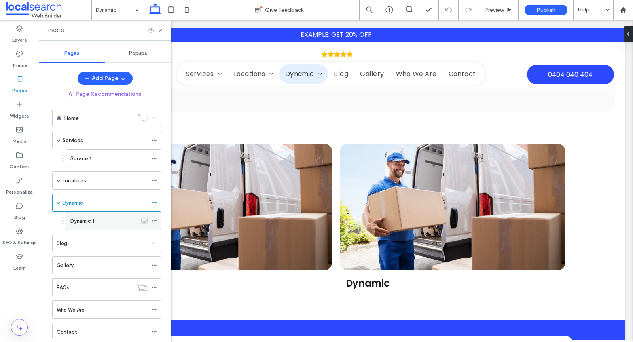
click at [108, 217] on div "Dynamic 1" at bounding box center [103, 221] width 67 height 8
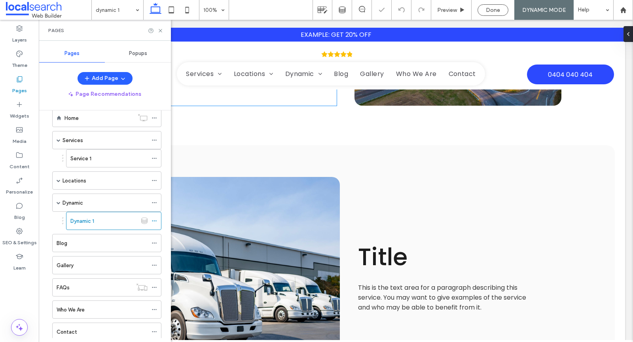
scroll to position [389, 0]
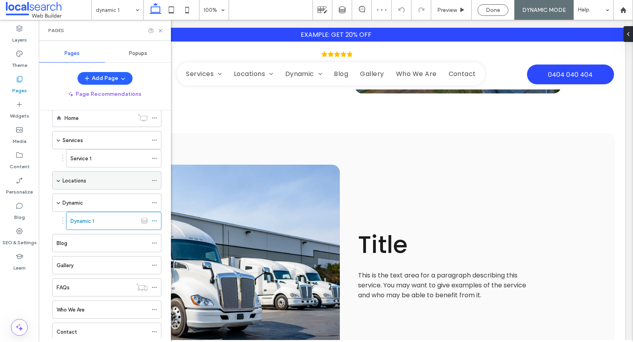
click at [55, 180] on div "Locations" at bounding box center [106, 180] width 109 height 18
click at [59, 178] on span at bounding box center [59, 180] width 4 height 4
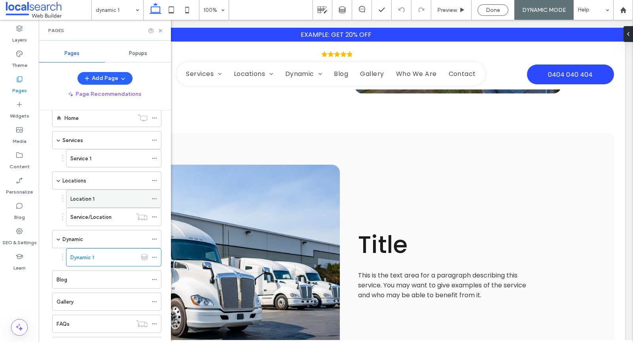
click at [101, 200] on div "Location 1" at bounding box center [108, 199] width 77 height 8
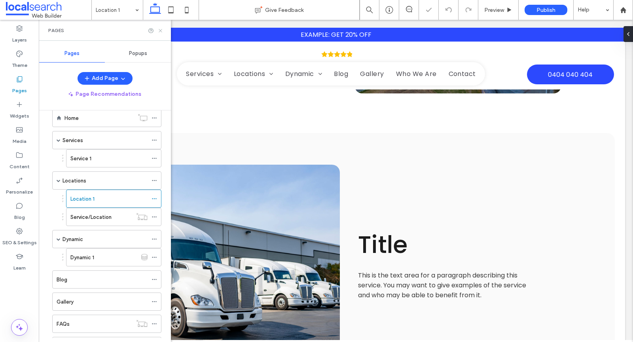
click at [160, 31] on icon at bounding box center [161, 31] width 6 height 6
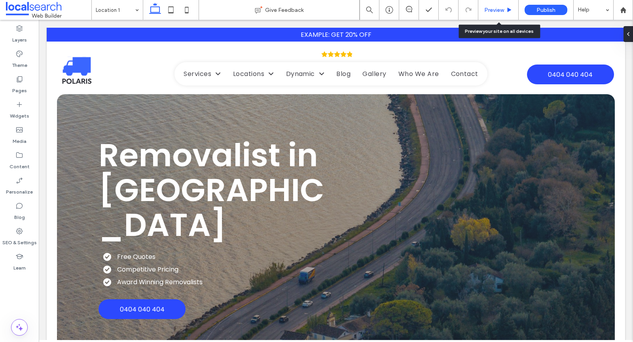
click at [502, 9] on span "Preview" at bounding box center [494, 10] width 20 height 7
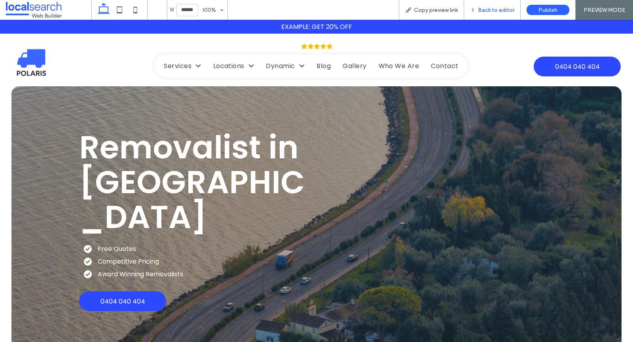
click at [487, 8] on span "Back to editor" at bounding box center [496, 10] width 36 height 7
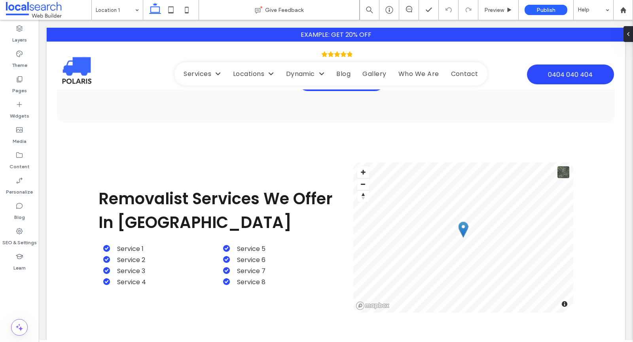
scroll to position [640, 0]
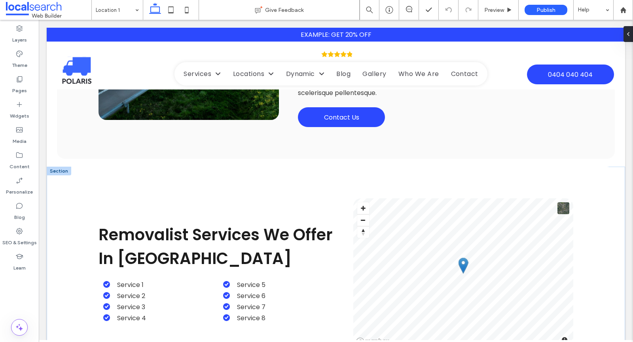
click at [56, 167] on div at bounding box center [59, 171] width 25 height 9
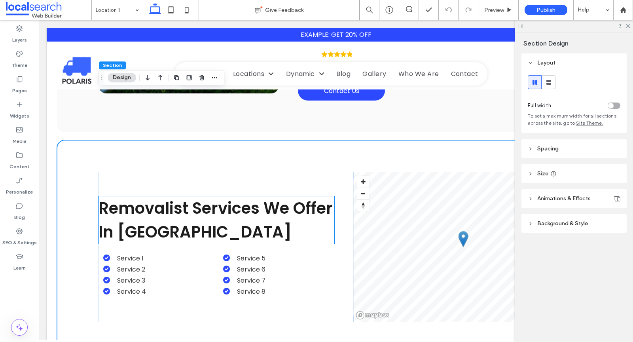
scroll to position [662, 0]
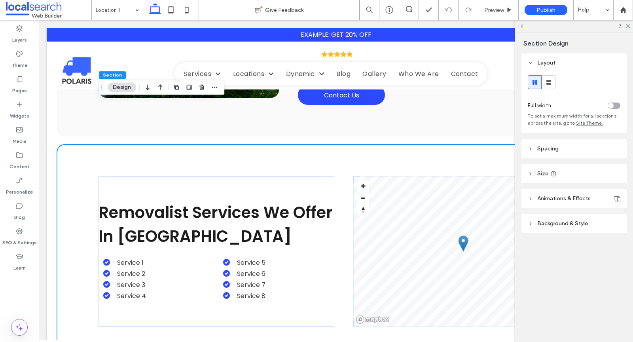
click at [72, 144] on div "Removalist Services We Offer In Robina Service 1 Service 2 Service 3 Service 4 …" at bounding box center [336, 251] width 558 height 214
click at [62, 144] on div "Removalist Services We Offer In Robina Service 1 Service 2 Service 3 Service 4 …" at bounding box center [336, 251] width 558 height 214
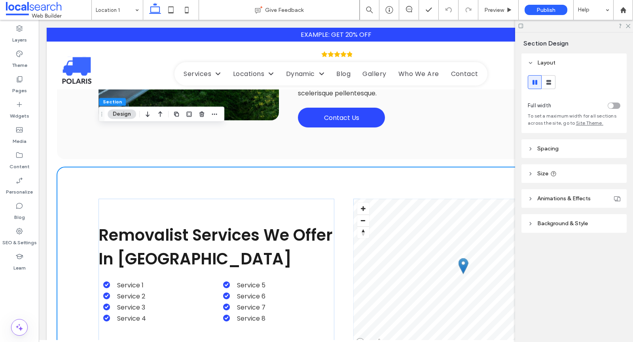
scroll to position [602, 0]
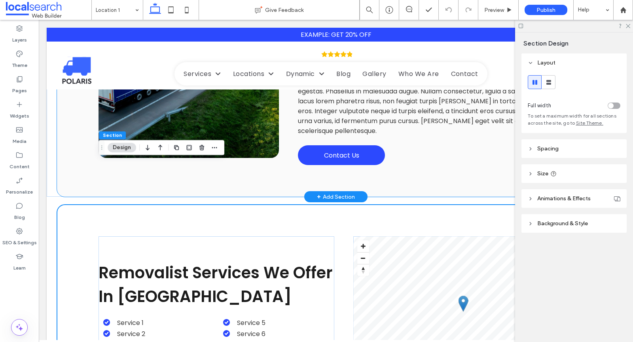
click at [73, 124] on div "Button Moving Aussies Across the Country Since 1992 Lorem ipsum dolor sit amet,…" at bounding box center [336, 62] width 558 height 268
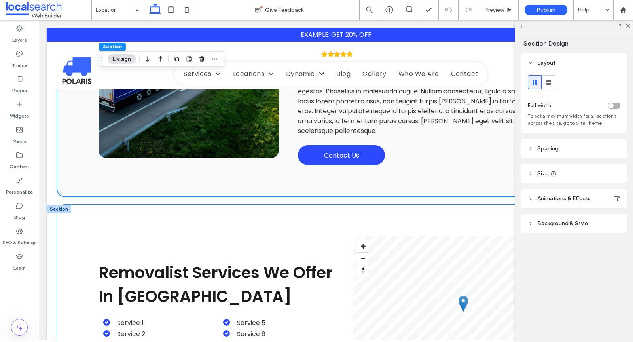
click at [68, 205] on div "Removalist Services We Offer In Robina Service 1 Service 2 Service 3 Service 4 …" at bounding box center [336, 312] width 558 height 214
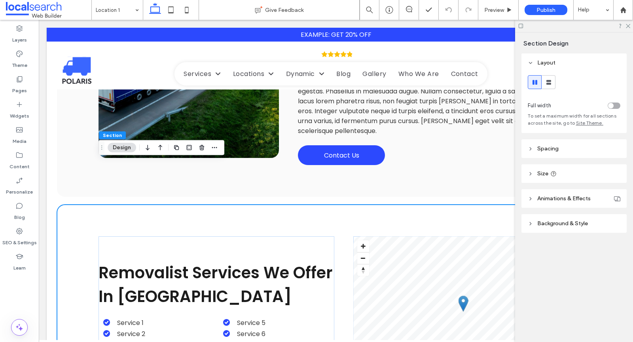
click at [121, 148] on button "Design" at bounding box center [122, 147] width 28 height 9
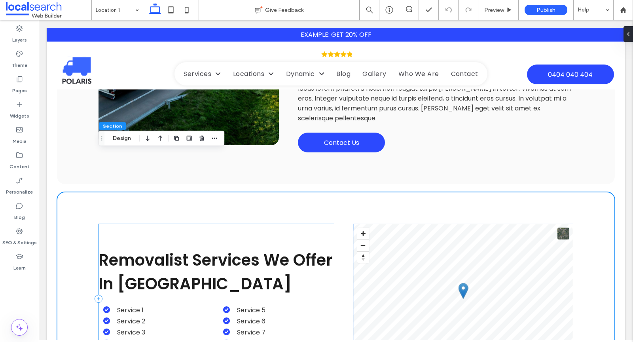
scroll to position [617, 0]
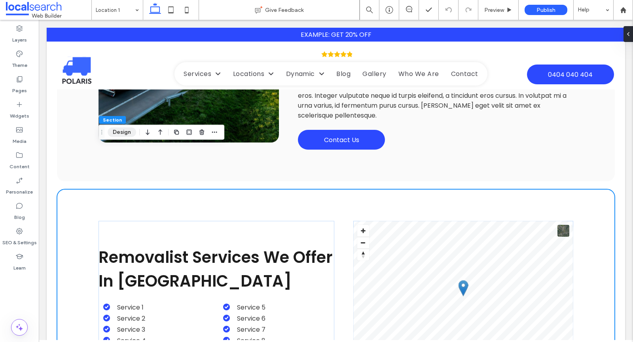
click at [125, 131] on button "Design" at bounding box center [122, 131] width 28 height 9
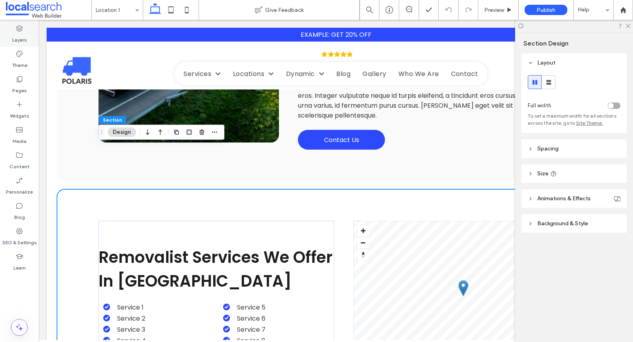
click at [19, 36] on label "Layers" at bounding box center [19, 37] width 15 height 11
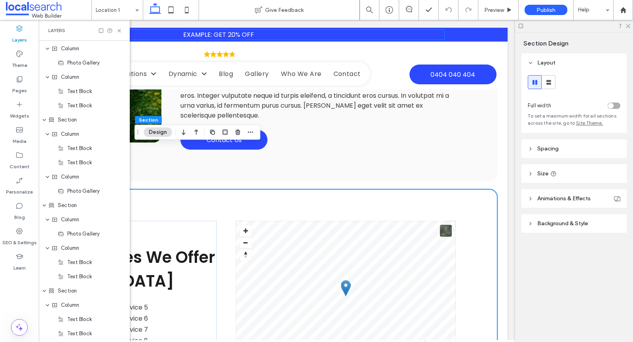
scroll to position [695, 0]
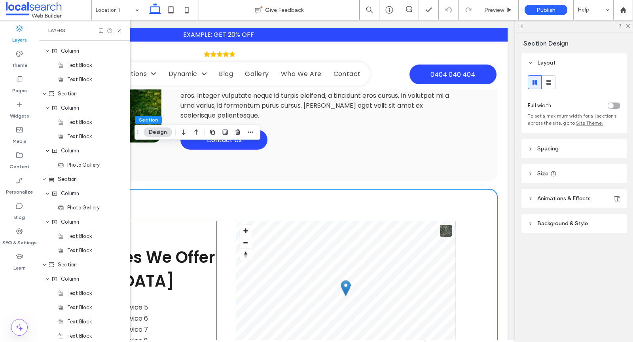
click at [171, 221] on div "Removalist Services We Offer In Robina Service 1 Service 2 Service 3 Service 4 …" at bounding box center [99, 296] width 236 height 150
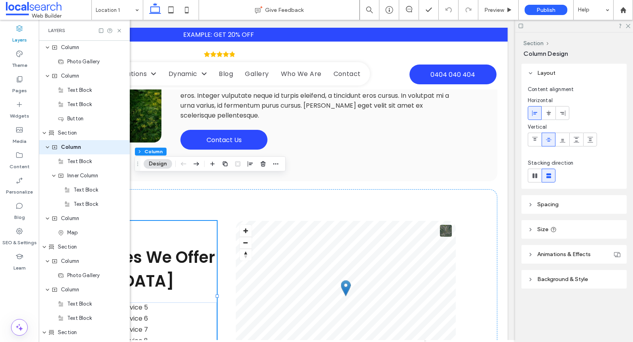
scroll to position [412, 0]
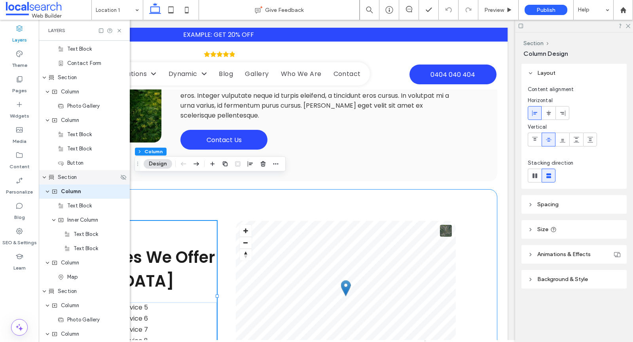
click at [73, 181] on div "Section" at bounding box center [84, 177] width 91 height 14
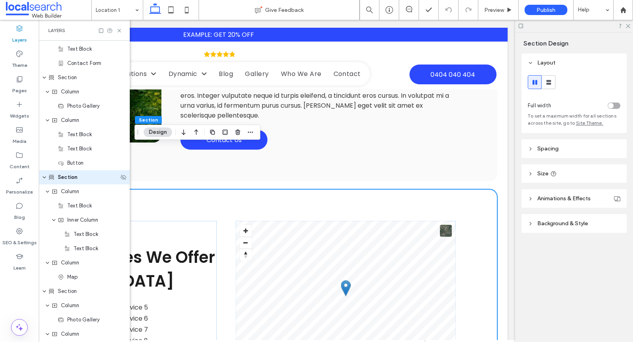
scroll to position [398, 0]
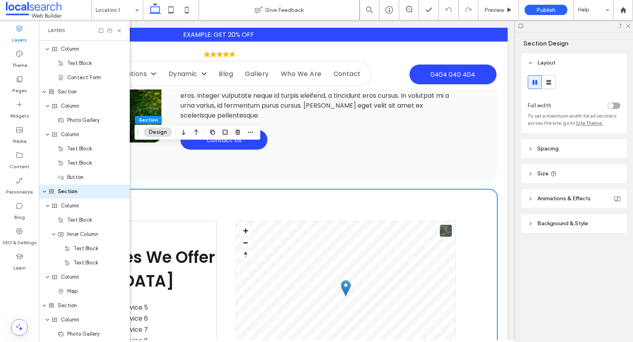
click at [532, 148] on icon at bounding box center [531, 149] width 6 height 6
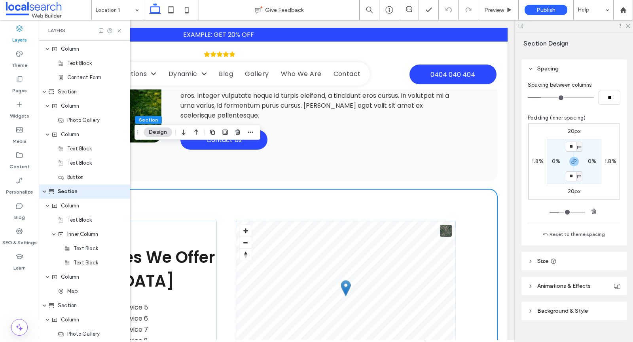
scroll to position [92, 0]
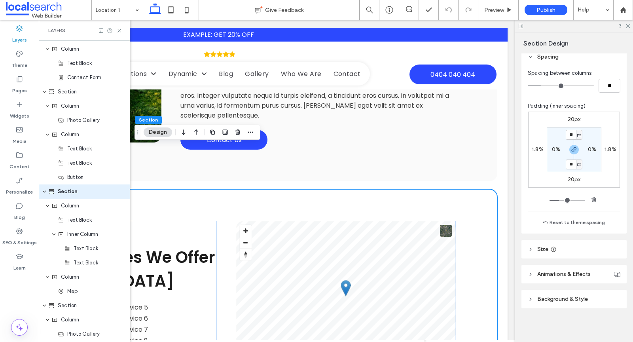
click at [531, 252] on header "Size" at bounding box center [574, 249] width 105 height 19
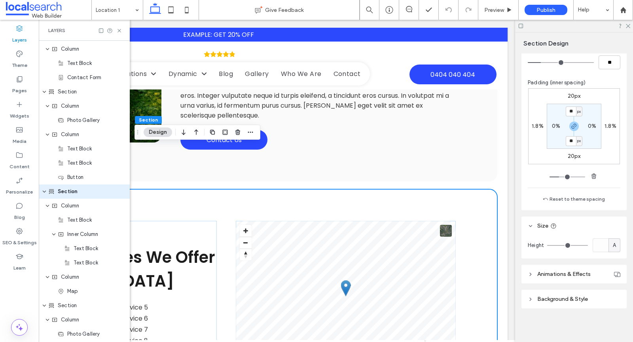
scroll to position [0, 0]
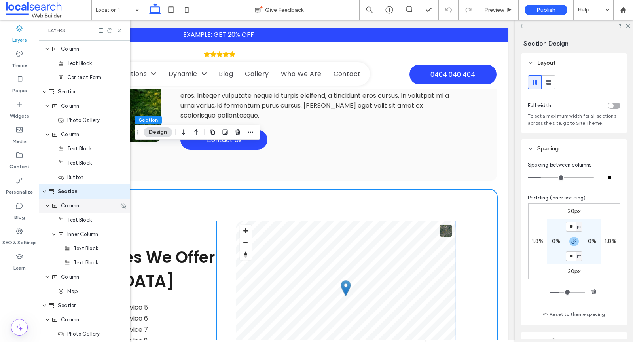
click at [80, 209] on div "Column" at bounding box center [84, 206] width 67 height 8
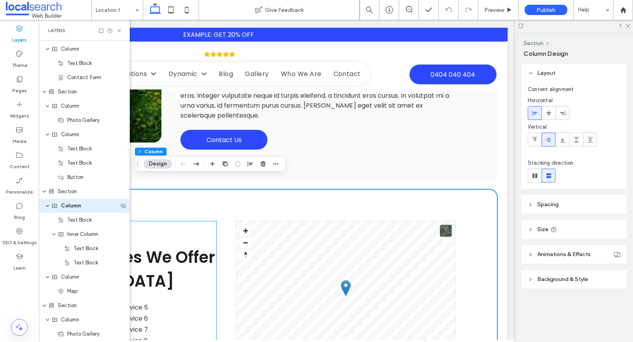
scroll to position [412, 0]
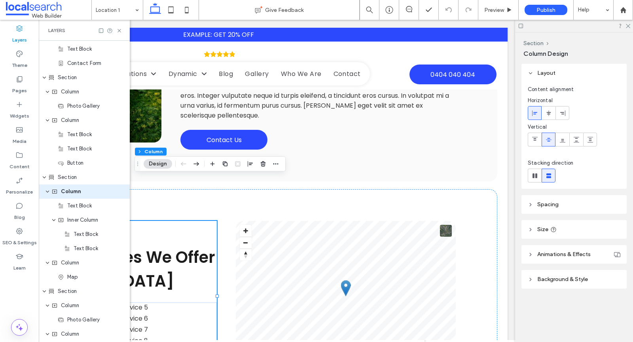
click at [531, 206] on icon at bounding box center [531, 205] width 6 height 6
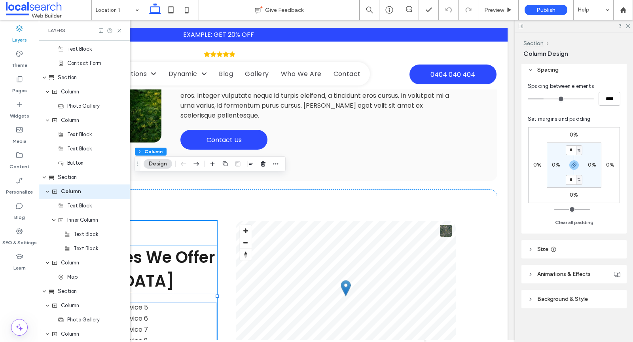
scroll to position [0, 0]
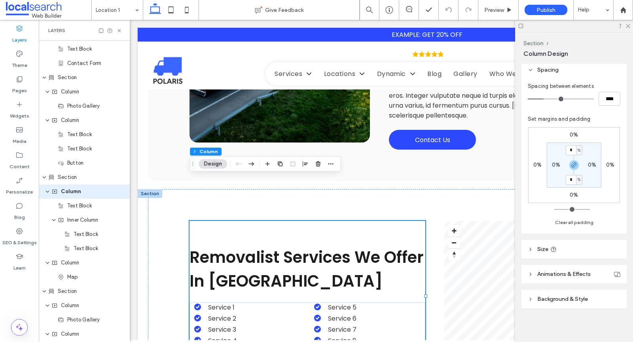
click at [566, 247] on header "Size" at bounding box center [574, 249] width 105 height 19
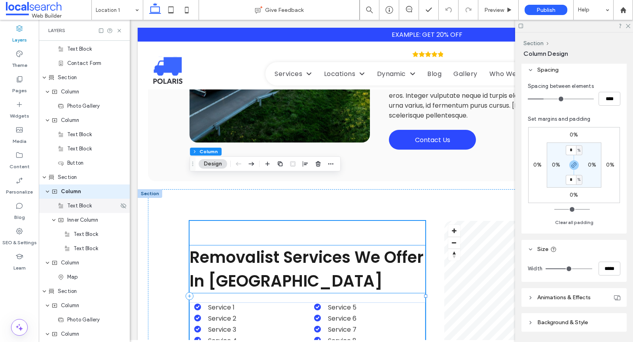
click at [84, 210] on div "Text Block" at bounding box center [84, 206] width 91 height 14
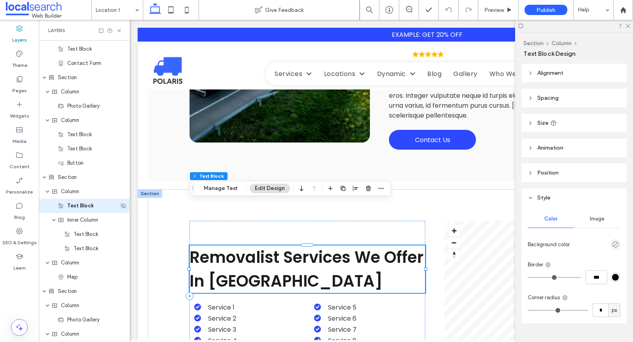
scroll to position [426, 0]
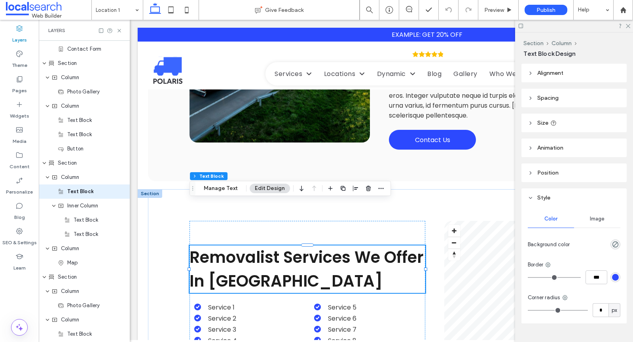
click at [570, 76] on header "Alignment" at bounding box center [574, 73] width 105 height 19
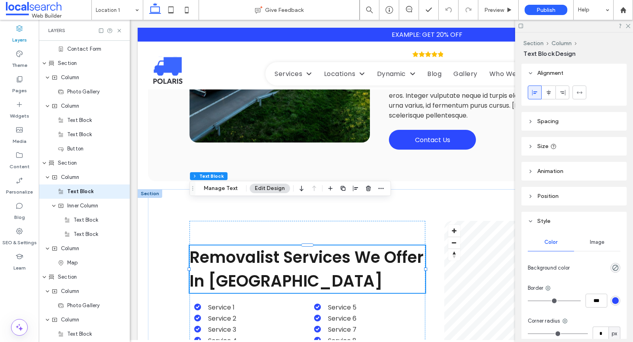
click at [547, 123] on span "Spacing" at bounding box center [547, 121] width 21 height 7
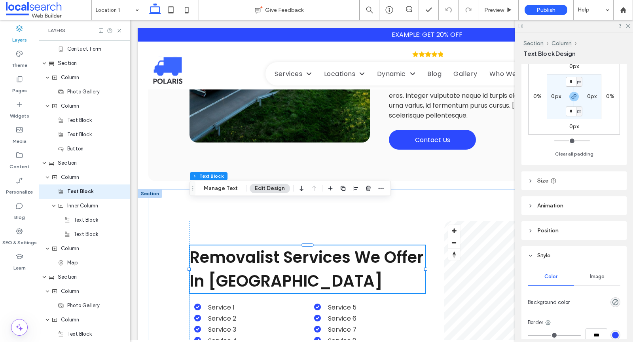
scroll to position [93, 0]
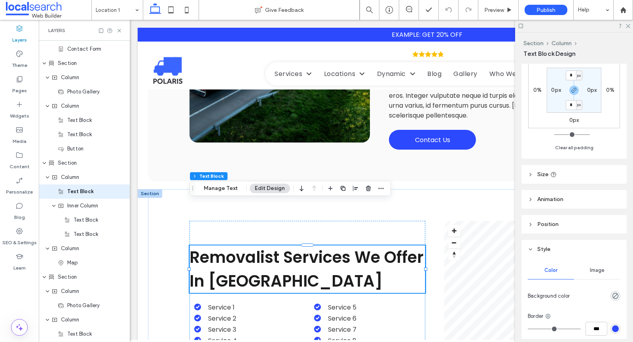
click at [545, 176] on span "Size" at bounding box center [542, 174] width 11 height 7
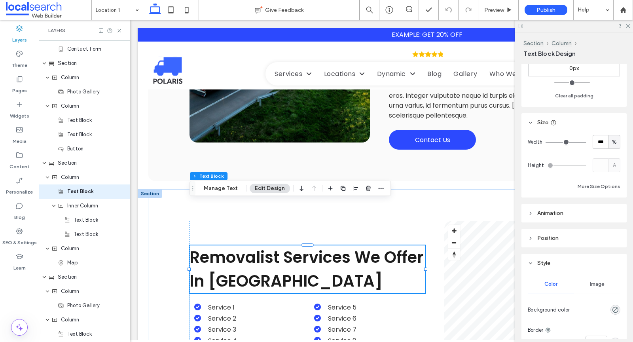
scroll to position [159, 0]
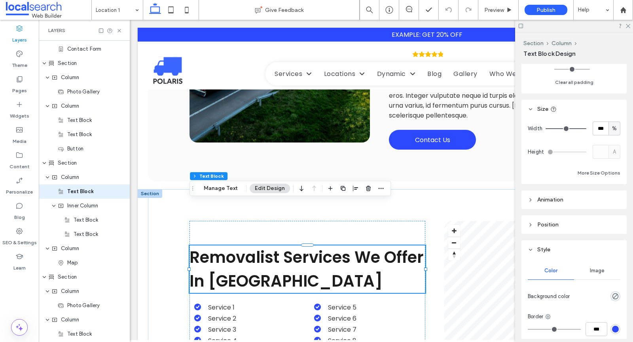
click at [540, 197] on span "Animation" at bounding box center [550, 199] width 26 height 7
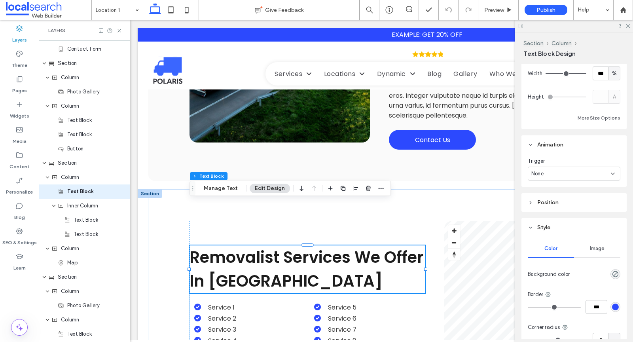
scroll to position [216, 0]
click at [540, 197] on span "Position" at bounding box center [547, 199] width 21 height 7
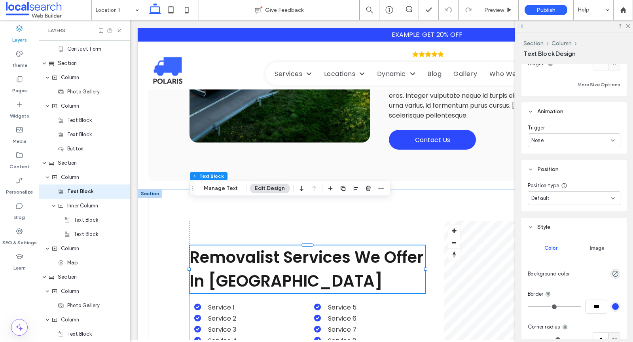
scroll to position [248, 0]
click at [75, 211] on div "Inner Column" at bounding box center [84, 206] width 91 height 14
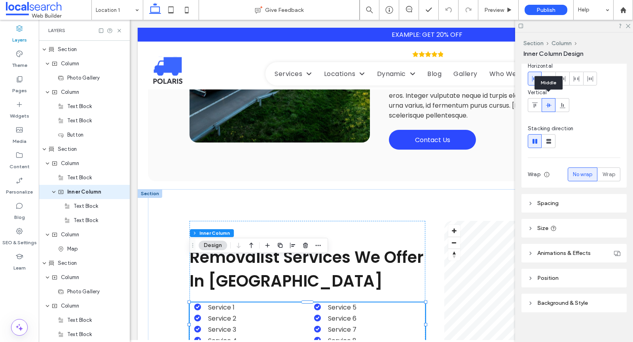
scroll to position [63, 0]
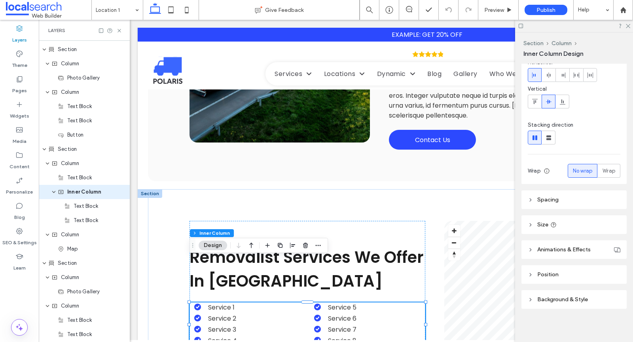
click at [534, 196] on header "Spacing" at bounding box center [574, 199] width 105 height 19
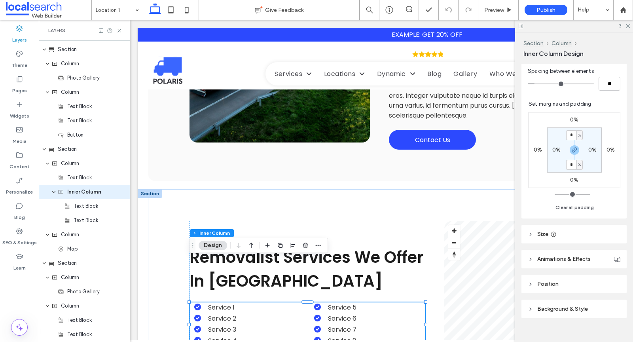
scroll to position [217, 0]
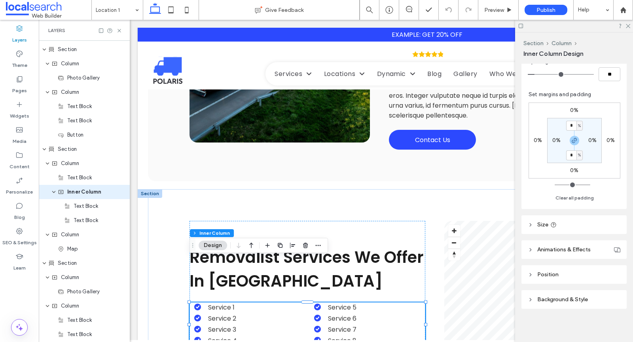
click at [533, 223] on icon at bounding box center [531, 225] width 6 height 6
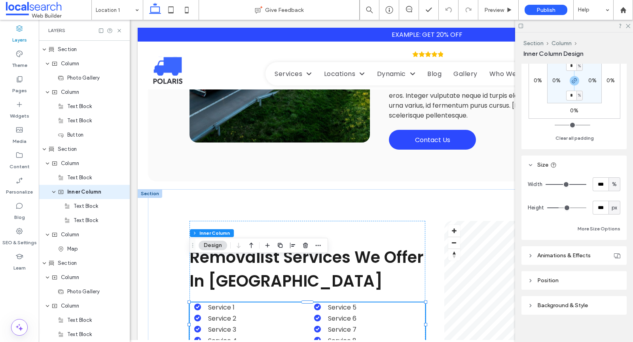
scroll to position [283, 0]
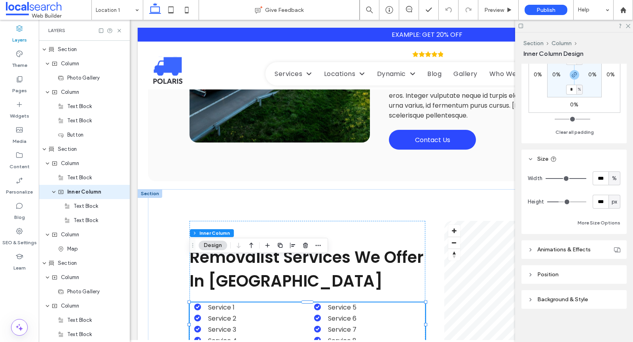
click at [540, 271] on span "Position" at bounding box center [547, 274] width 21 height 7
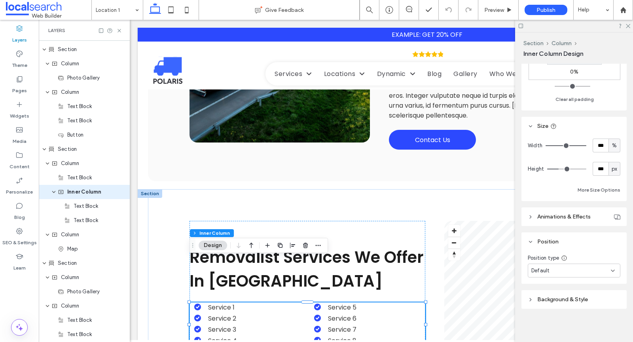
click at [544, 298] on span "Background & Style" at bounding box center [562, 299] width 51 height 7
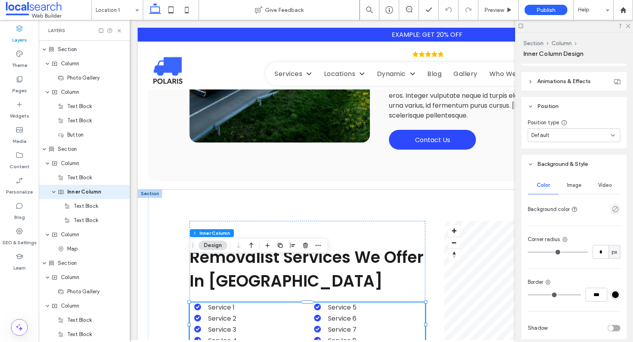
scroll to position [483, 0]
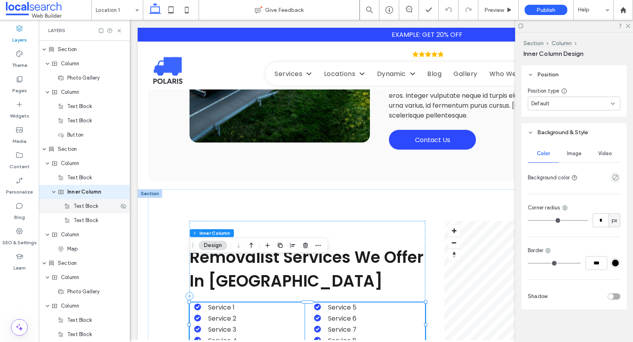
click at [77, 208] on span "Text Block" at bounding box center [86, 206] width 25 height 8
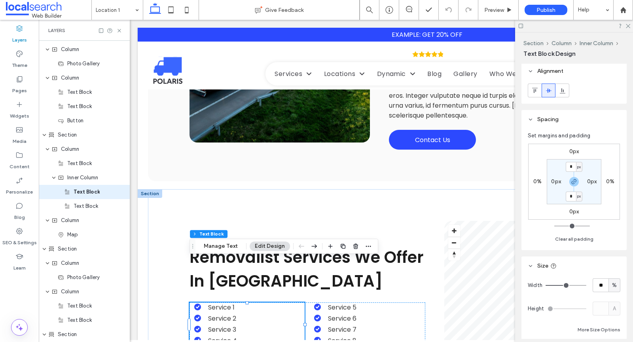
scroll to position [3, 0]
click at [91, 207] on span "Text Block" at bounding box center [86, 206] width 25 height 8
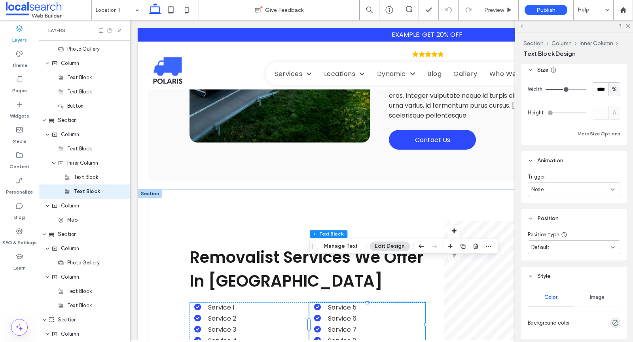
scroll to position [199, 0]
click at [64, 208] on span "Column" at bounding box center [70, 206] width 18 height 8
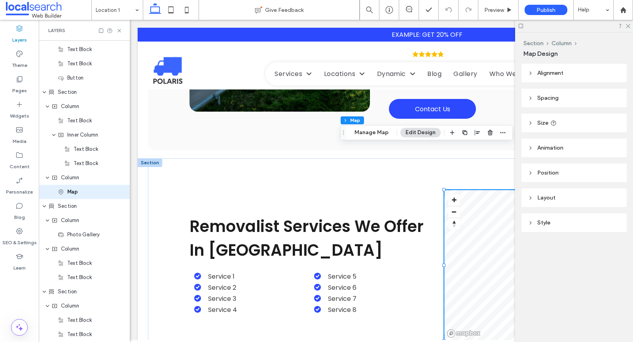
scroll to position [497, 0]
click at [551, 75] on span "Alignment" at bounding box center [550, 73] width 26 height 7
click at [539, 121] on span "Spacing" at bounding box center [547, 121] width 21 height 7
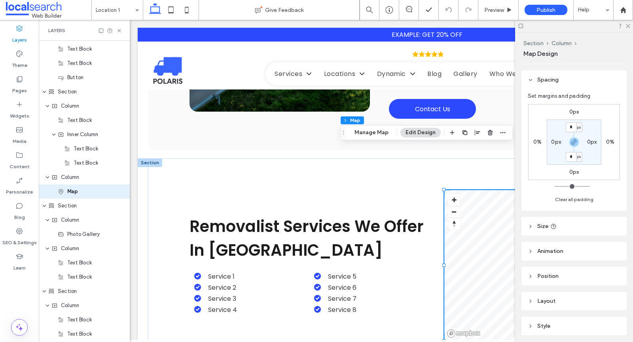
scroll to position [48, 0]
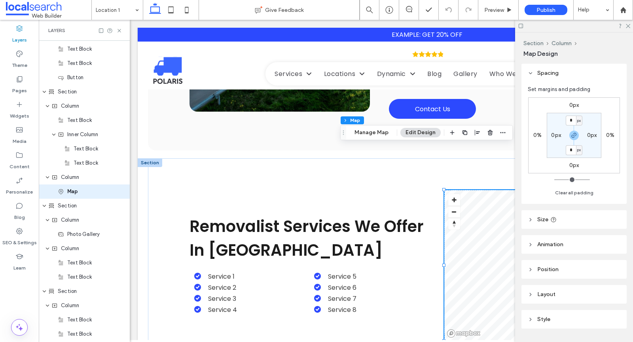
click at [541, 214] on header "Size" at bounding box center [574, 219] width 105 height 19
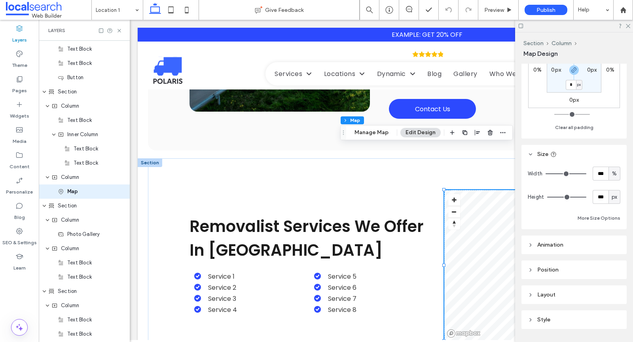
scroll to position [121, 0]
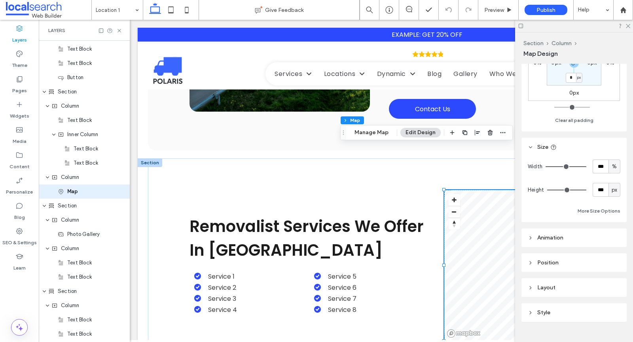
click at [541, 235] on span "Animation" at bounding box center [550, 237] width 26 height 7
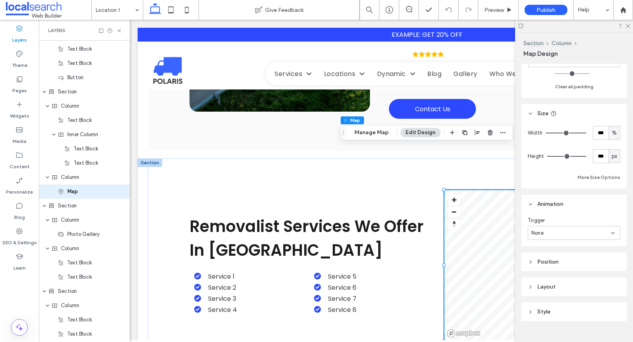
scroll to position [158, 0]
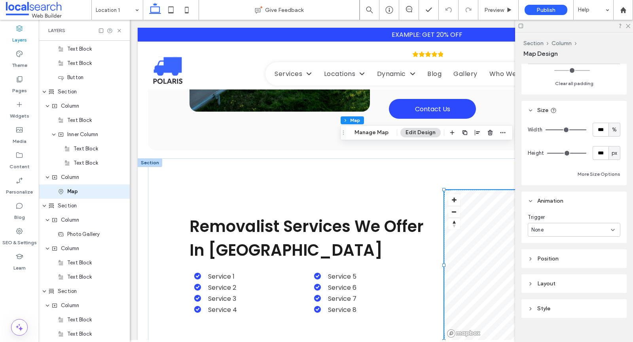
click at [542, 257] on span "Position" at bounding box center [547, 258] width 21 height 7
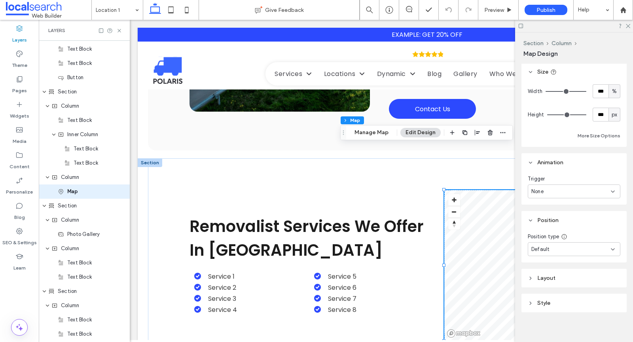
scroll to position [200, 0]
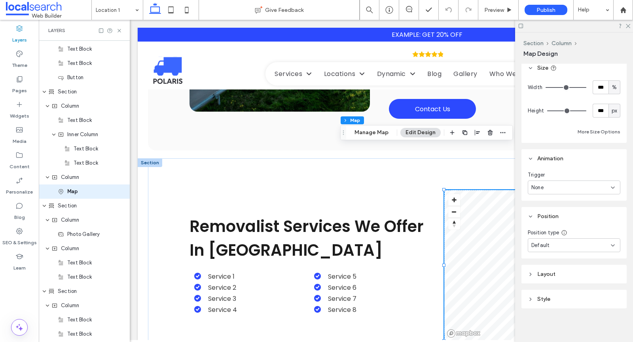
click at [542, 281] on header "Layout" at bounding box center [574, 274] width 105 height 19
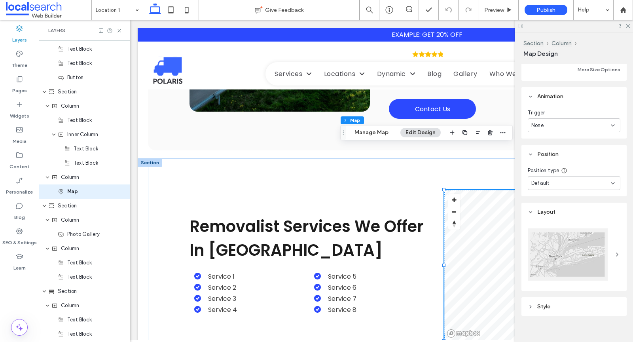
scroll to position [270, 0]
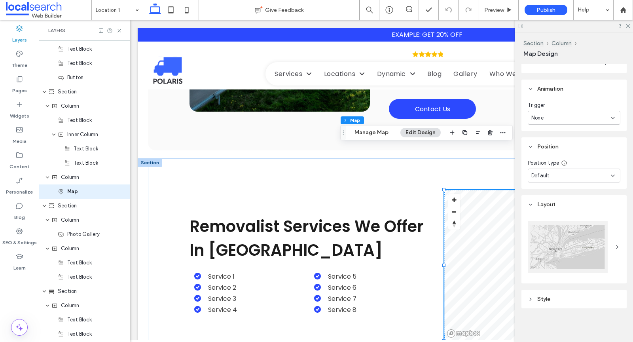
click at [542, 302] on header "Style" at bounding box center [574, 299] width 105 height 19
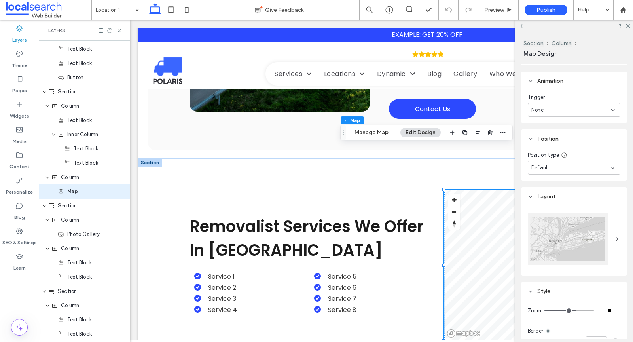
scroll to position [325, 0]
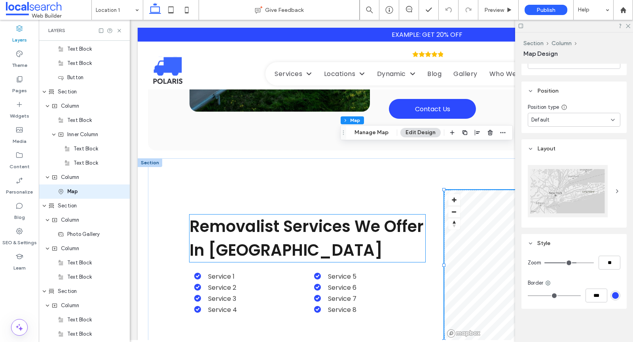
click at [292, 214] on h2 "Removalist Services We Offer In Robina" at bounding box center [308, 237] width 236 height 47
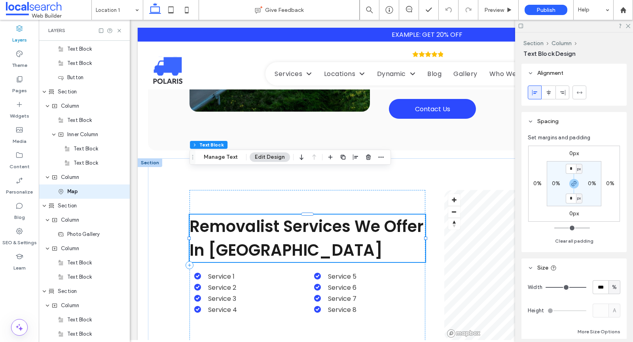
click at [292, 214] on div "Removalist Services We Offer In Robina" at bounding box center [308, 237] width 236 height 47
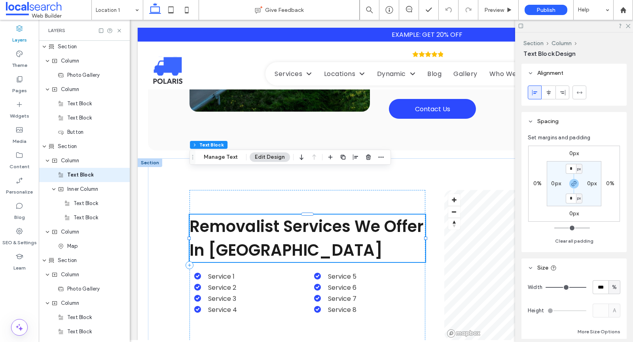
scroll to position [426, 0]
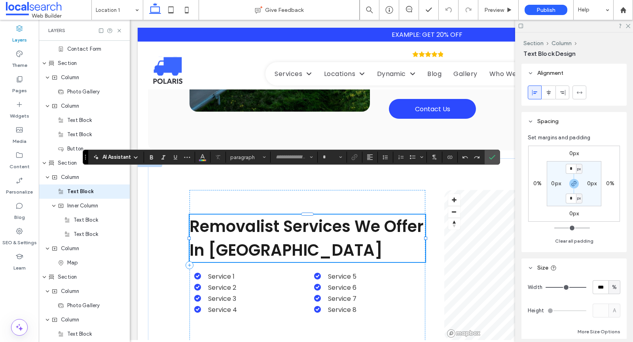
type input "*******"
type input "**"
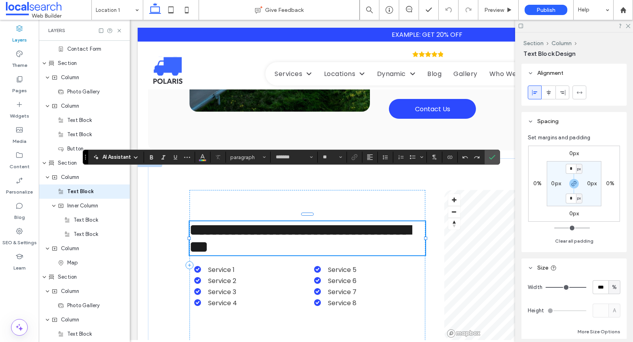
click at [247, 222] on span "**********" at bounding box center [300, 238] width 221 height 32
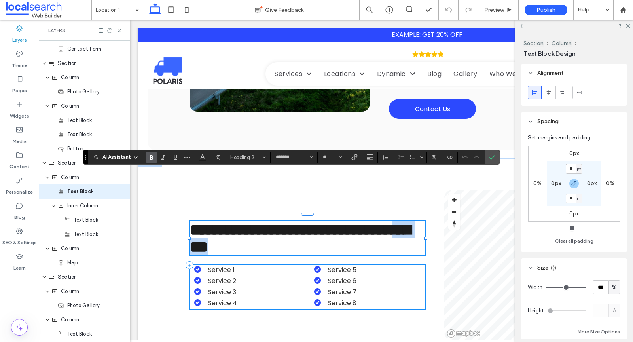
click at [242, 265] on ul "Service 1 Service 2 Service 3 Service 4" at bounding box center [243, 286] width 123 height 43
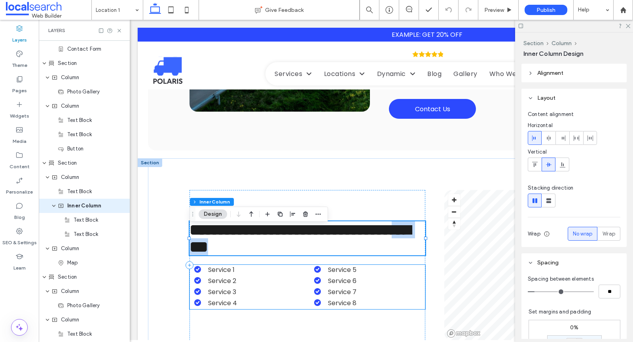
click at [242, 265] on ul "Service 1 Service 2 Service 3 Service 4" at bounding box center [243, 286] width 123 height 43
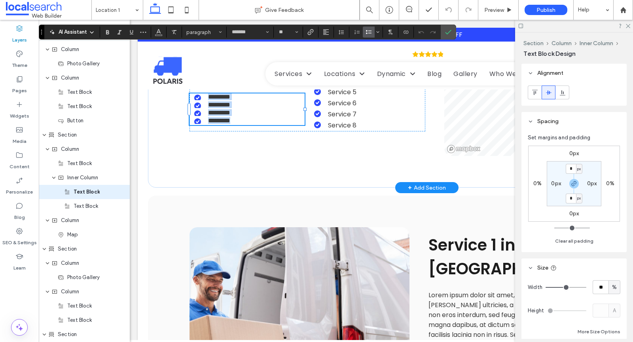
scroll to position [837, 0]
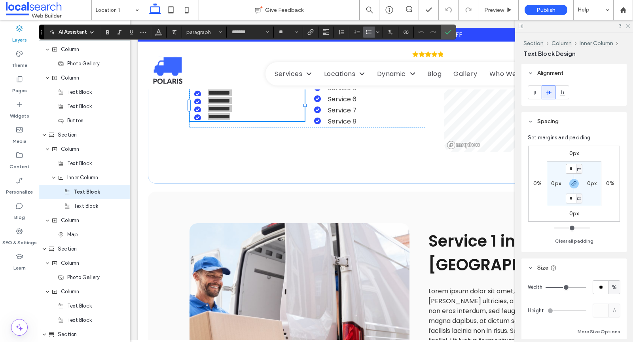
click at [627, 25] on icon at bounding box center [627, 25] width 5 height 5
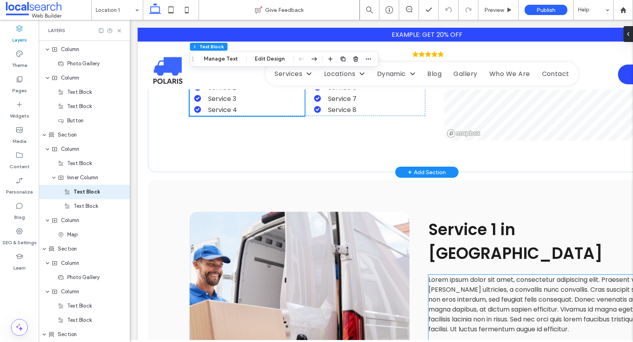
scroll to position [859, 0]
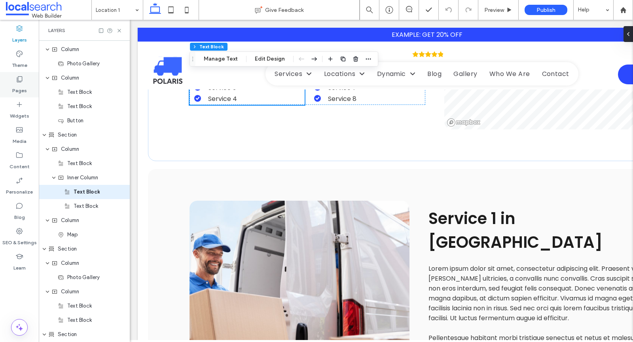
click at [18, 80] on use at bounding box center [20, 79] width 6 height 6
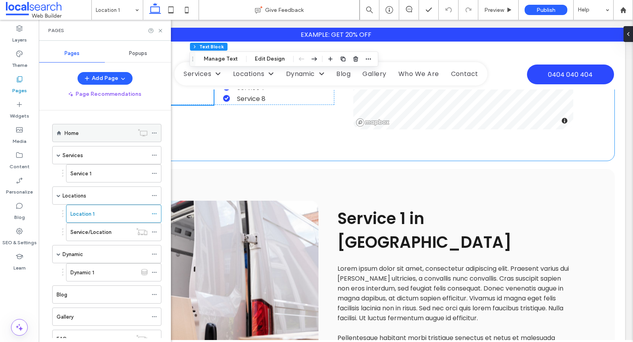
click at [95, 127] on div "Home" at bounding box center [99, 132] width 69 height 17
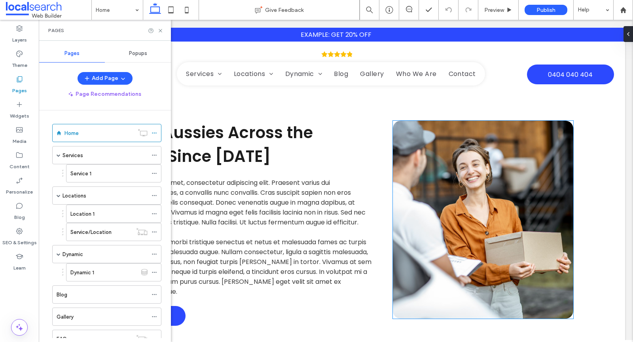
scroll to position [1016, 0]
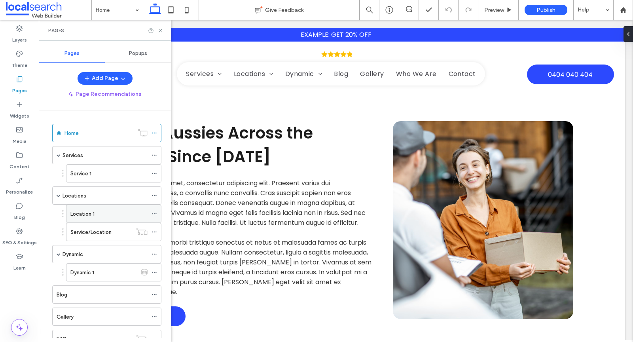
click at [85, 209] on label "Location 1" at bounding box center [82, 214] width 24 height 14
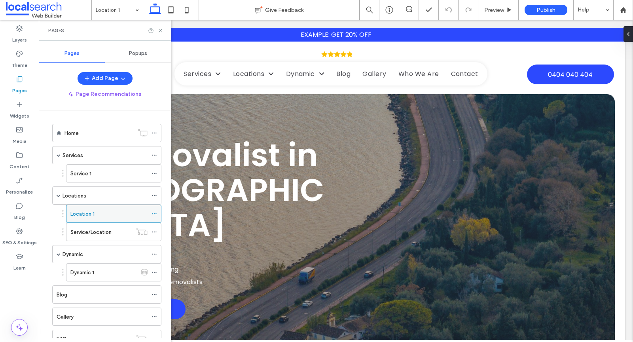
click at [85, 207] on label "Location 1" at bounding box center [82, 214] width 24 height 14
click at [161, 30] on icon at bounding box center [161, 31] width 6 height 6
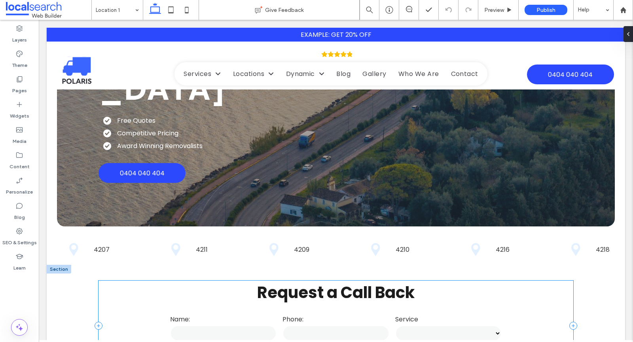
scroll to position [129, 0]
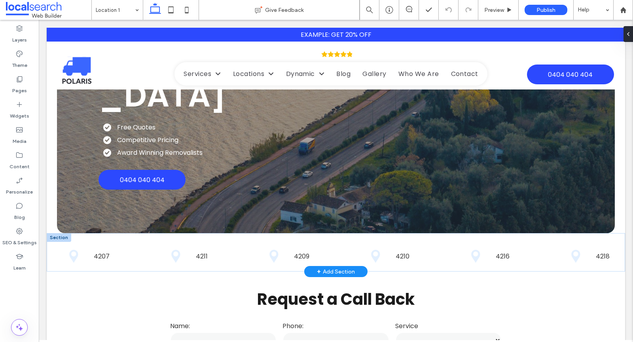
click at [63, 233] on div at bounding box center [59, 237] width 25 height 9
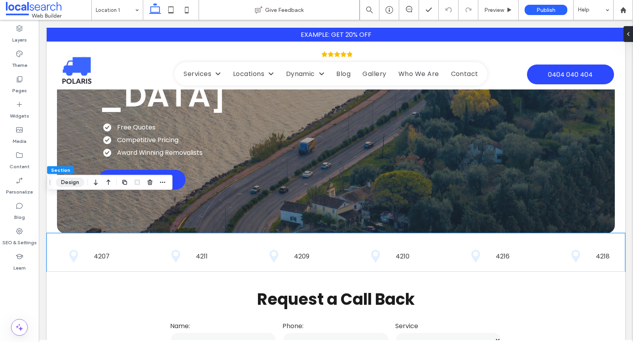
click at [67, 181] on button "Design" at bounding box center [70, 182] width 28 height 9
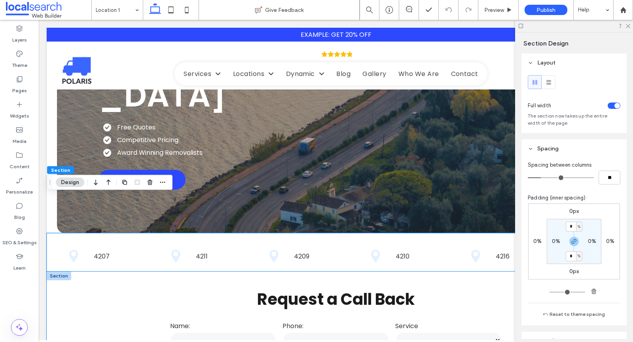
click at [77, 271] on div "**********" at bounding box center [336, 331] width 579 height 121
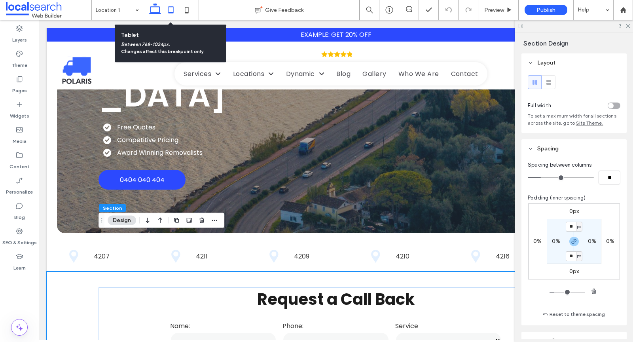
click at [172, 9] on icon at bounding box center [171, 10] width 16 height 16
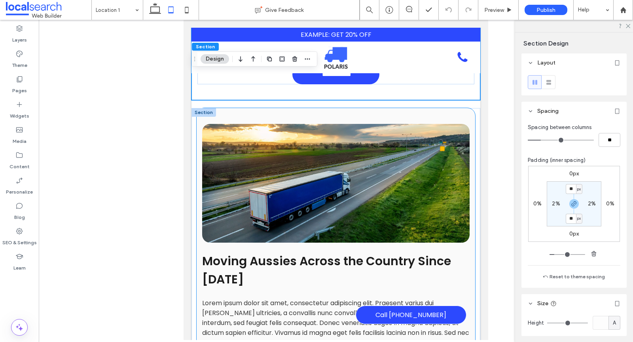
scroll to position [333, 0]
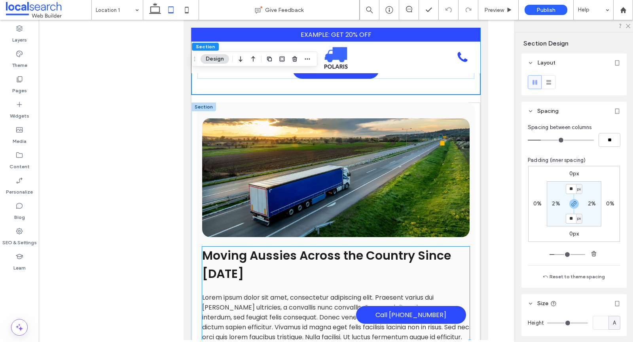
click at [254, 255] on div "Moving Aussies Across the Country Since 1992 Lorem ipsum dolor sit amet, consec…" at bounding box center [336, 344] width 268 height 194
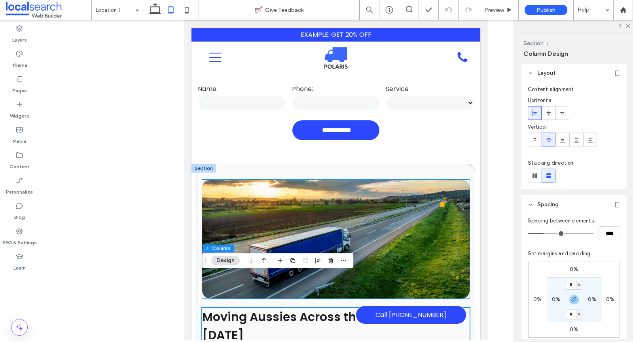
scroll to position [261, 0]
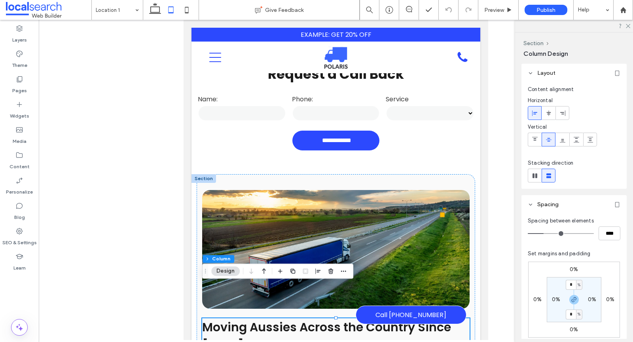
click at [205, 174] on div at bounding box center [204, 178] width 25 height 9
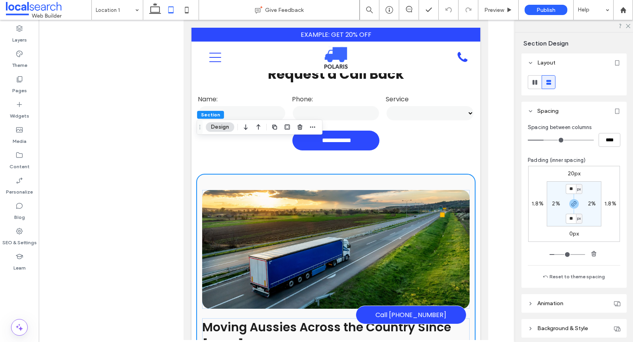
click at [220, 127] on button "Design" at bounding box center [220, 126] width 28 height 9
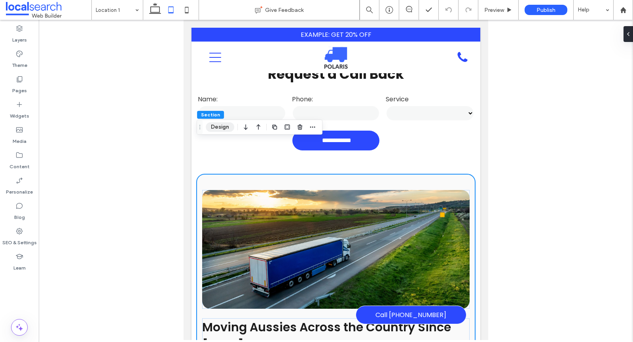
click at [216, 125] on button "Design" at bounding box center [220, 126] width 28 height 9
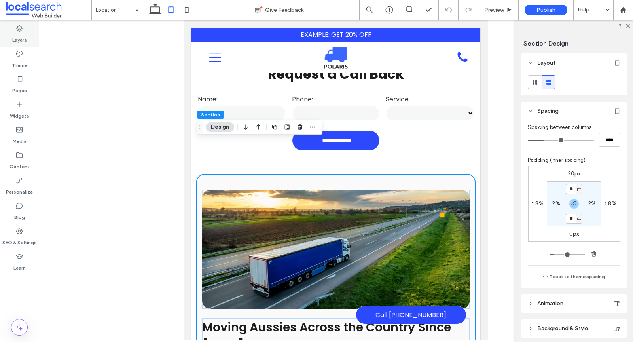
click at [17, 28] on use at bounding box center [19, 28] width 6 height 6
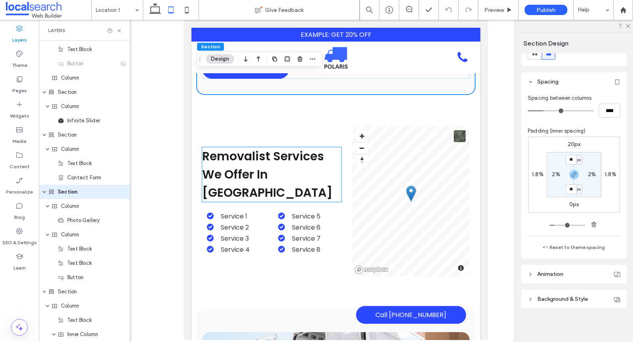
scroll to position [704, 0]
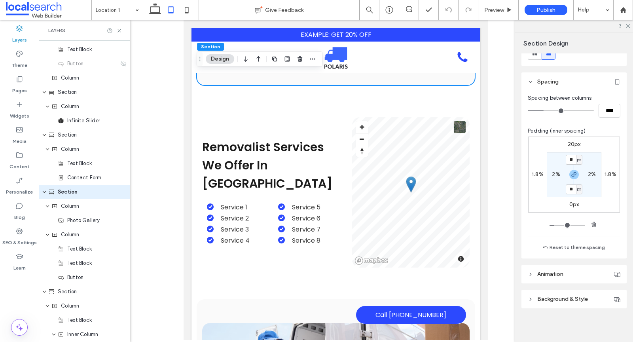
click at [211, 47] on span "Section" at bounding box center [210, 47] width 19 height 6
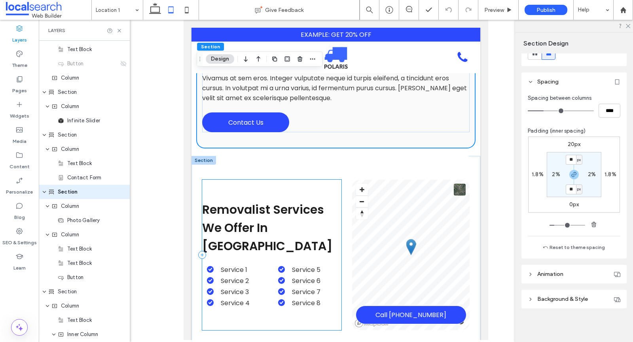
scroll to position [628, 0]
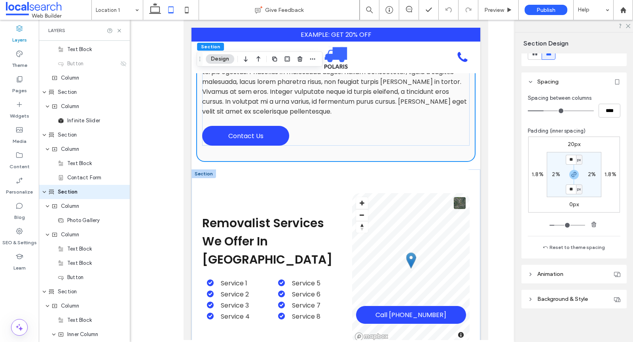
click at [197, 169] on div at bounding box center [204, 173] width 25 height 9
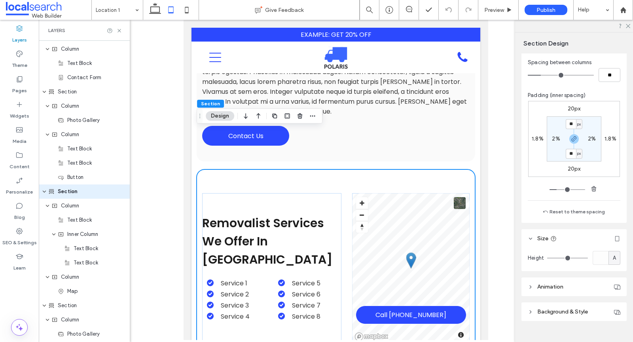
scroll to position [78, 0]
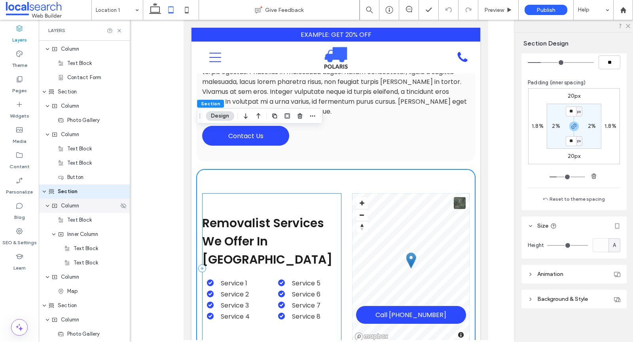
click at [68, 208] on span "Column" at bounding box center [70, 206] width 18 height 8
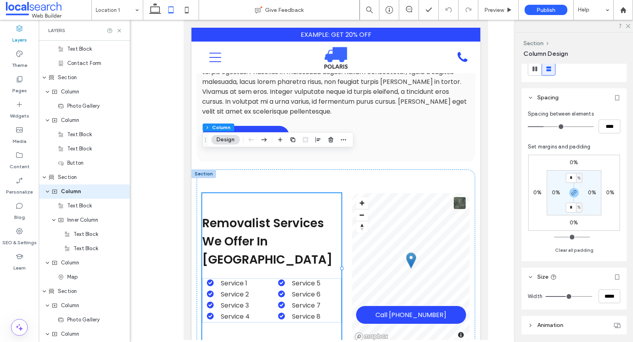
scroll to position [128, 0]
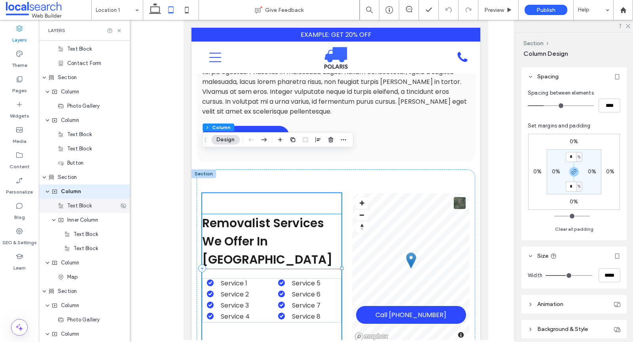
click at [73, 208] on span "Text Block" at bounding box center [79, 206] width 25 height 8
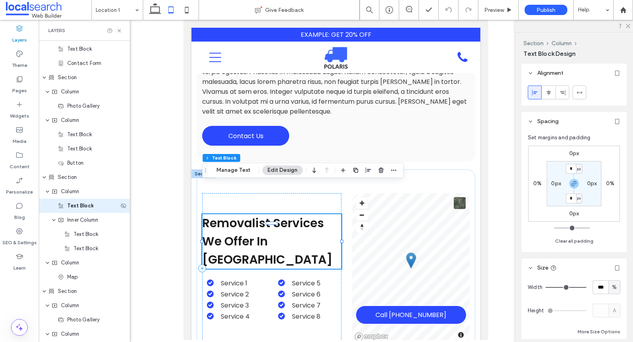
scroll to position [426, 0]
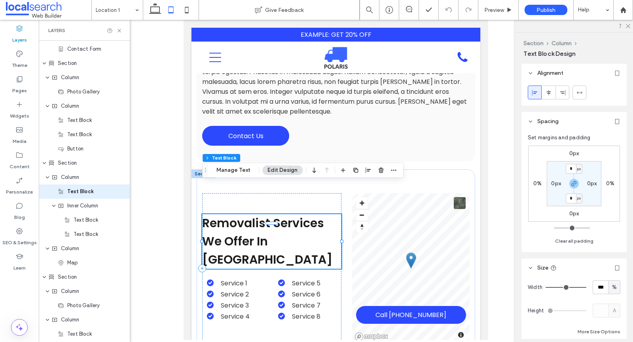
click at [253, 214] on span "Removalist Services We Offer In Robina" at bounding box center [267, 240] width 130 height 53
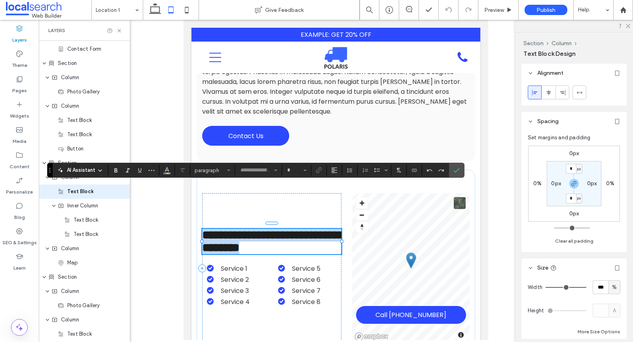
type input "*******"
type input "**"
click at [253, 229] on span "**********" at bounding box center [273, 241] width 142 height 24
click at [250, 275] on li "Service 2" at bounding box center [238, 280] width 63 height 10
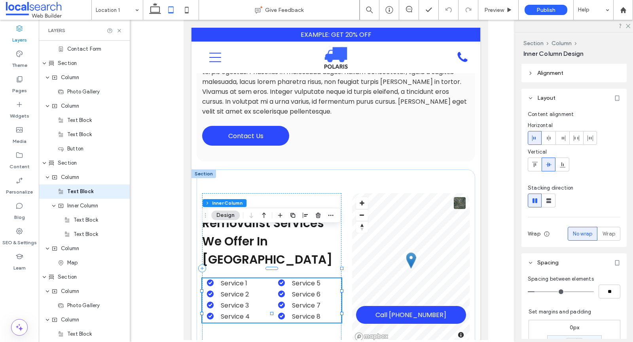
click at [250, 289] on li "Service 2" at bounding box center [238, 294] width 63 height 10
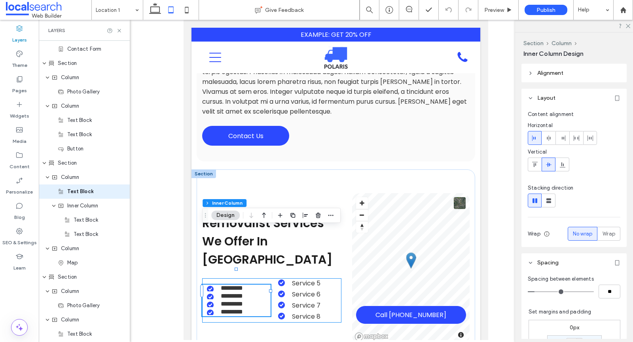
click at [250, 285] on div "********* ********* ********* *********" at bounding box center [236, 301] width 68 height 32
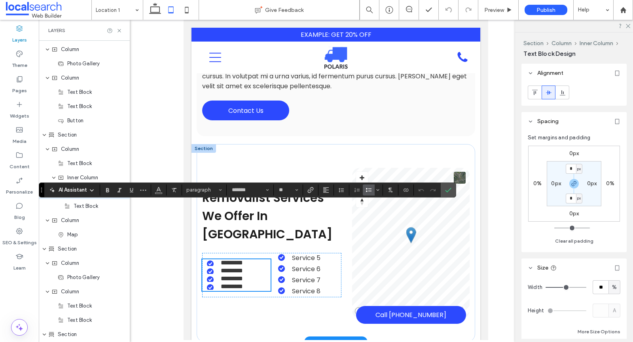
scroll to position [654, 0]
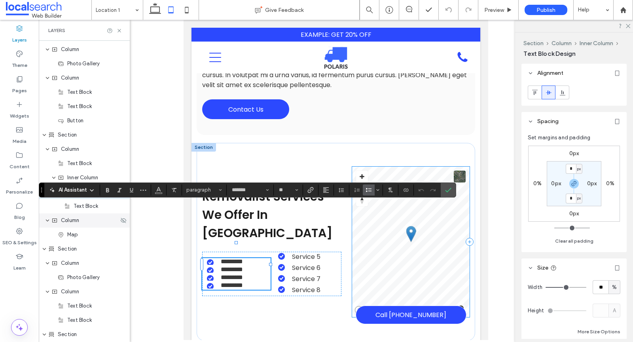
click at [72, 223] on span "Column" at bounding box center [70, 220] width 18 height 8
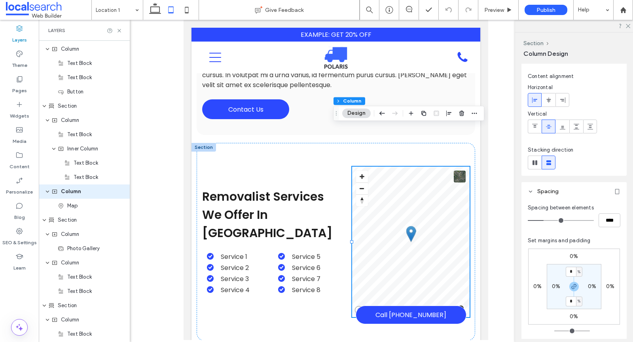
scroll to position [18, 0]
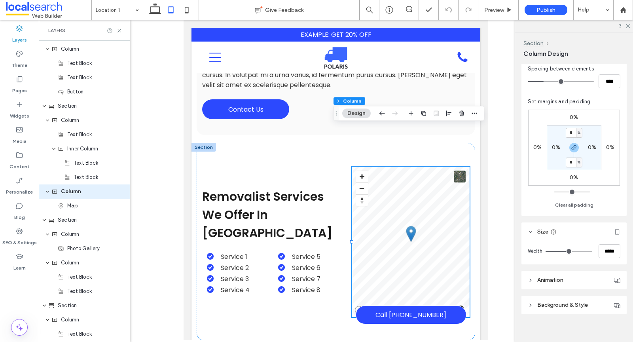
scroll to position [158, 0]
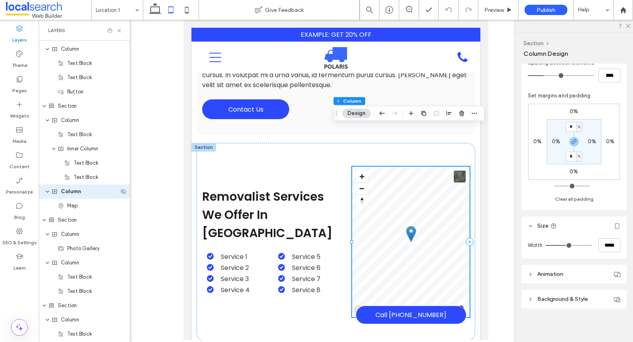
click at [48, 196] on span "expand Column" at bounding box center [47, 191] width 5 height 14
click at [49, 193] on icon "expand Column" at bounding box center [47, 191] width 6 height 5
click at [68, 206] on span "Map" at bounding box center [72, 206] width 11 height 8
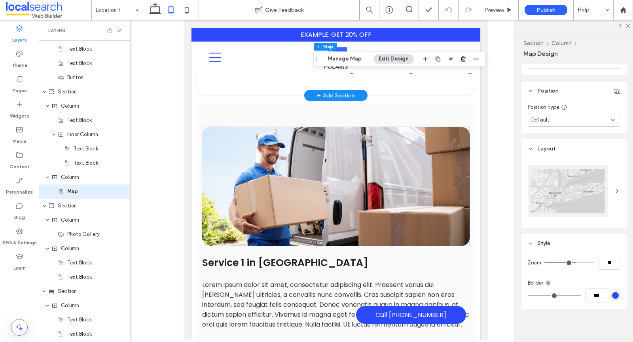
scroll to position [902, 0]
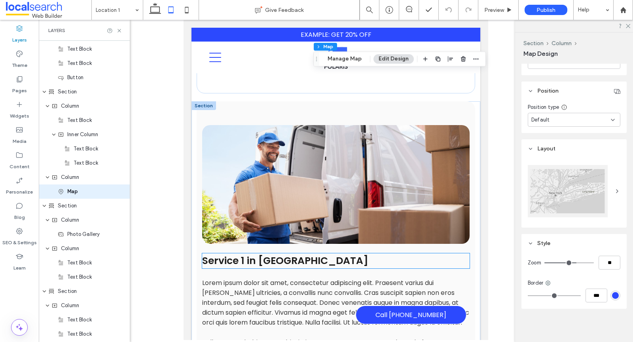
click at [250, 254] on span "Service 1 in [GEOGRAPHIC_DATA]" at bounding box center [285, 261] width 166 height 14
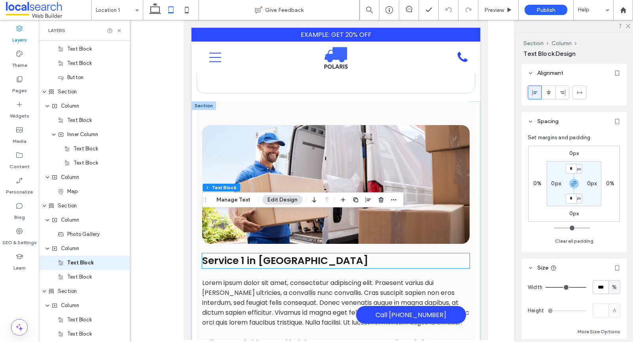
click at [250, 253] on div "Service 1 in [GEOGRAPHIC_DATA]" at bounding box center [336, 260] width 268 height 15
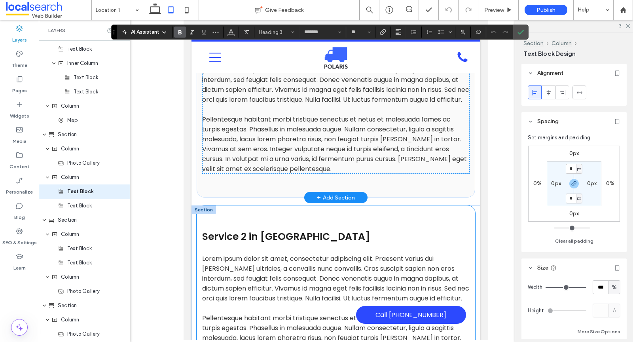
scroll to position [1102, 0]
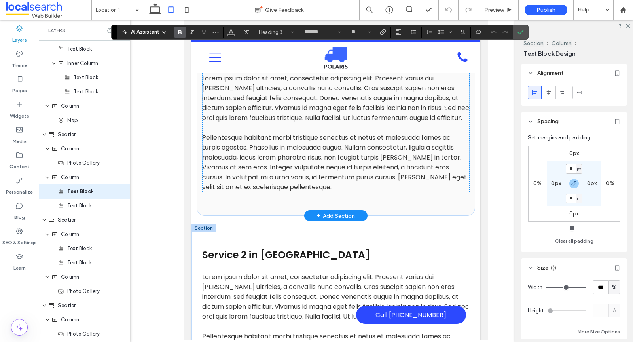
click at [206, 224] on div at bounding box center [204, 228] width 25 height 9
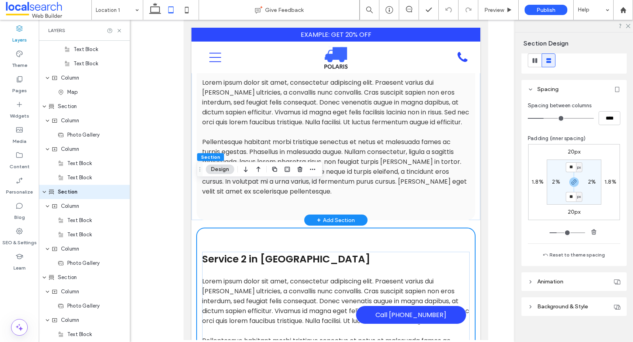
scroll to position [29, 0]
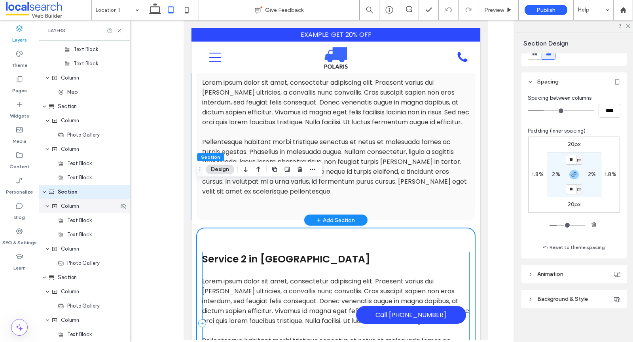
click at [70, 204] on span "Column" at bounding box center [70, 206] width 18 height 8
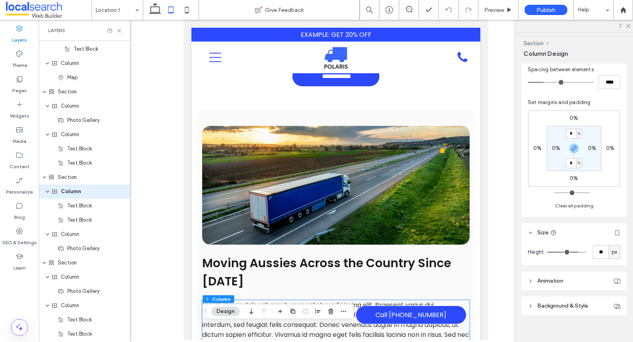
scroll to position [0, 0]
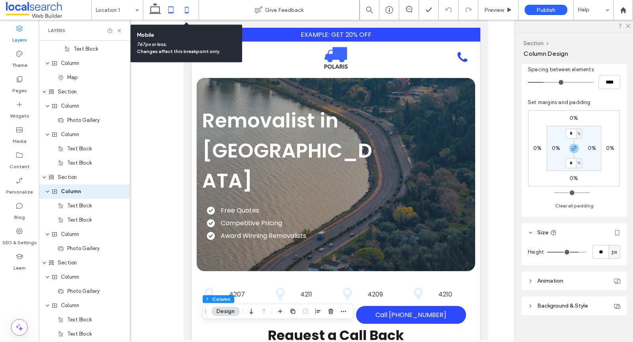
click at [189, 10] on icon at bounding box center [187, 10] width 16 height 16
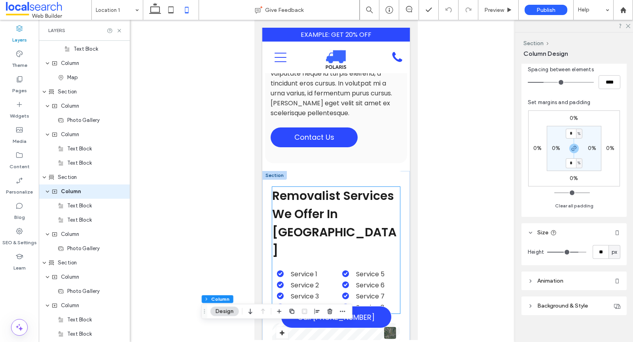
scroll to position [810, 0]
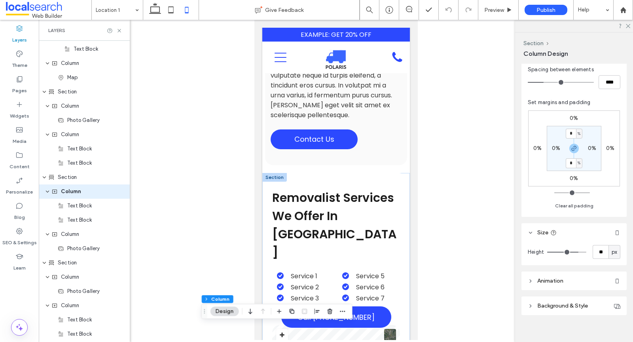
click at [274, 173] on div at bounding box center [274, 177] width 25 height 9
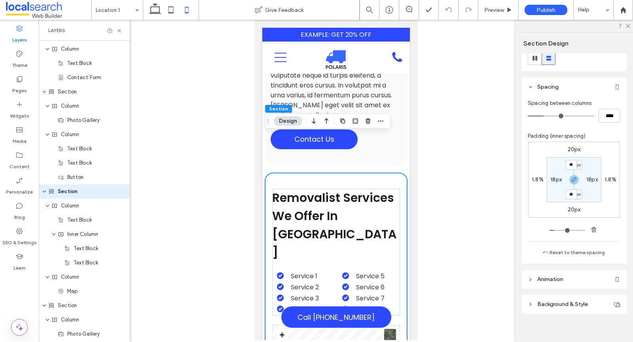
scroll to position [29, 0]
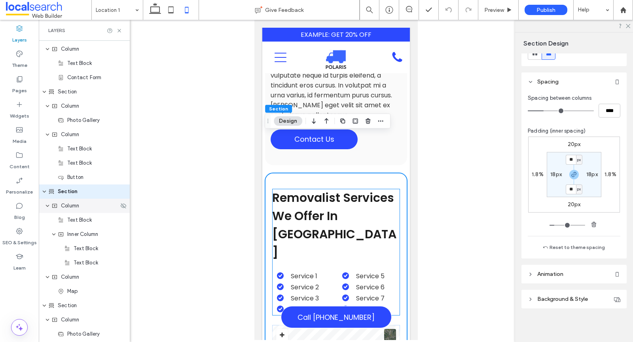
click at [70, 206] on span "Column" at bounding box center [70, 206] width 18 height 8
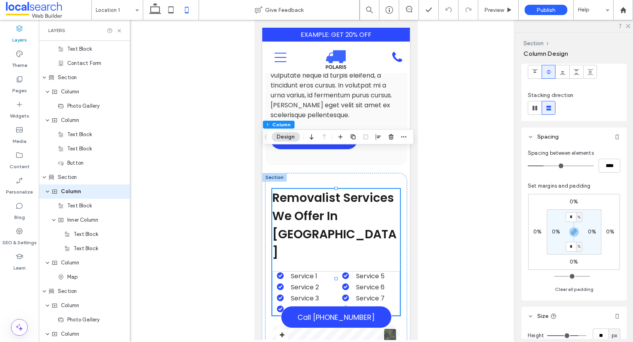
scroll to position [158, 0]
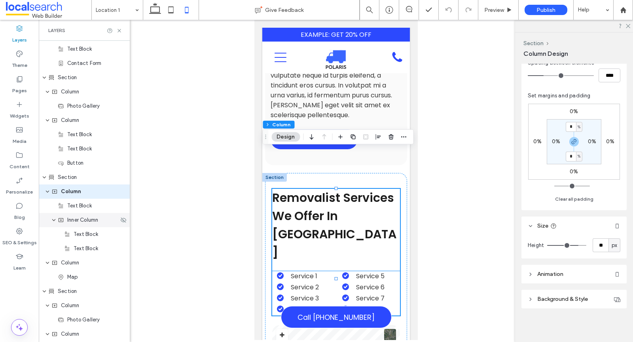
click at [81, 221] on span "Inner Column" at bounding box center [82, 220] width 31 height 8
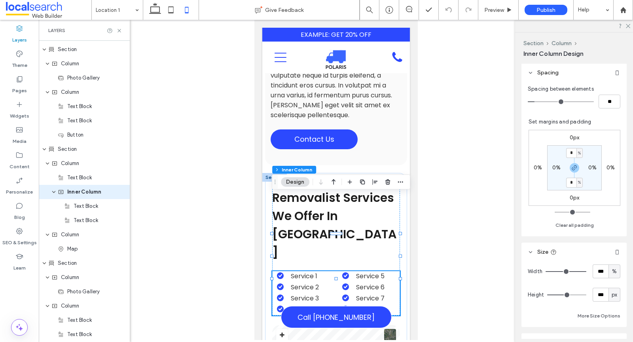
scroll to position [189, 0]
click at [66, 235] on span "Column" at bounding box center [70, 235] width 18 height 8
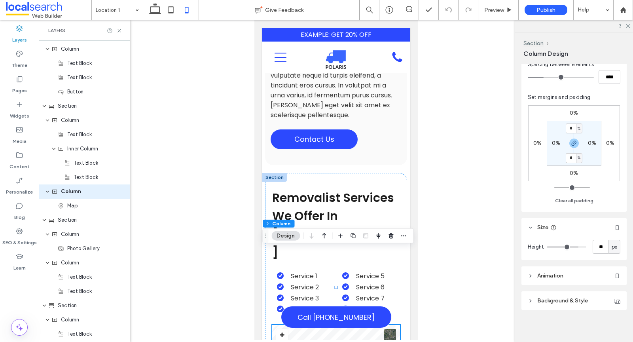
scroll to position [158, 0]
click at [372, 271] on span "Service 5" at bounding box center [370, 275] width 28 height 9
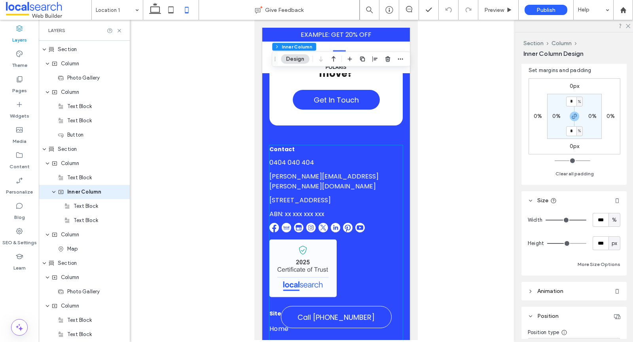
scroll to position [3002, 0]
click at [22, 95] on div "Pages" at bounding box center [19, 84] width 39 height 25
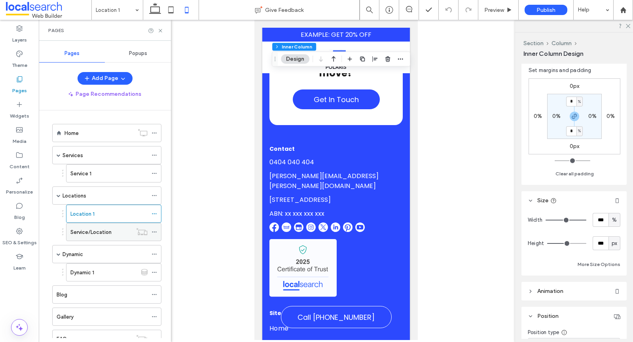
click at [101, 228] on label "Service/Location" at bounding box center [90, 232] width 41 height 14
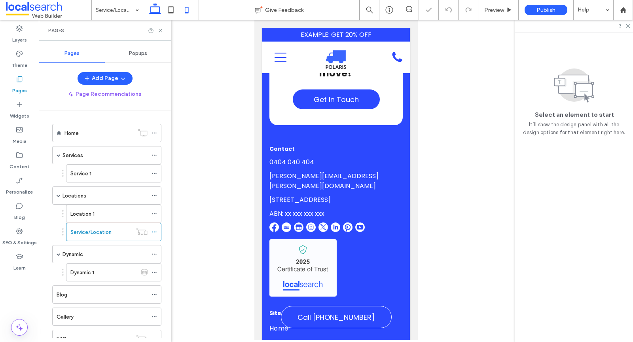
click at [154, 6] on icon at bounding box center [155, 10] width 16 height 16
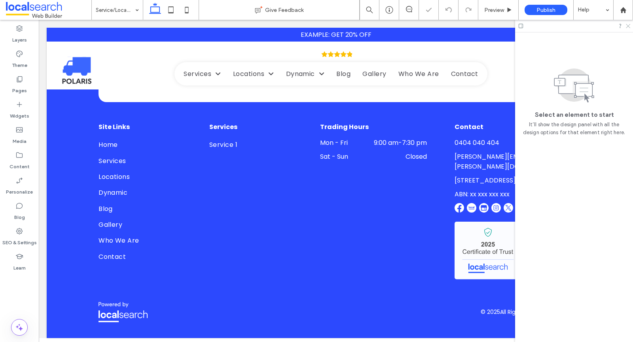
click at [626, 26] on icon at bounding box center [627, 25] width 5 height 5
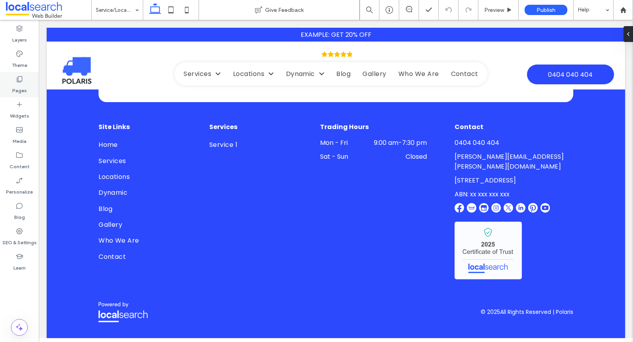
click at [23, 90] on label "Pages" at bounding box center [19, 88] width 15 height 11
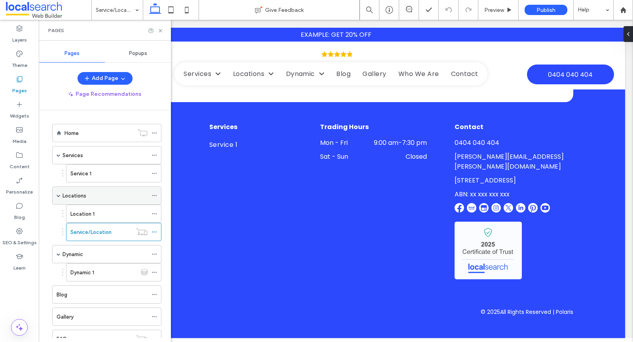
click at [81, 187] on div "Locations" at bounding box center [105, 195] width 85 height 17
click at [73, 152] on label "Services" at bounding box center [73, 155] width 21 height 14
click at [159, 29] on use at bounding box center [160, 30] width 3 height 3
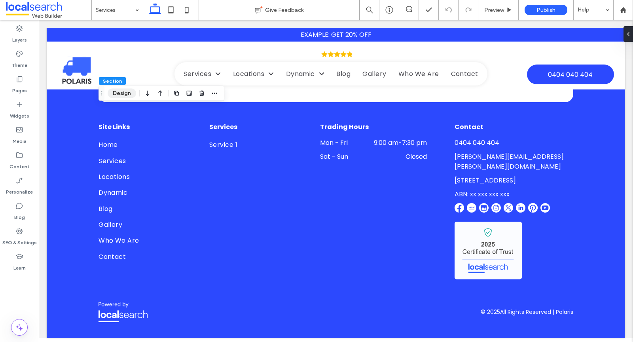
click at [114, 93] on button "Design" at bounding box center [122, 93] width 28 height 9
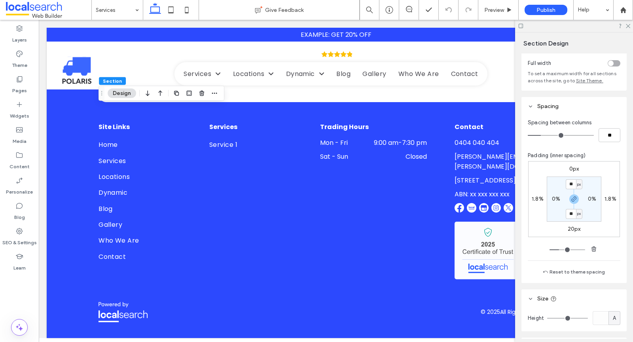
scroll to position [115, 0]
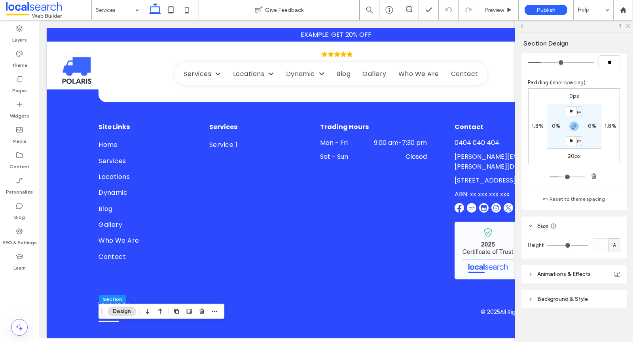
click at [625, 26] on icon at bounding box center [627, 25] width 5 height 5
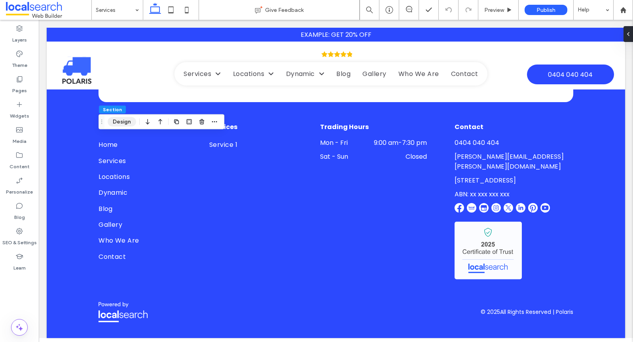
click at [120, 119] on button "Design" at bounding box center [122, 121] width 28 height 9
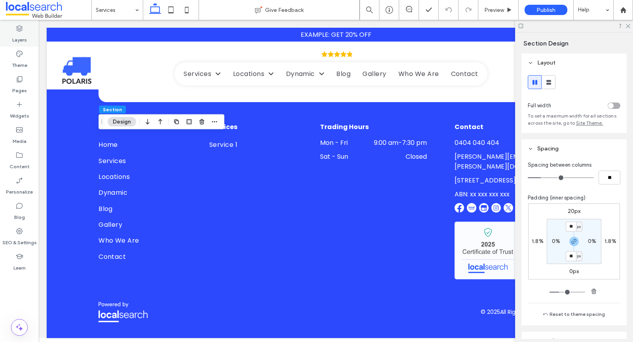
click at [25, 31] on div "Layers" at bounding box center [19, 33] width 39 height 25
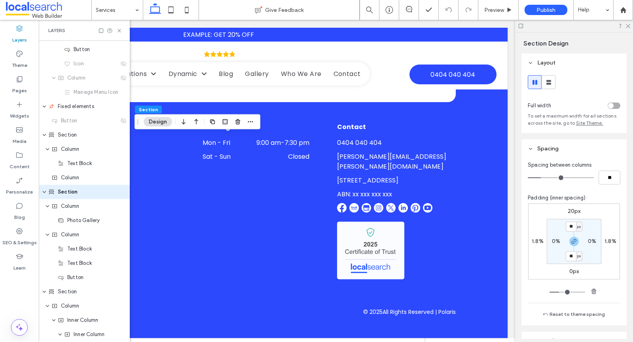
scroll to position [169, 0]
click at [60, 207] on div "Column" at bounding box center [84, 206] width 67 height 8
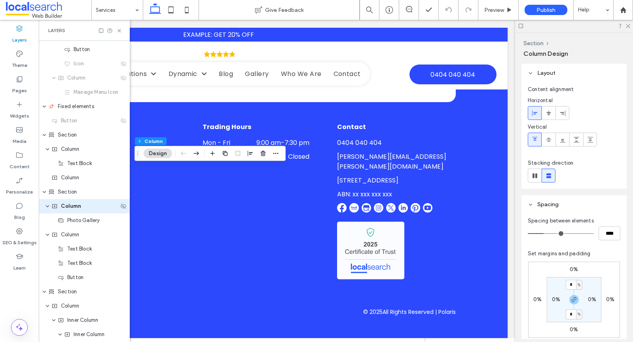
scroll to position [184, 0]
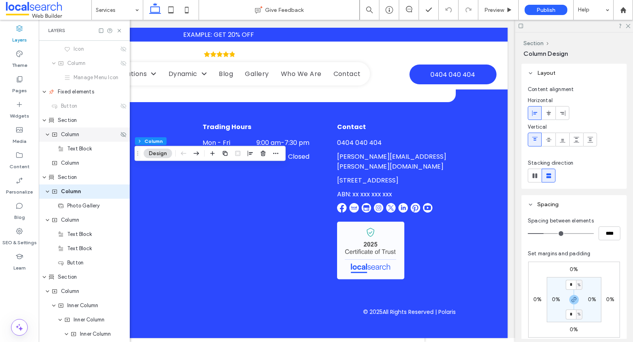
click at [69, 133] on span "Column" at bounding box center [70, 135] width 18 height 8
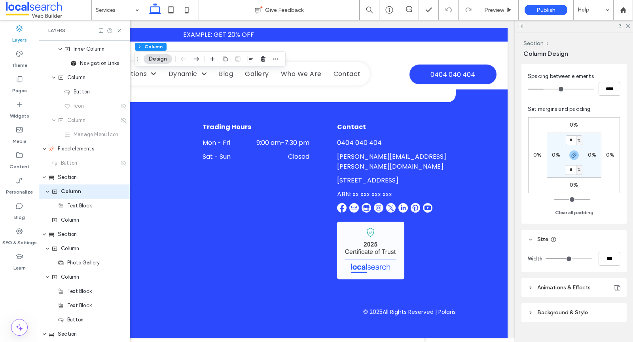
scroll to position [158, 0]
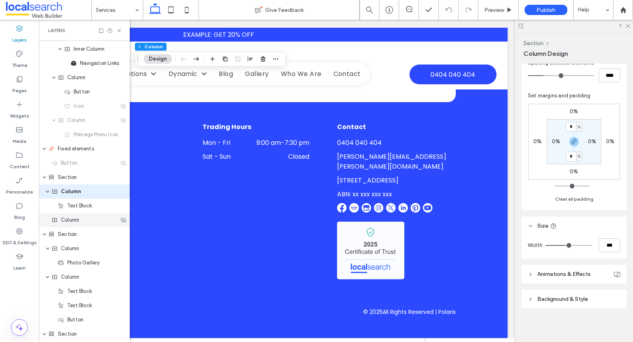
click at [63, 224] on div "Column" at bounding box center [84, 220] width 91 height 14
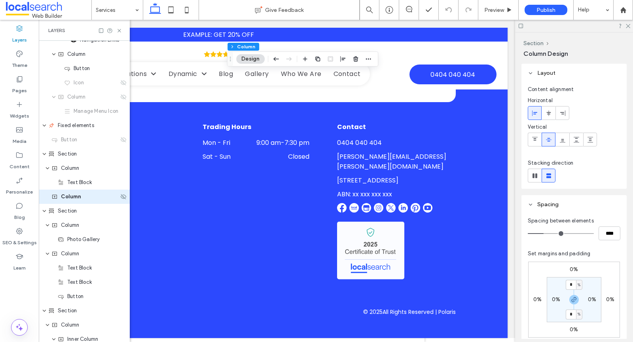
scroll to position [155, 0]
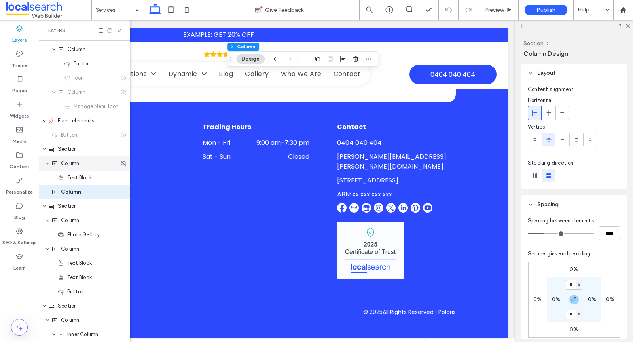
click at [47, 167] on span "expand Column" at bounding box center [47, 163] width 5 height 14
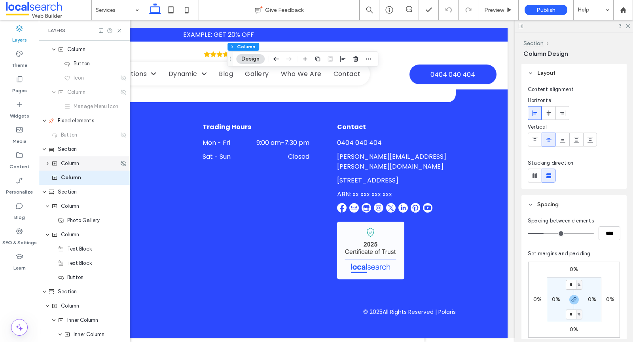
click at [70, 165] on span "Column" at bounding box center [70, 163] width 18 height 8
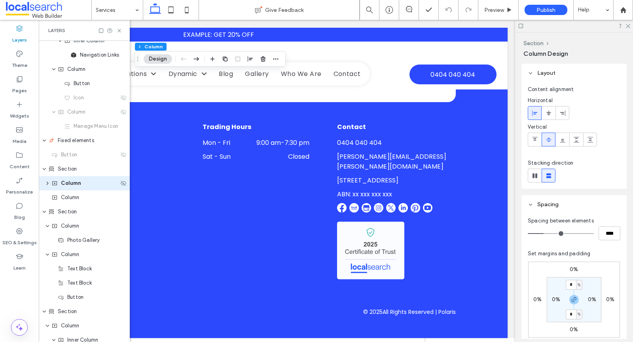
scroll to position [127, 0]
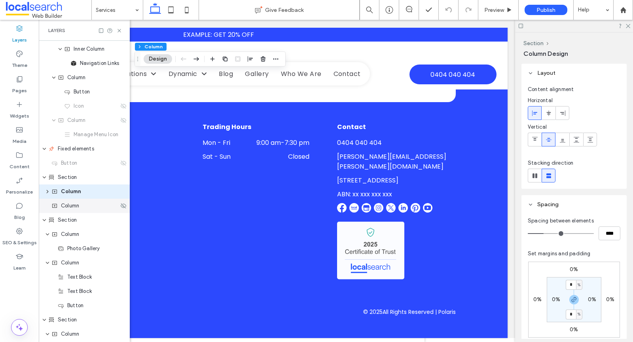
click at [65, 205] on span "Column" at bounding box center [70, 206] width 18 height 8
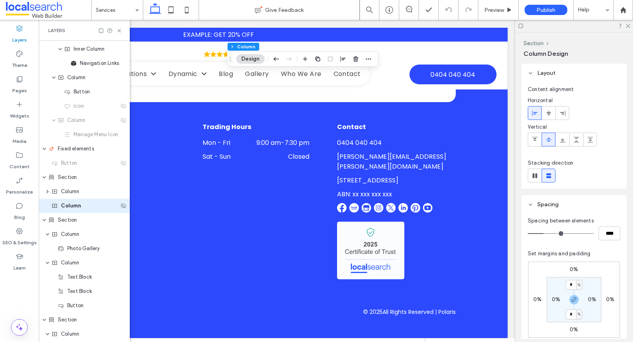
scroll to position [141, 0]
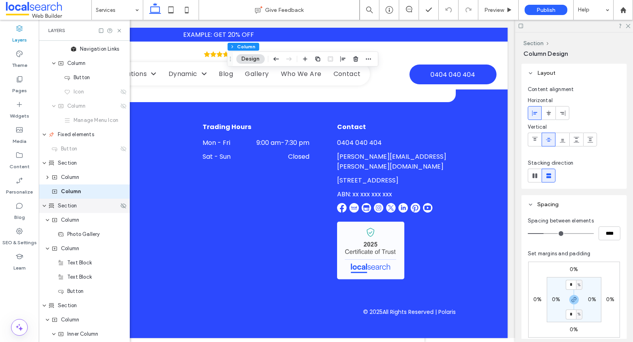
click at [64, 209] on span "Section" at bounding box center [67, 206] width 19 height 8
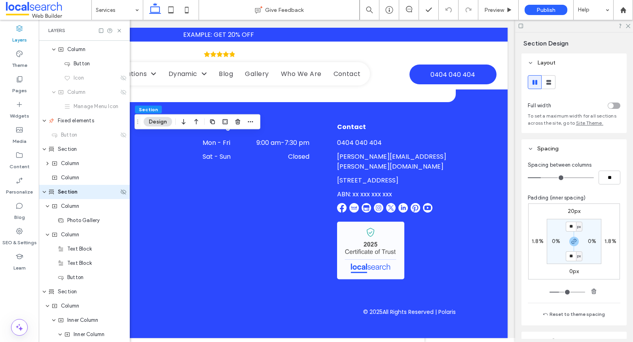
click at [64, 209] on span "Column" at bounding box center [70, 206] width 18 height 8
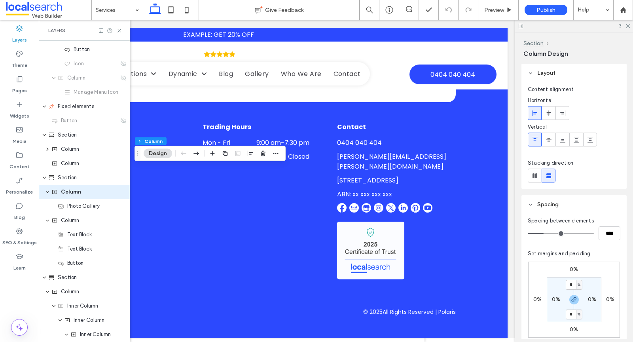
scroll to position [158, 0]
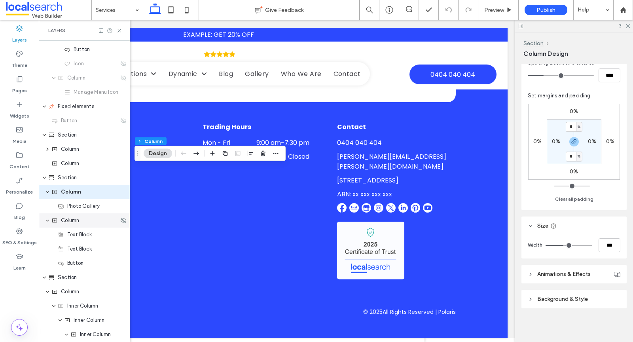
click at [68, 220] on span "Column" at bounding box center [70, 220] width 18 height 8
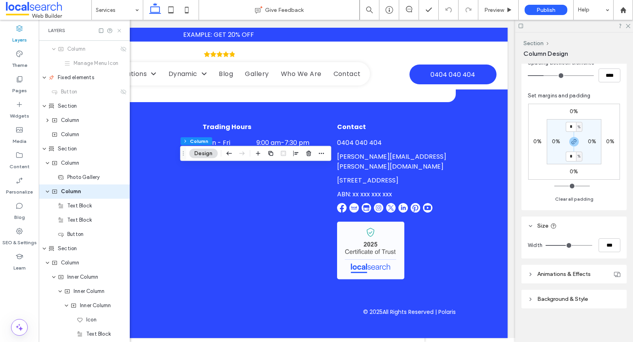
click at [121, 32] on icon at bounding box center [119, 31] width 6 height 6
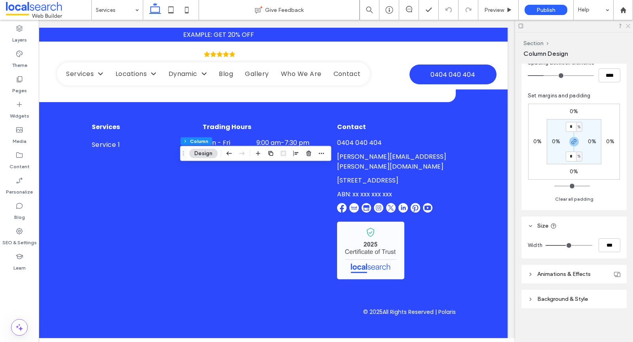
click at [628, 26] on icon at bounding box center [627, 25] width 5 height 5
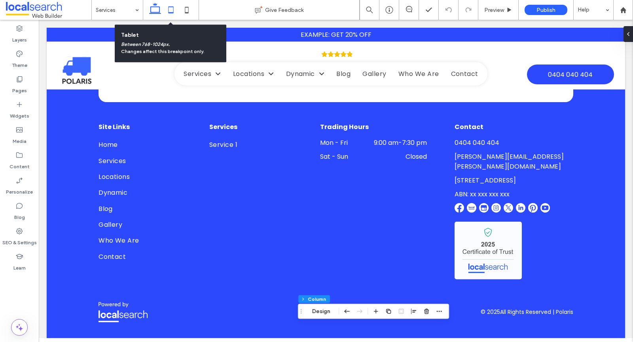
click at [171, 12] on use at bounding box center [170, 9] width 5 height 7
type input "**"
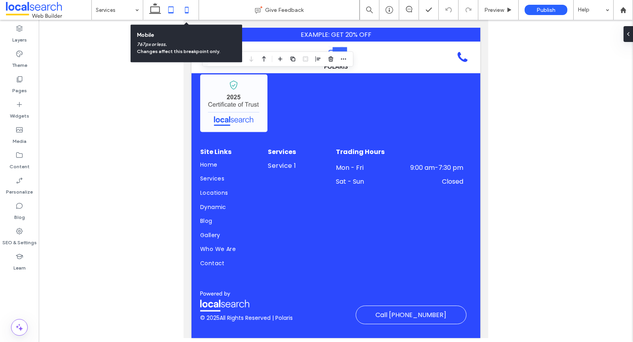
click at [187, 14] on icon at bounding box center [187, 10] width 16 height 16
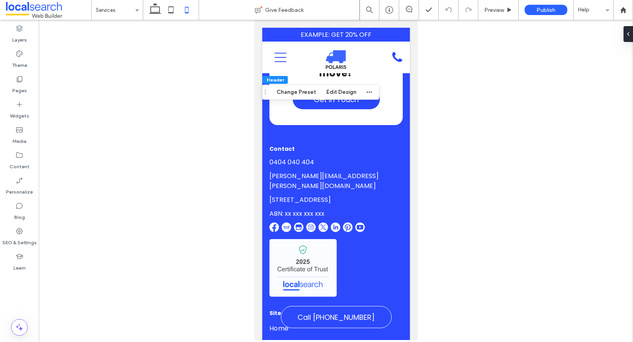
click at [203, 94] on div at bounding box center [336, 180] width 594 height 320
click at [155, 14] on icon at bounding box center [155, 10] width 16 height 16
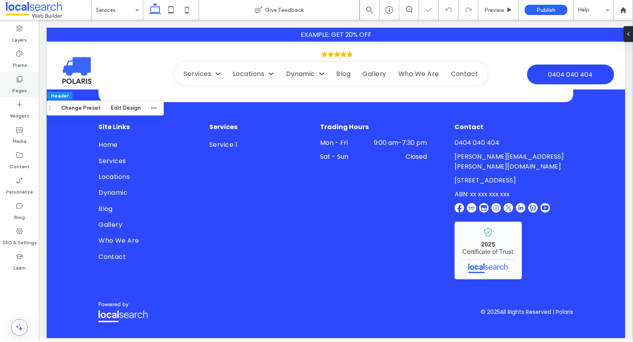
click at [26, 85] on label "Pages" at bounding box center [19, 88] width 15 height 11
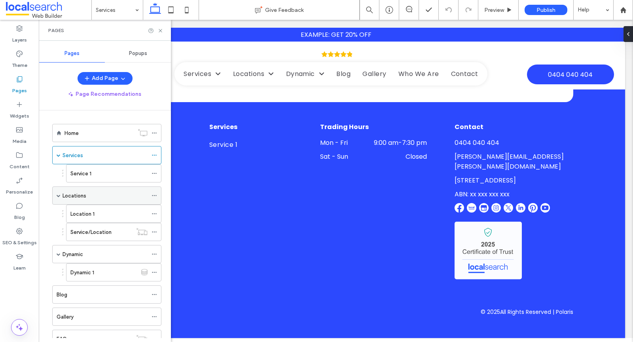
click at [95, 202] on div "Locations" at bounding box center [105, 195] width 85 height 17
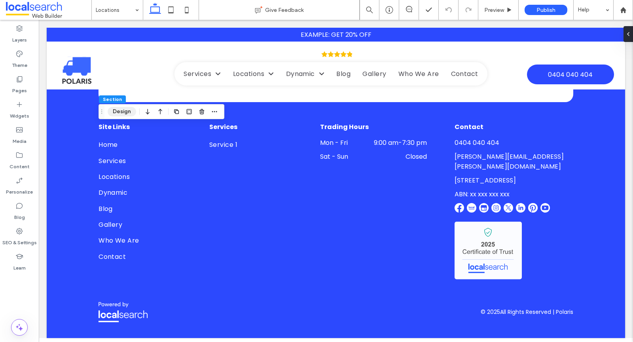
click at [120, 110] on button "Design" at bounding box center [122, 111] width 28 height 9
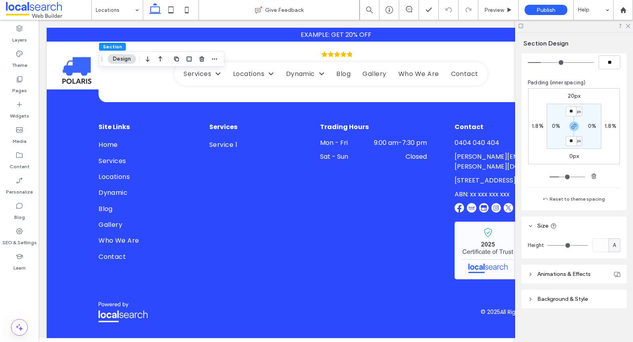
scroll to position [0, 0]
click at [626, 27] on icon at bounding box center [627, 25] width 5 height 5
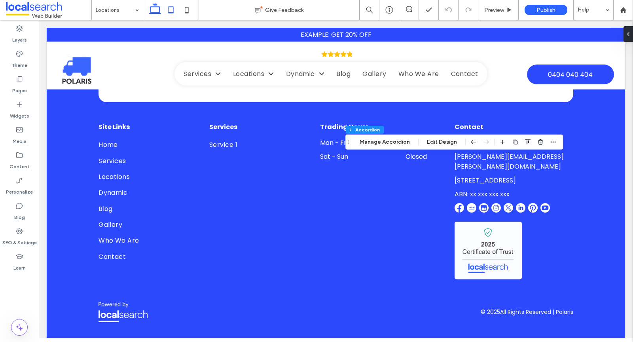
click at [171, 11] on icon at bounding box center [171, 10] width 16 height 16
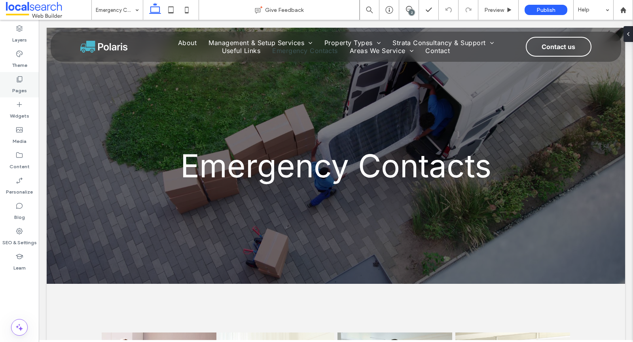
click at [15, 91] on label "Pages" at bounding box center [19, 88] width 15 height 11
